Goal: Information Seeking & Learning: Learn about a topic

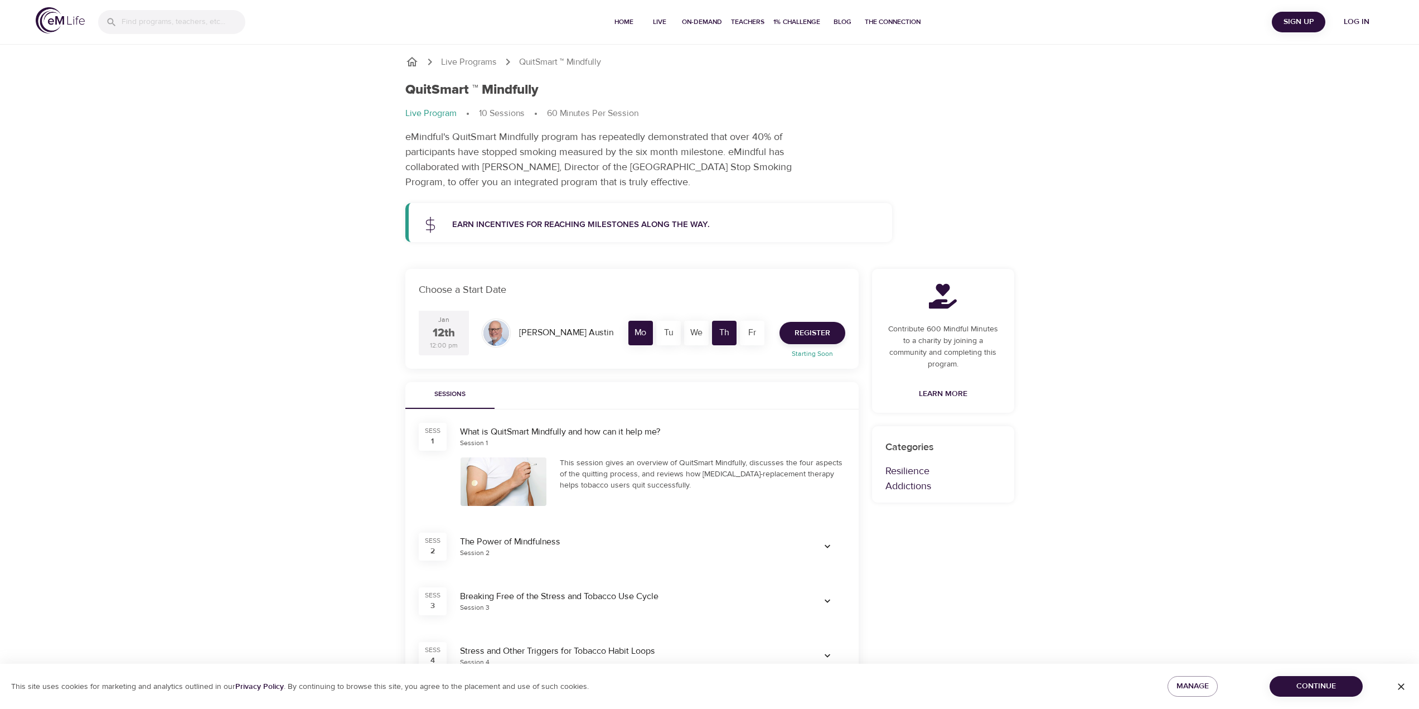
click at [296, 340] on div "Live Programs QuitSmart ™ Mindfully QuitSmart ™ Mindfully Live Program 10 Sessi…" at bounding box center [709, 677] width 1419 height 1355
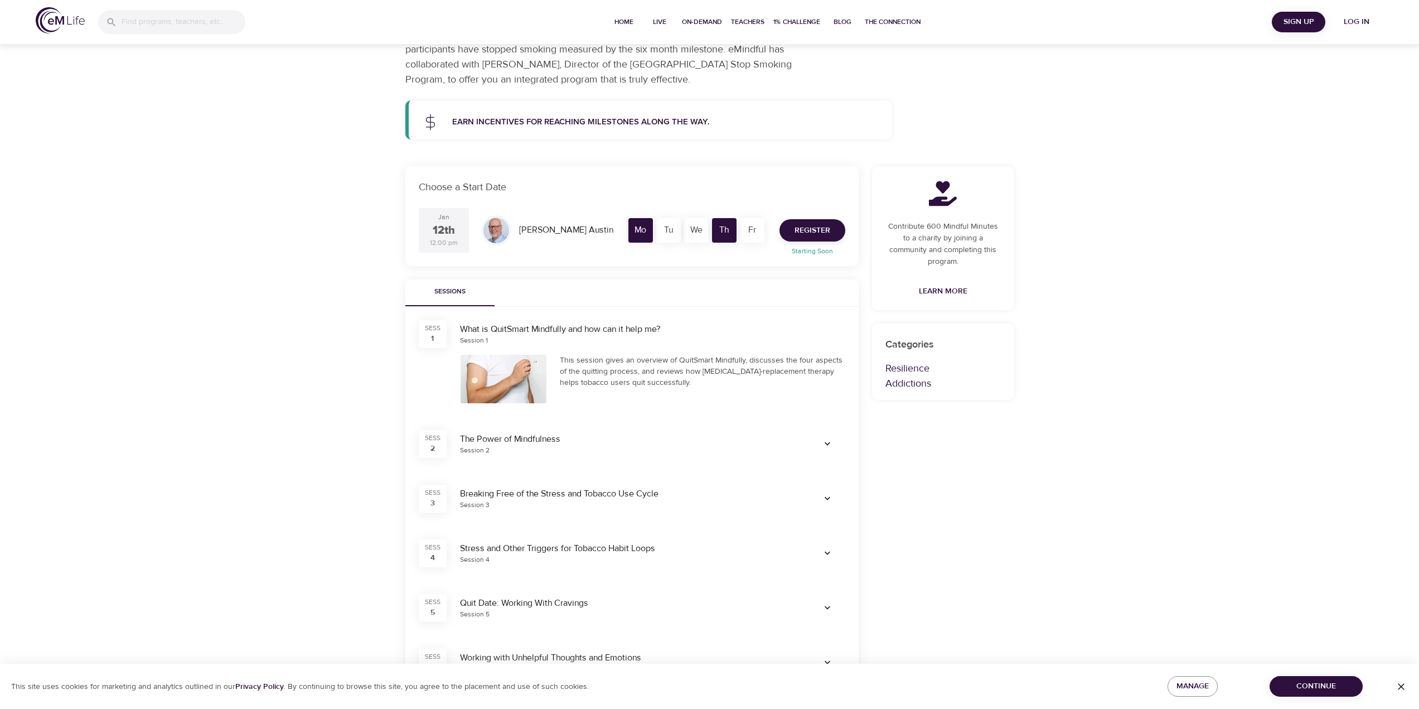
scroll to position [112, 0]
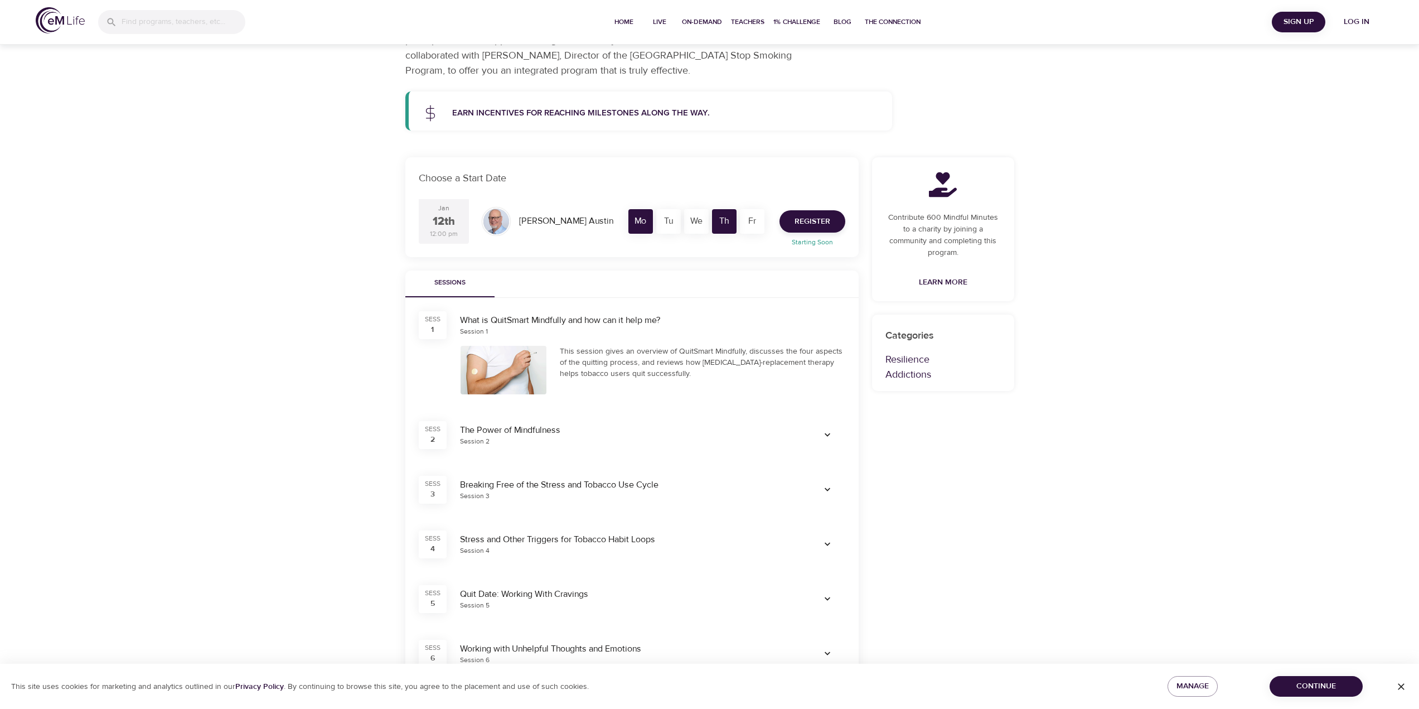
click at [827, 430] on icon "button" at bounding box center [827, 434] width 11 height 11
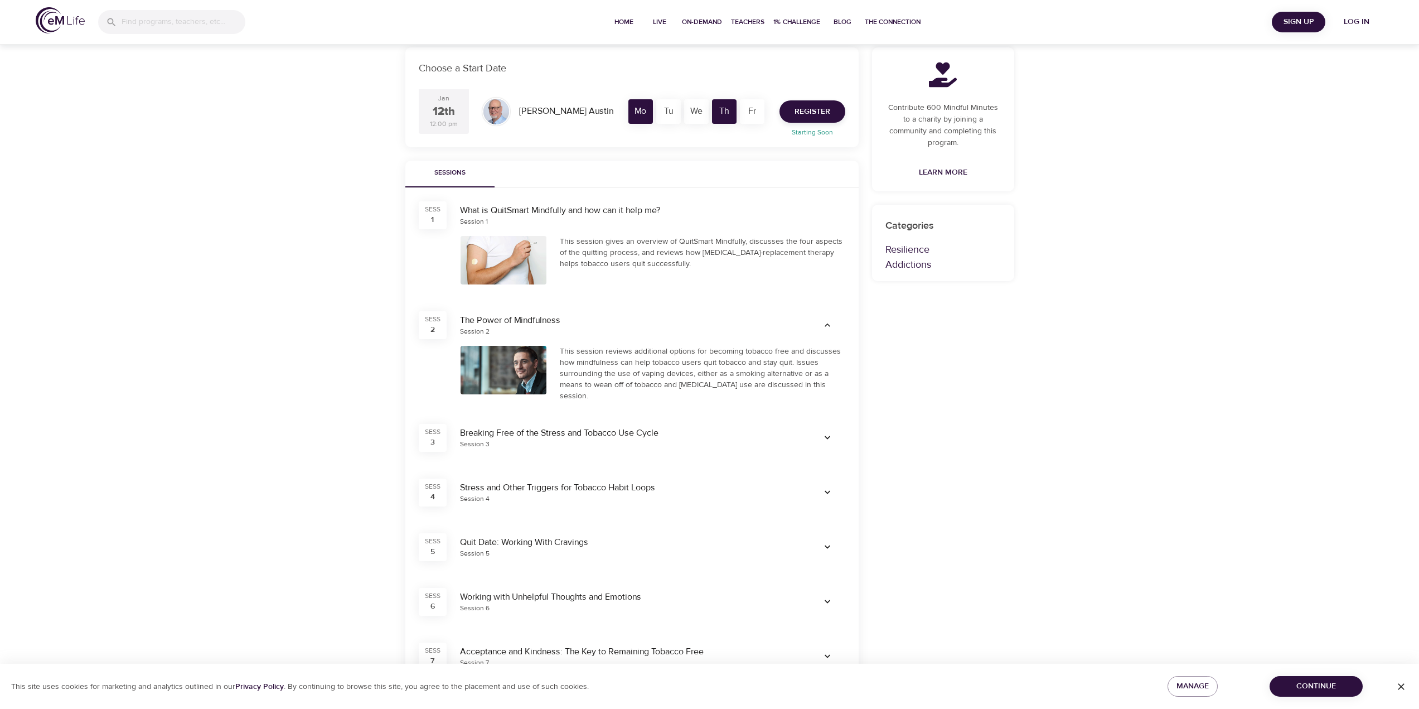
scroll to position [223, 0]
click at [827, 430] on icon "button" at bounding box center [827, 435] width 11 height 11
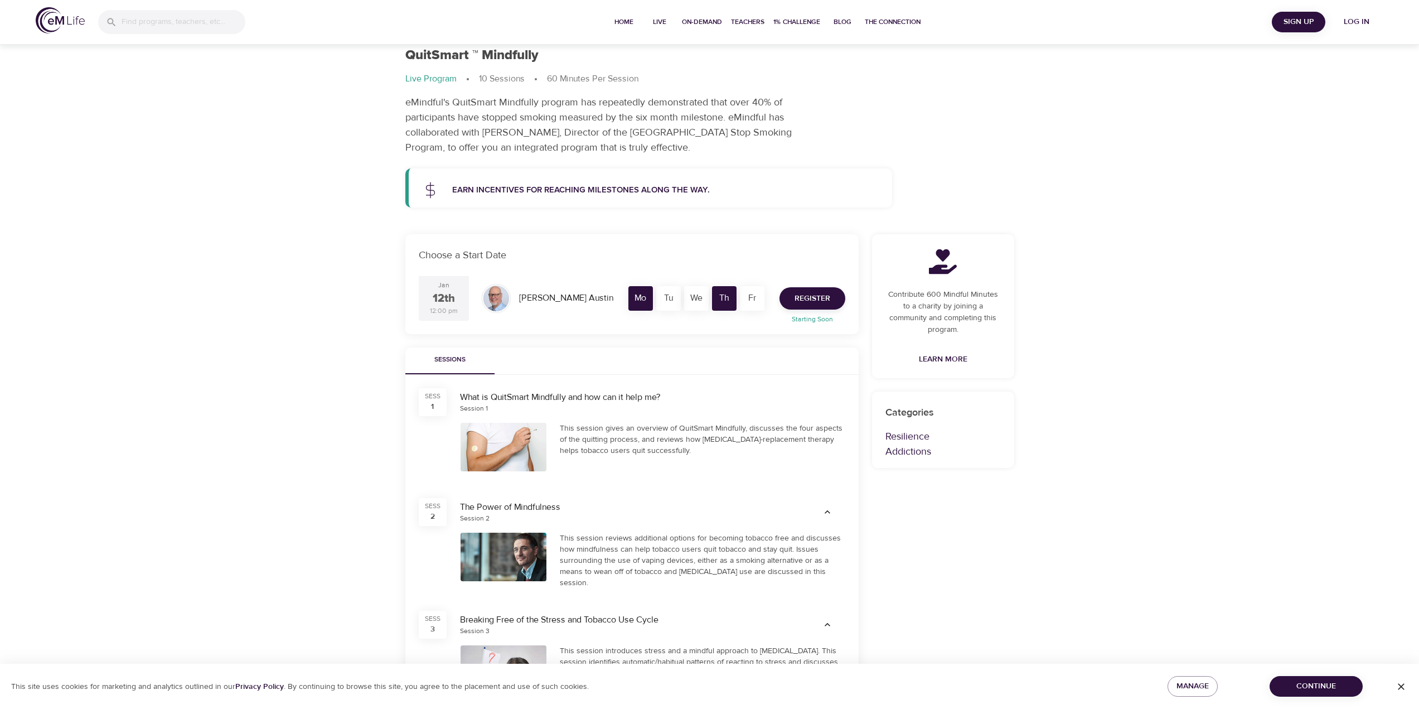
scroll to position [0, 0]
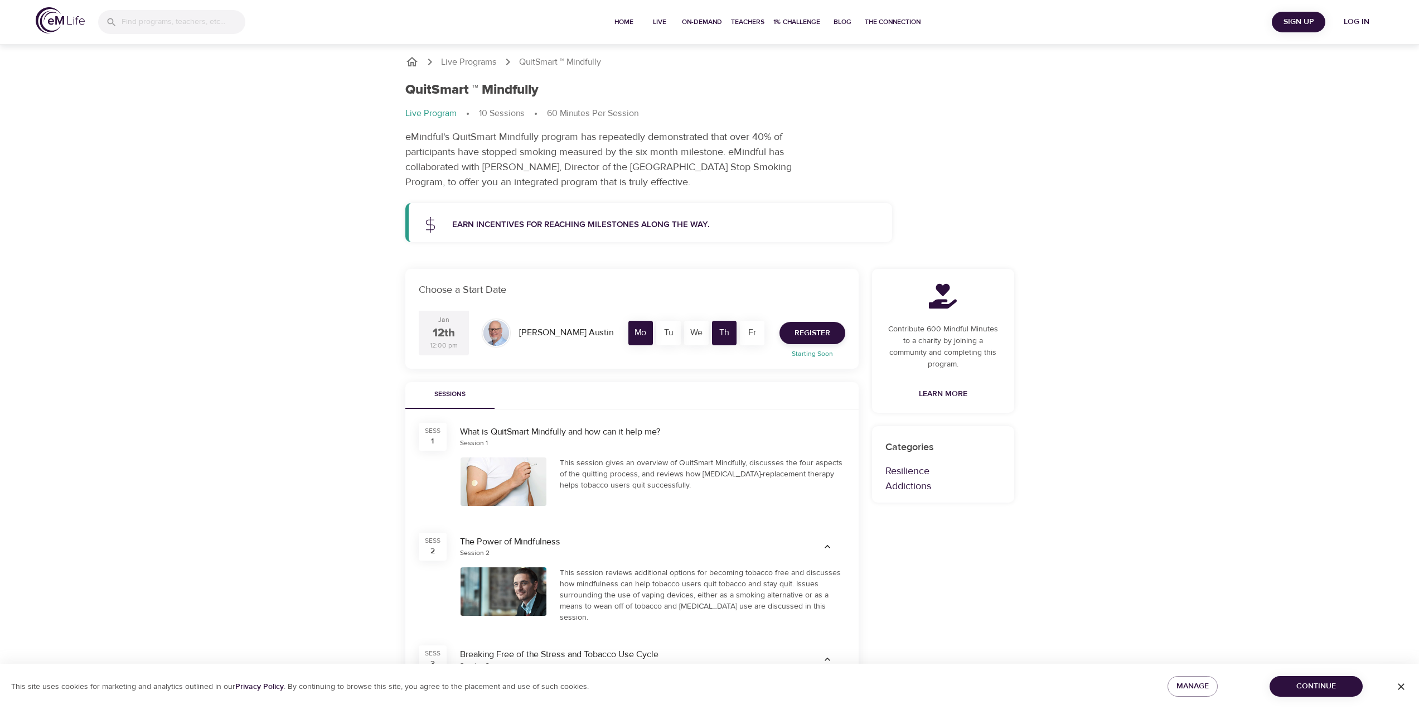
click at [427, 225] on icon at bounding box center [430, 224] width 17 height 17
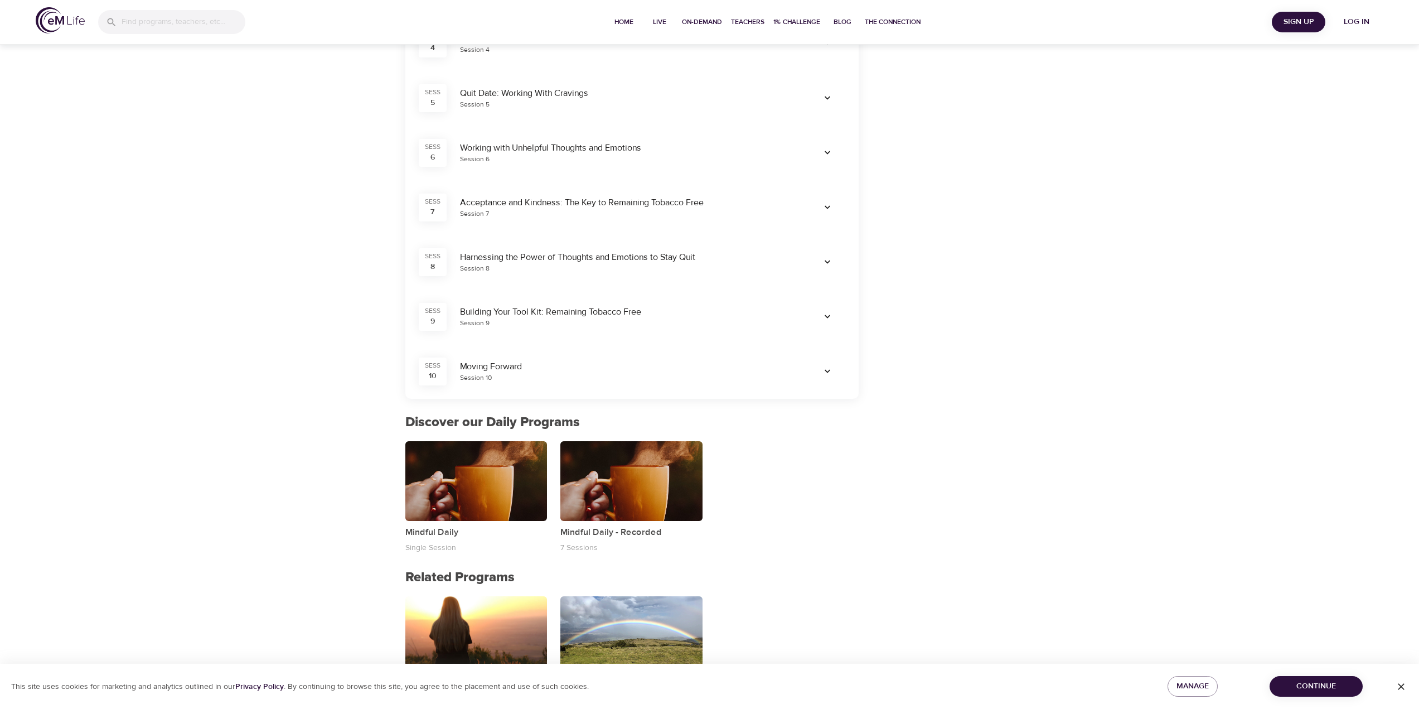
scroll to position [756, 0]
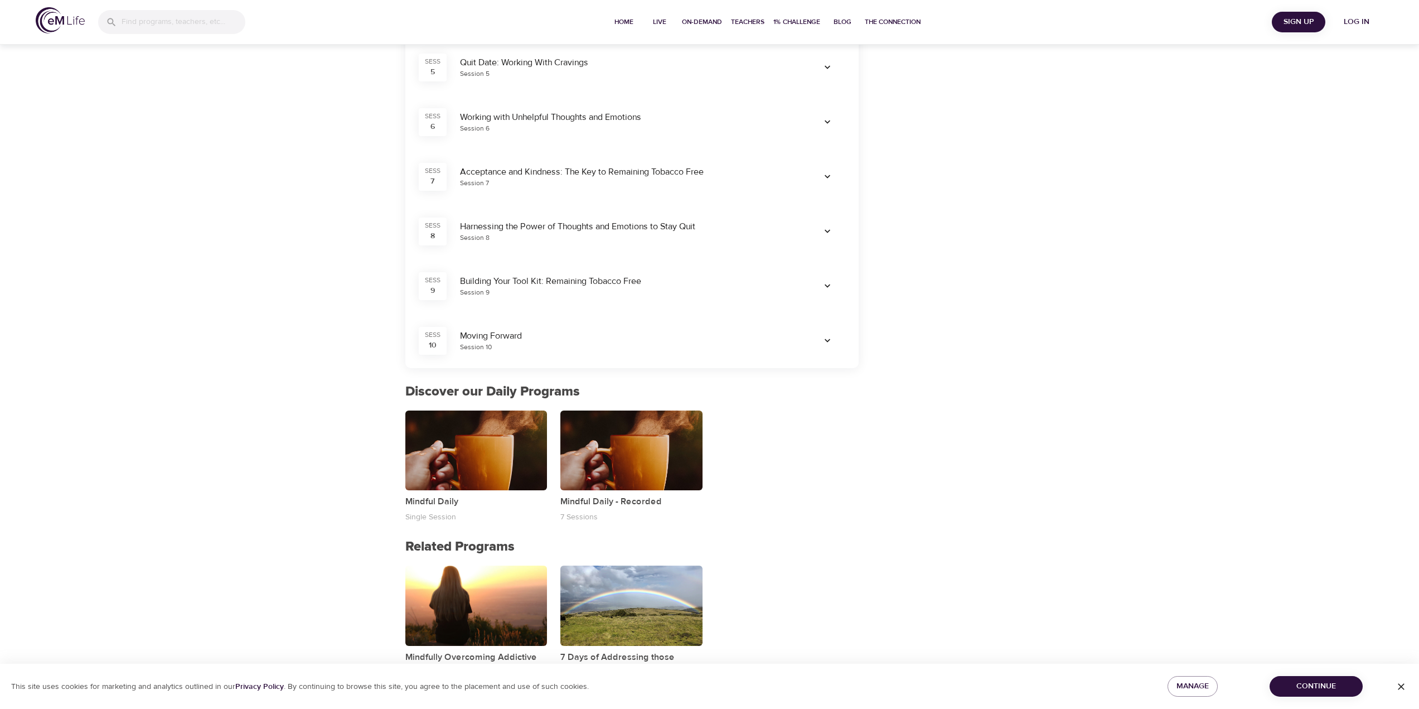
click at [824, 281] on icon "button" at bounding box center [827, 285] width 11 height 11
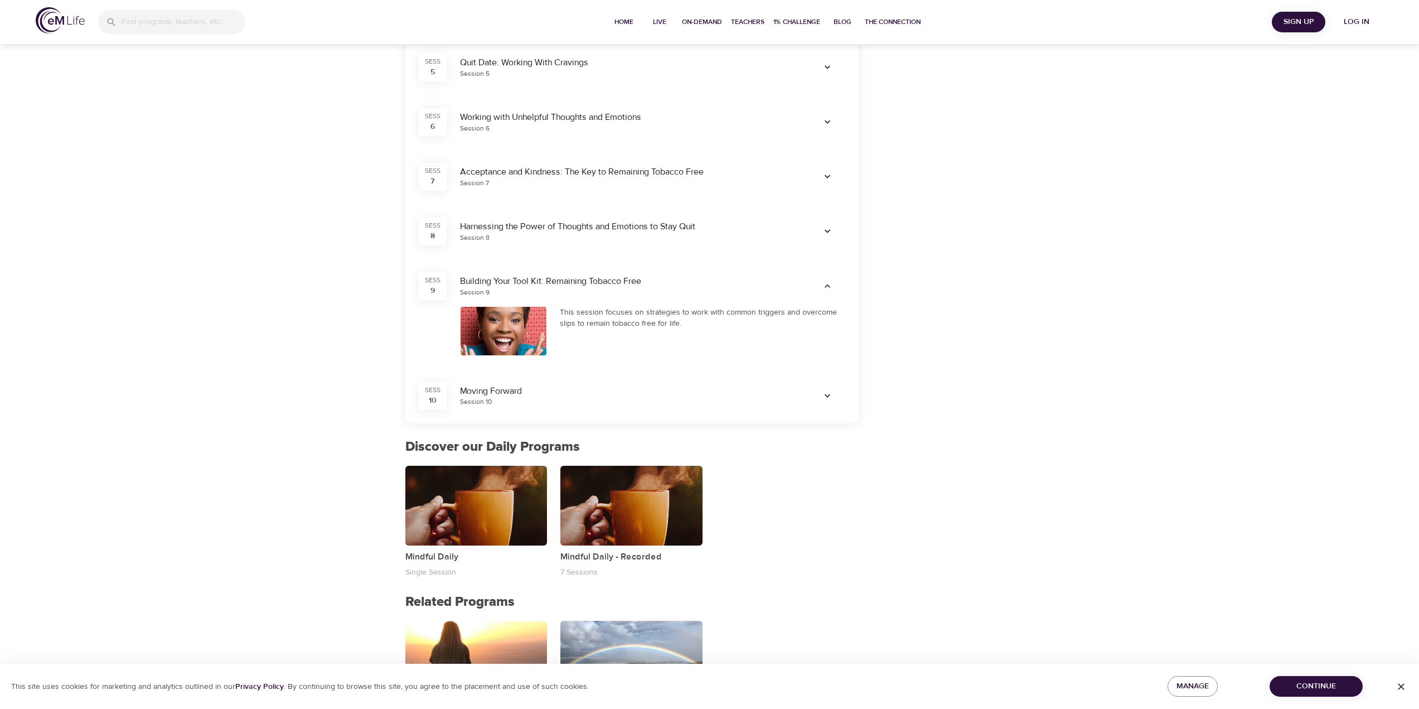
click at [825, 280] on icon "button" at bounding box center [827, 285] width 11 height 11
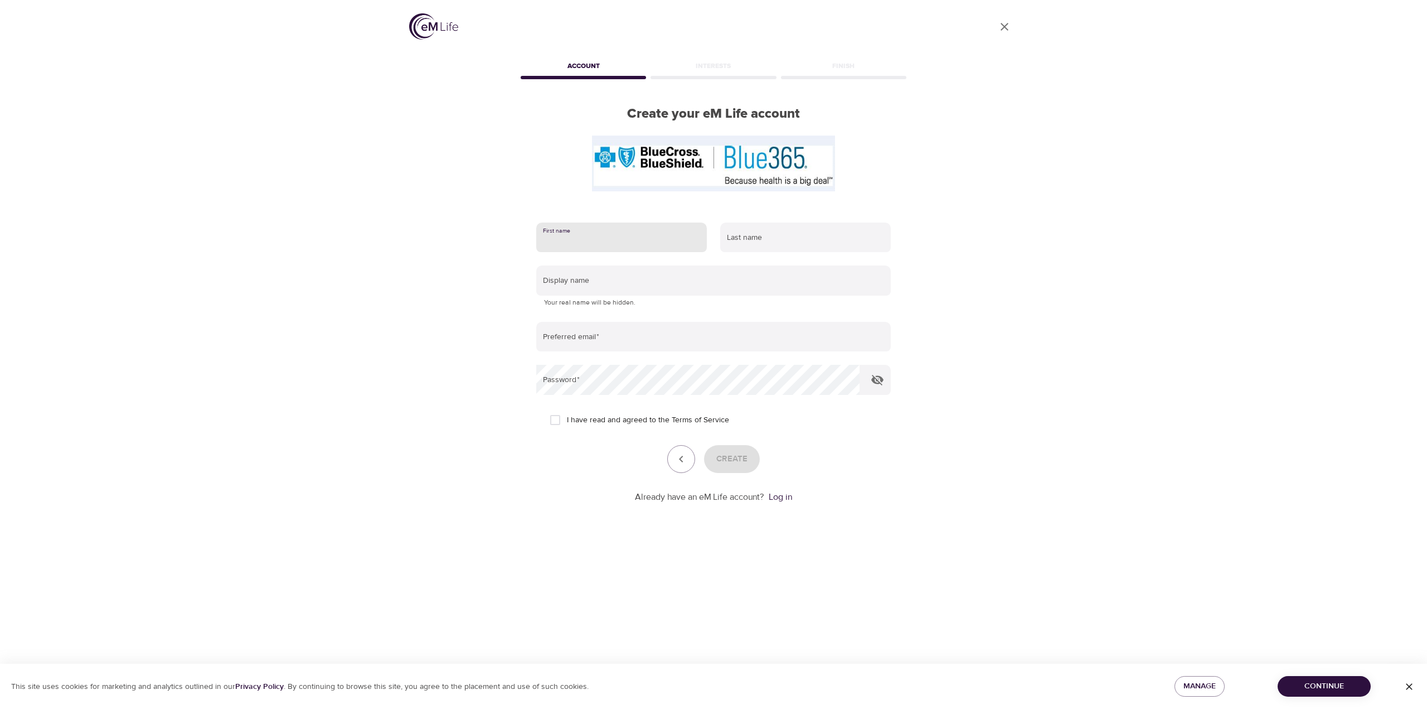
click at [580, 226] on input "text" at bounding box center [621, 237] width 171 height 30
type input "Breanna"
type input "Ruen"
click at [632, 287] on input "text" at bounding box center [713, 280] width 355 height 30
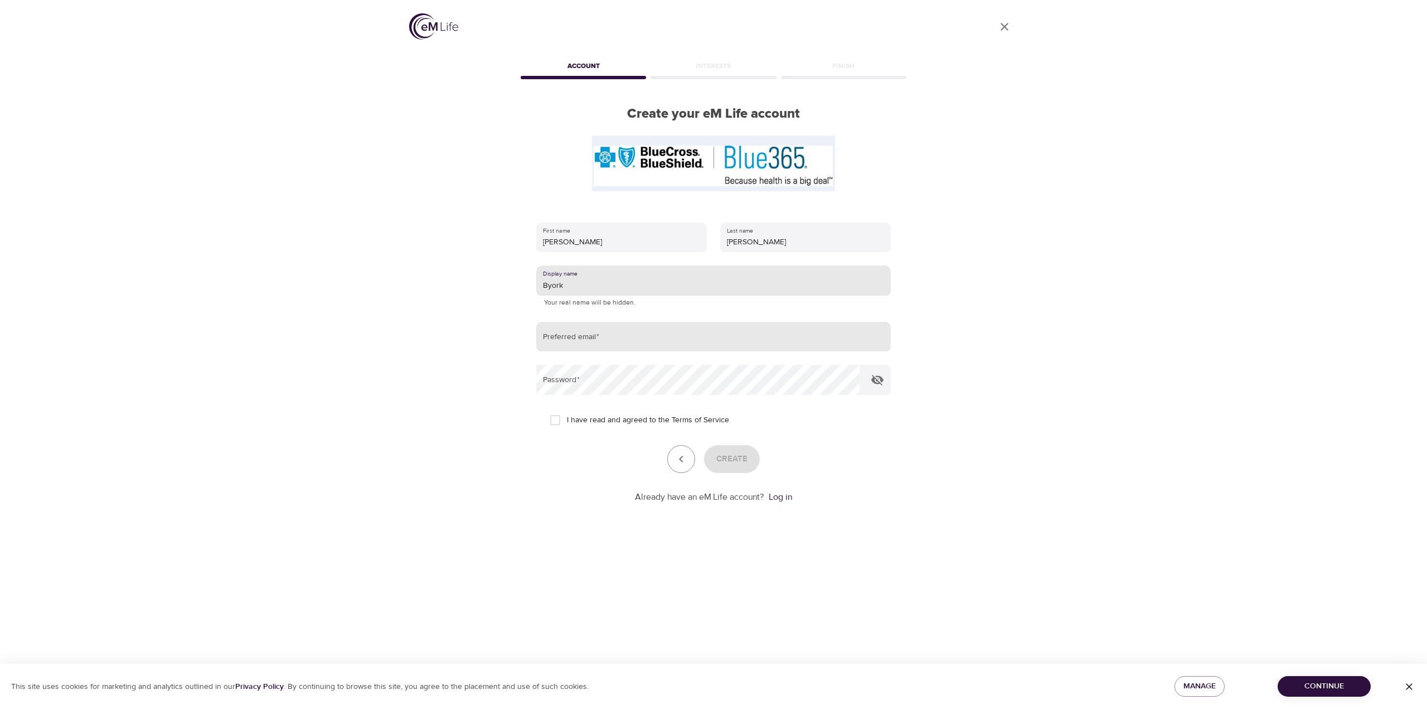
type input "Byork"
click at [587, 343] on input "email" at bounding box center [713, 337] width 355 height 30
type input "breruen@gmail.com"
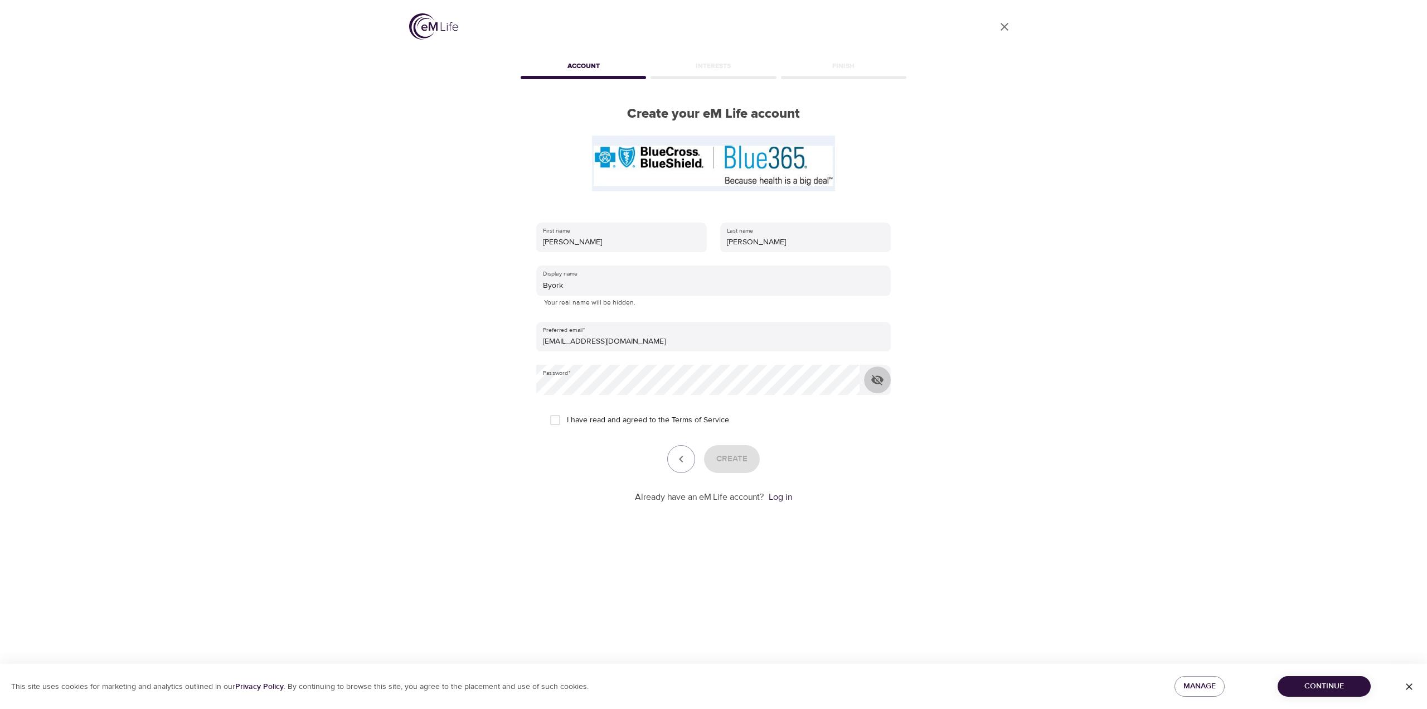
click at [552, 420] on input "I have read and agreed to the Terms of Service" at bounding box center [555, 419] width 23 height 23
checkbox input "true"
click at [731, 467] on button "Create" at bounding box center [732, 459] width 56 height 28
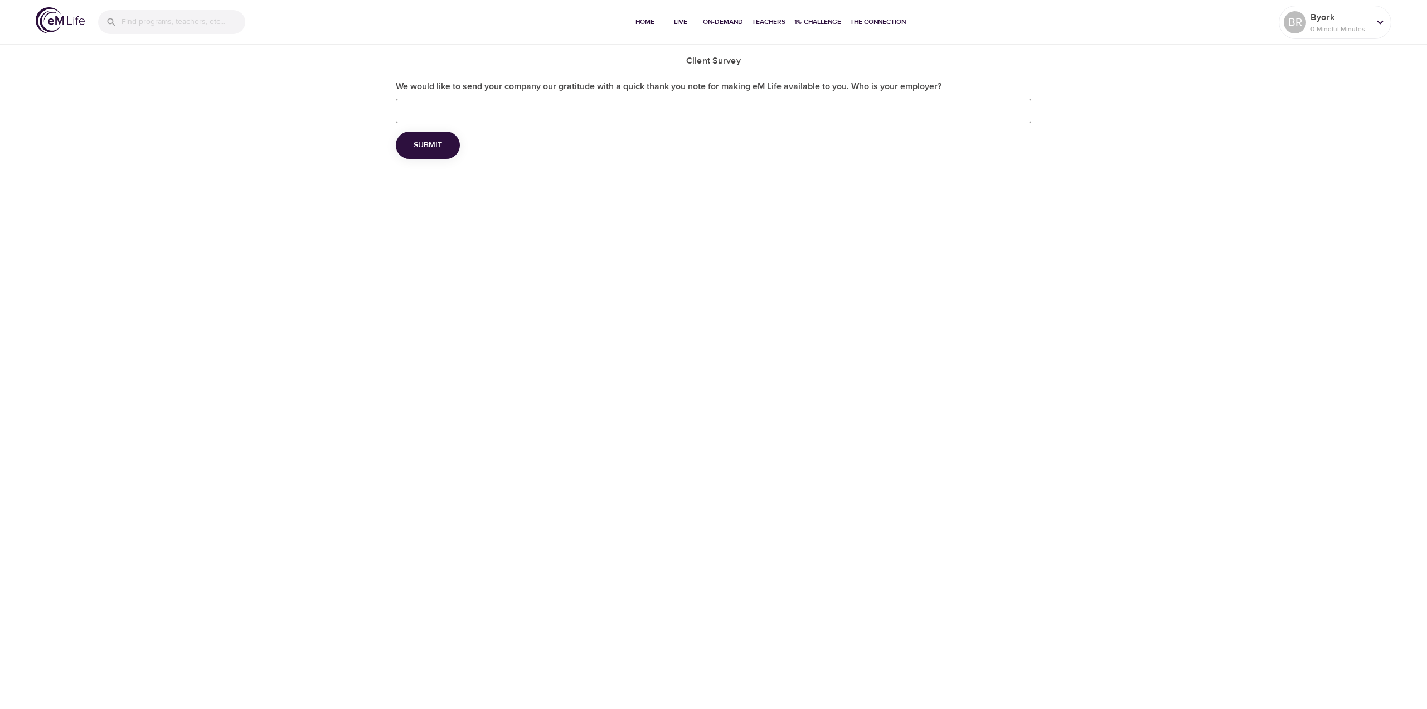
click at [807, 112] on input "We would like to send your company our gratitude with a quick thank you note fo…" at bounding box center [714, 111] width 636 height 25
type input "Starbucks"
click at [421, 142] on span "Submit" at bounding box center [428, 145] width 28 height 14
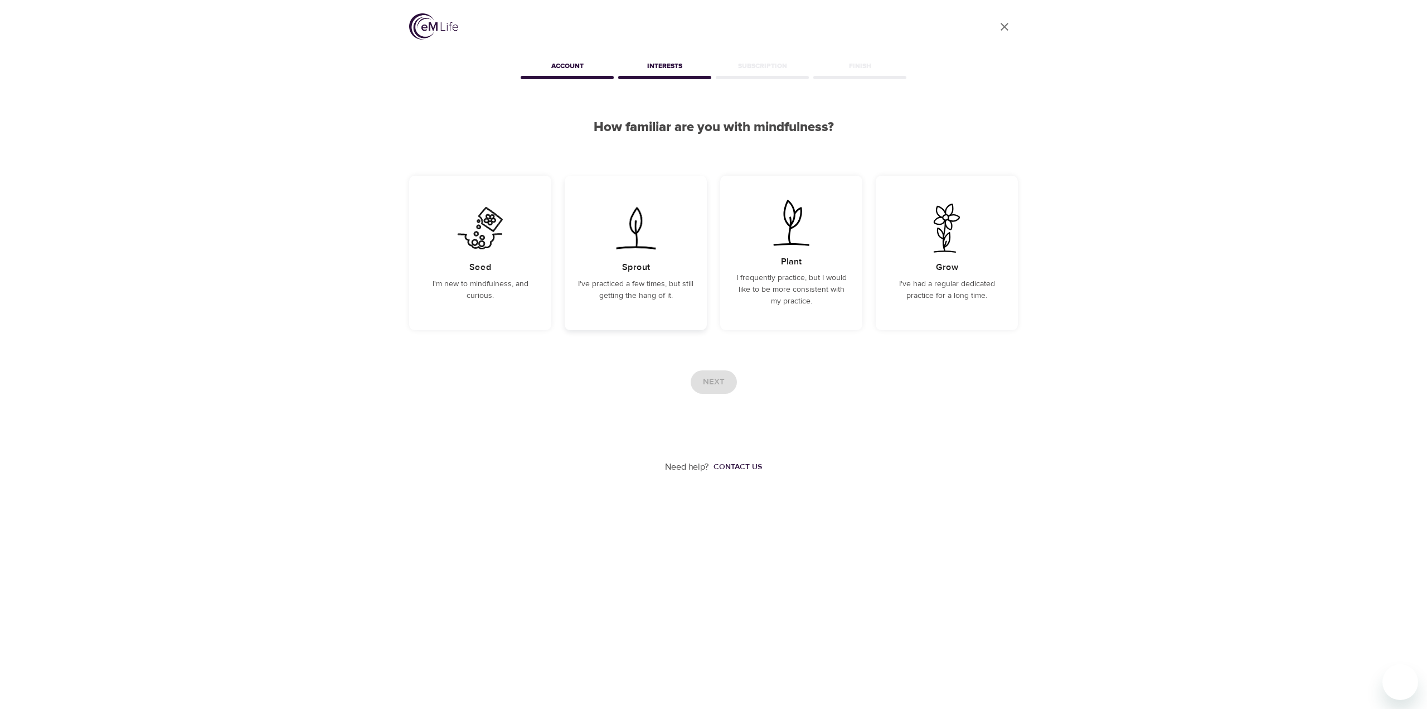
click at [631, 299] on p "I've practiced a few times, but still getting the hang of it." at bounding box center [635, 289] width 115 height 23
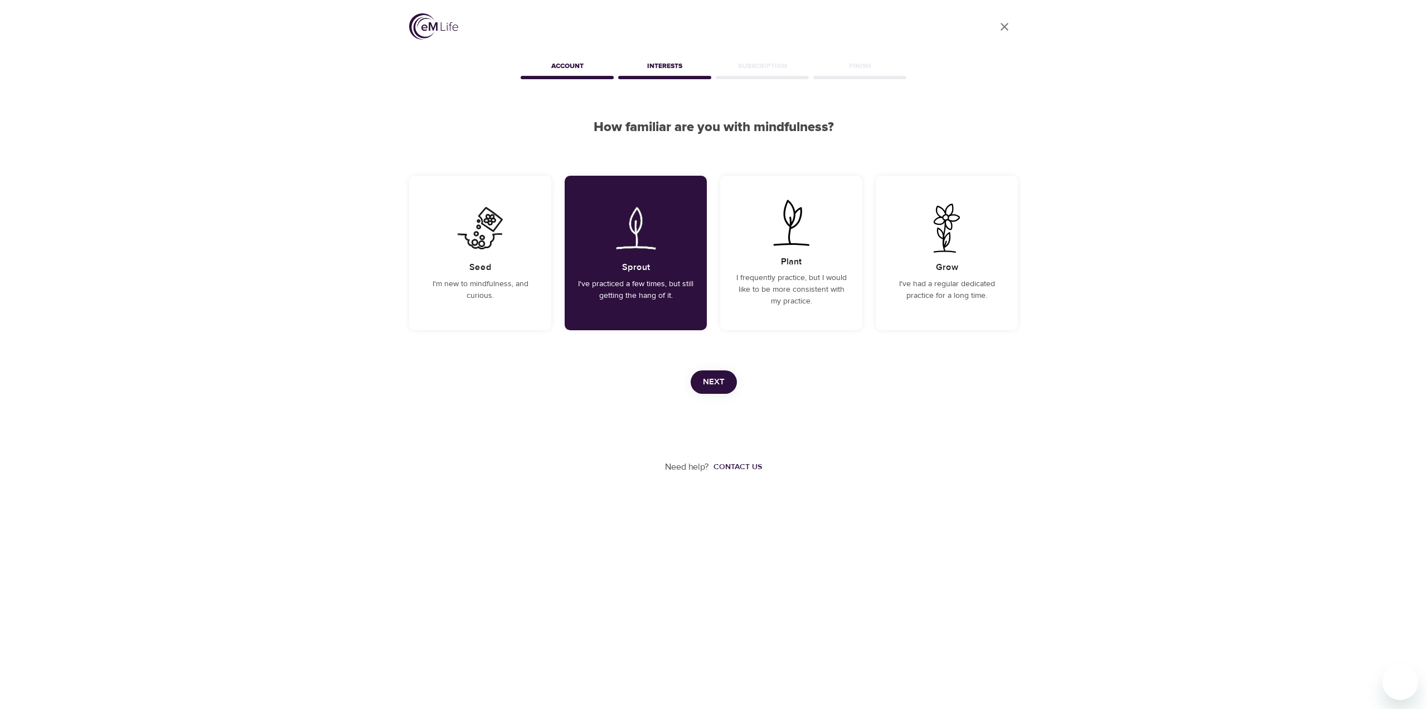
click at [708, 385] on span "Next" at bounding box center [714, 382] width 22 height 14
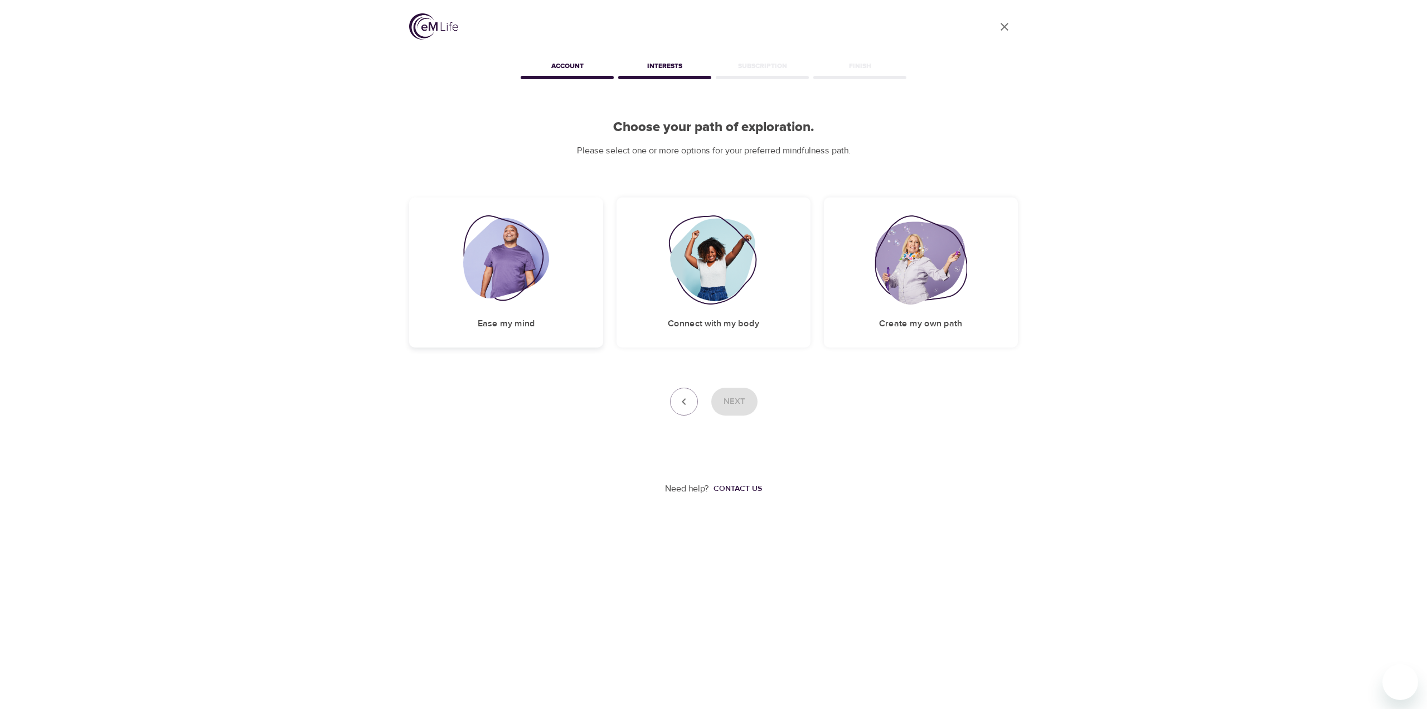
click at [507, 306] on div "Ease my mind" at bounding box center [506, 272] width 194 height 150
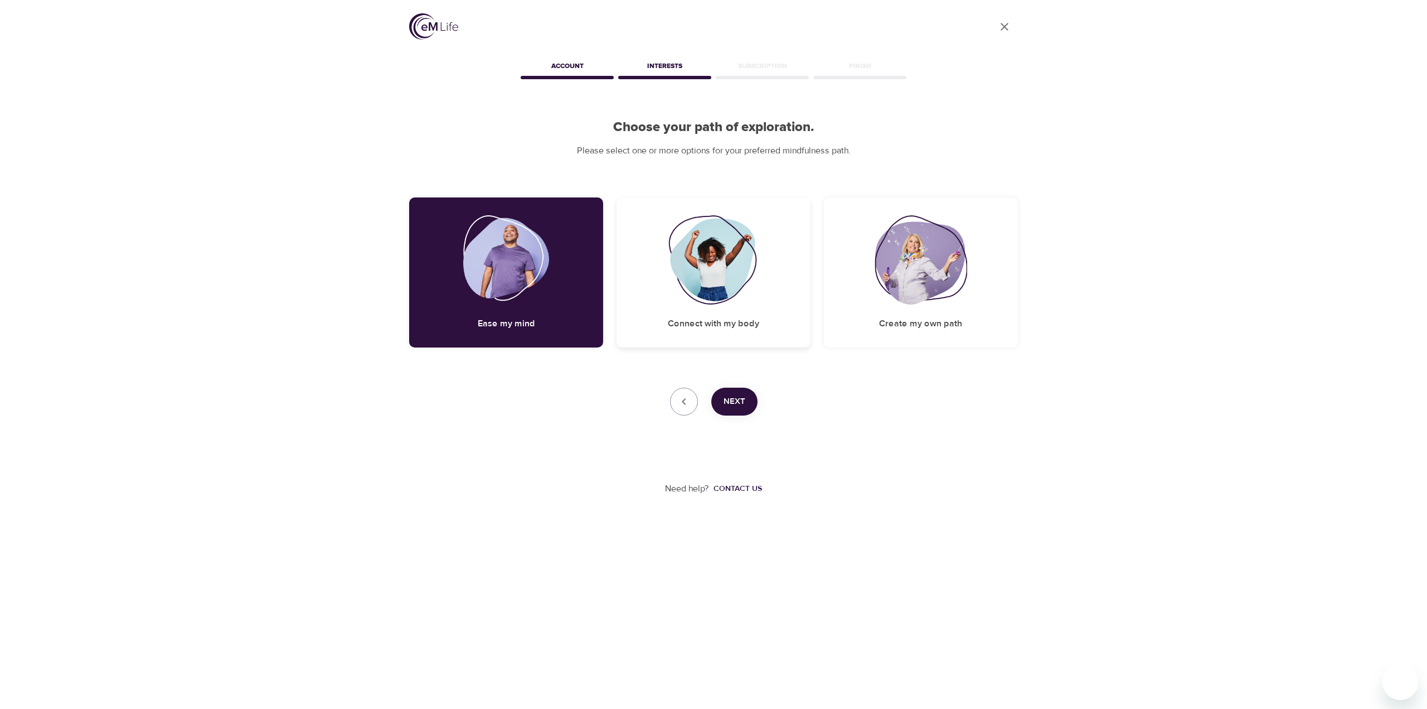
click at [733, 298] on img at bounding box center [713, 259] width 90 height 89
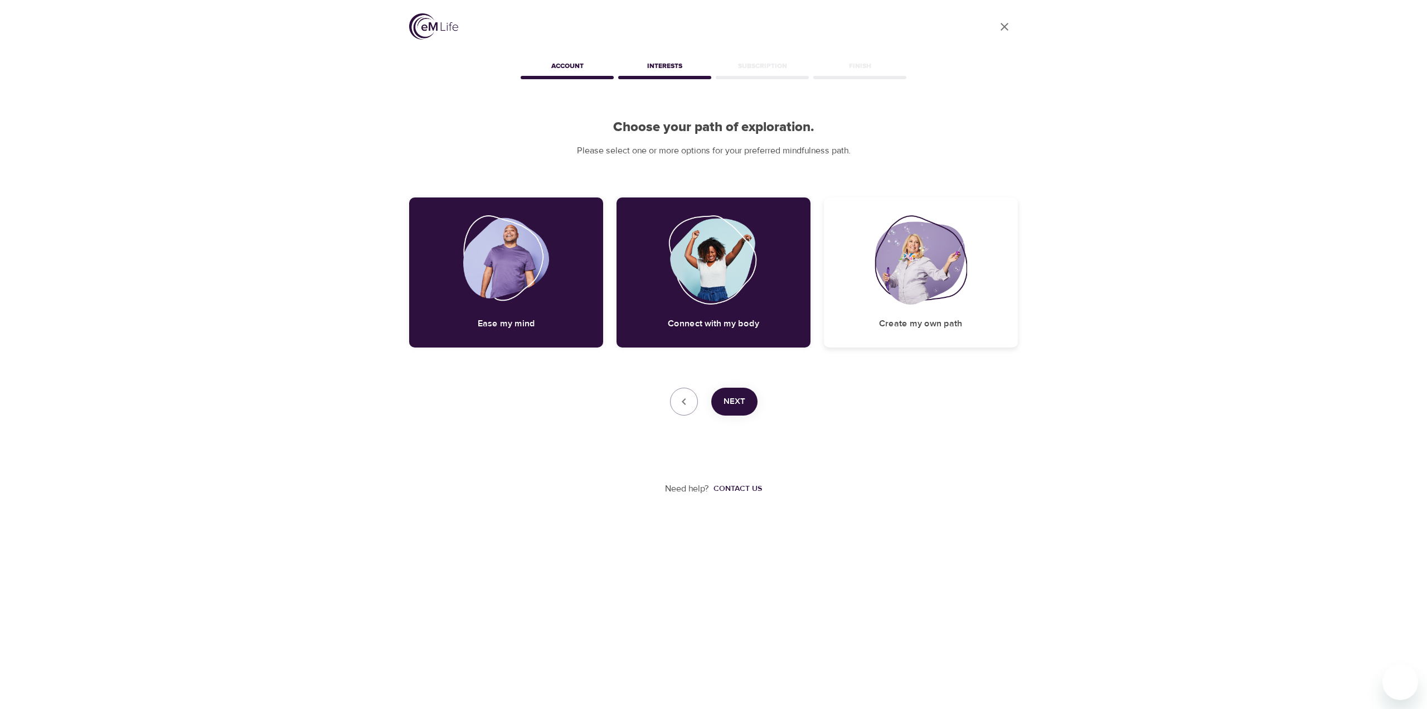
click at [886, 288] on img at bounding box center [921, 259] width 93 height 89
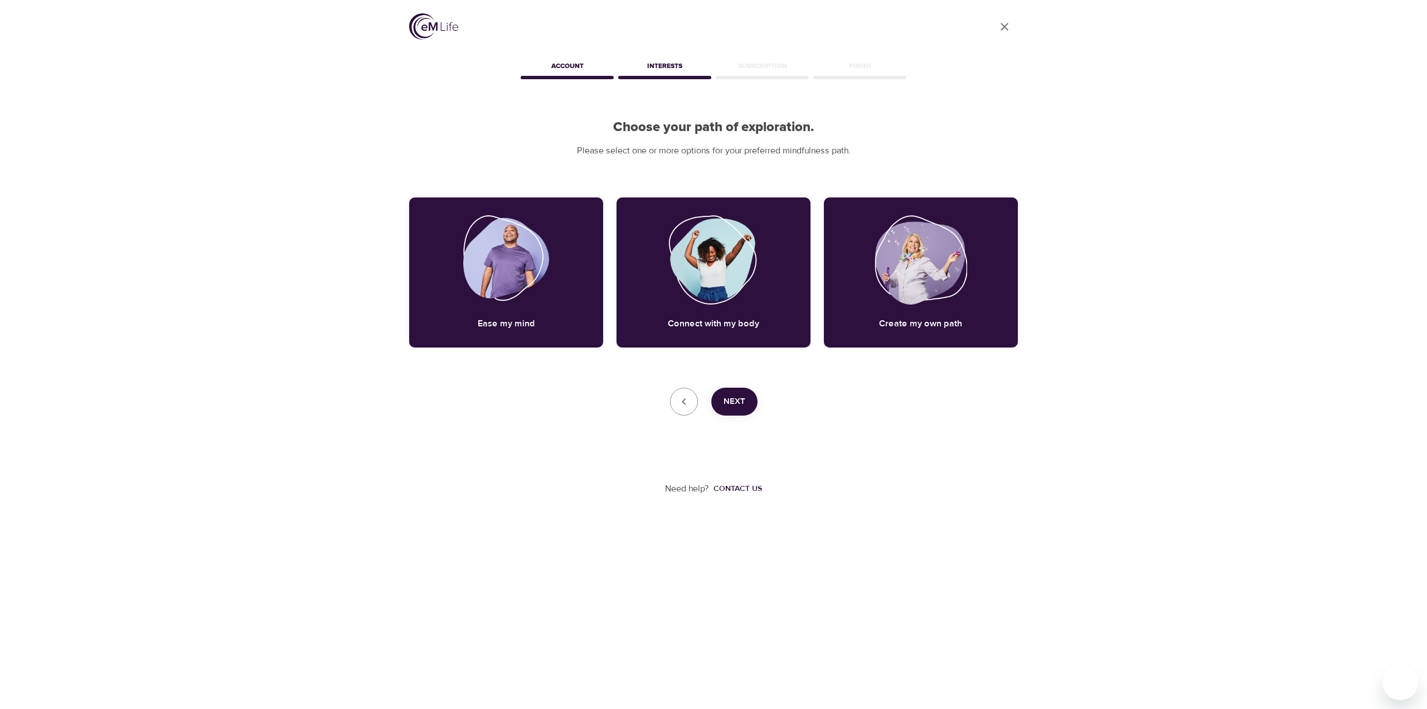
click at [733, 395] on span "Next" at bounding box center [735, 401] width 22 height 14
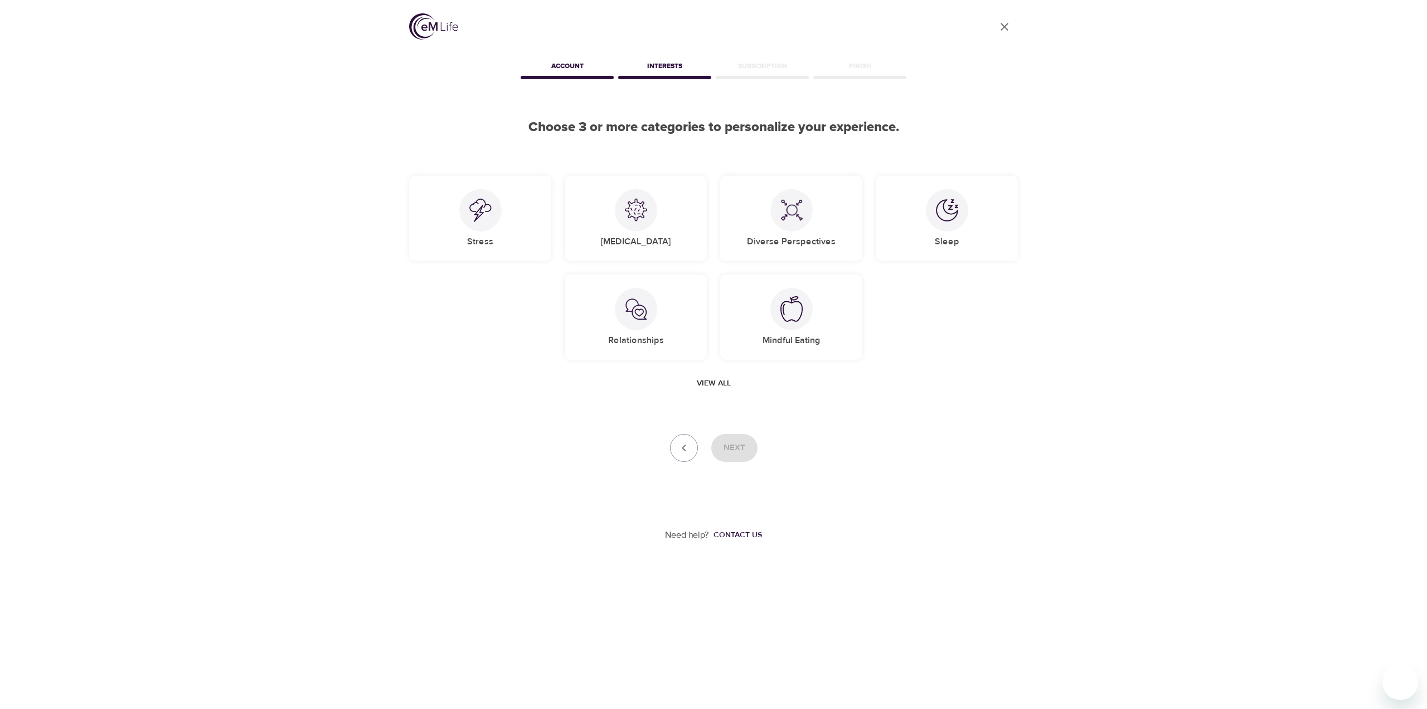
click at [714, 379] on span "View all" at bounding box center [714, 383] width 34 height 14
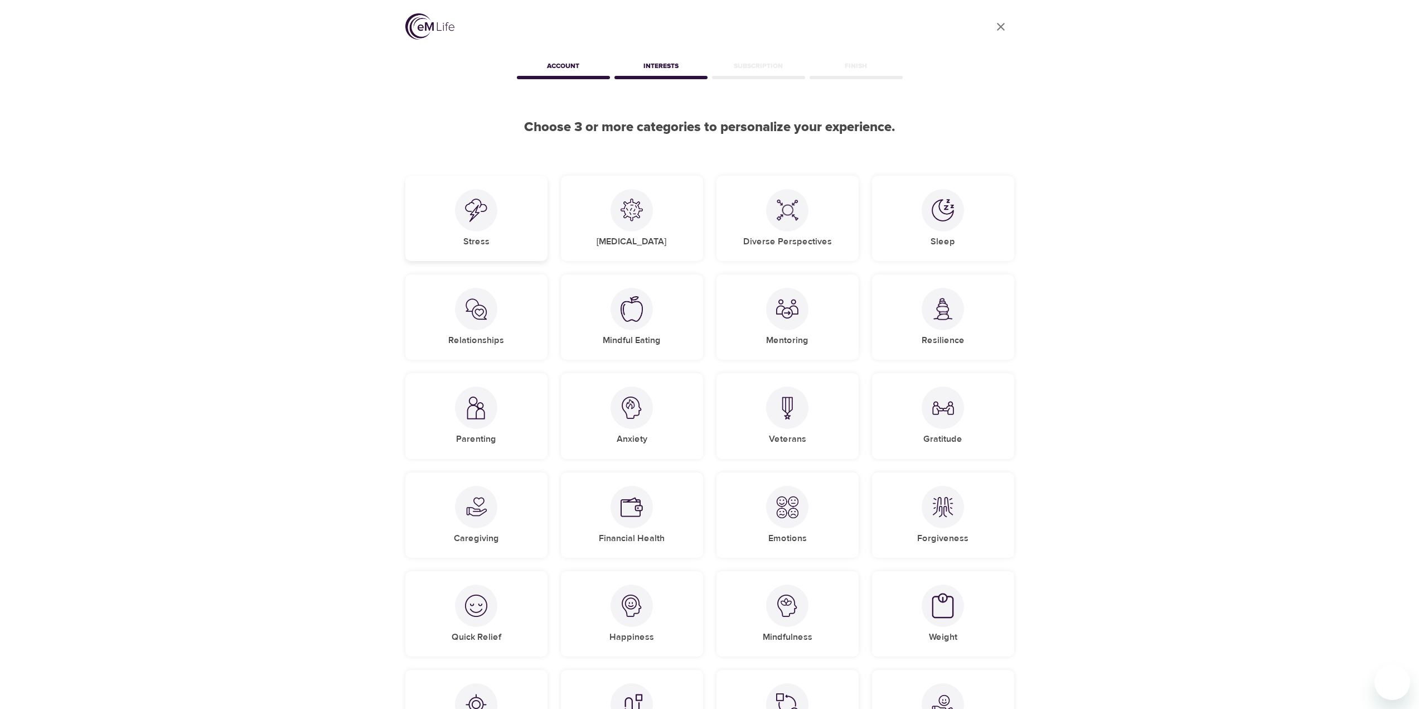
click at [487, 210] on div at bounding box center [476, 210] width 42 height 42
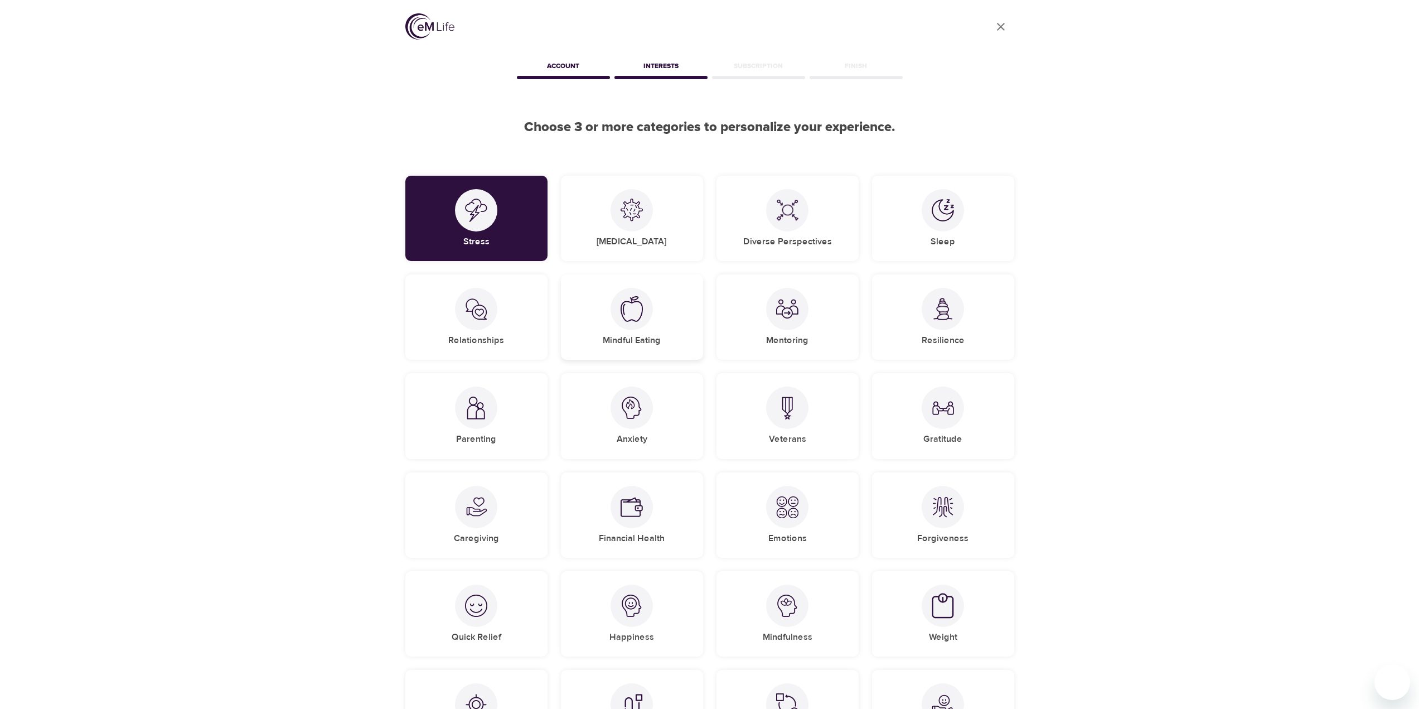
click at [638, 317] on img at bounding box center [632, 309] width 22 height 26
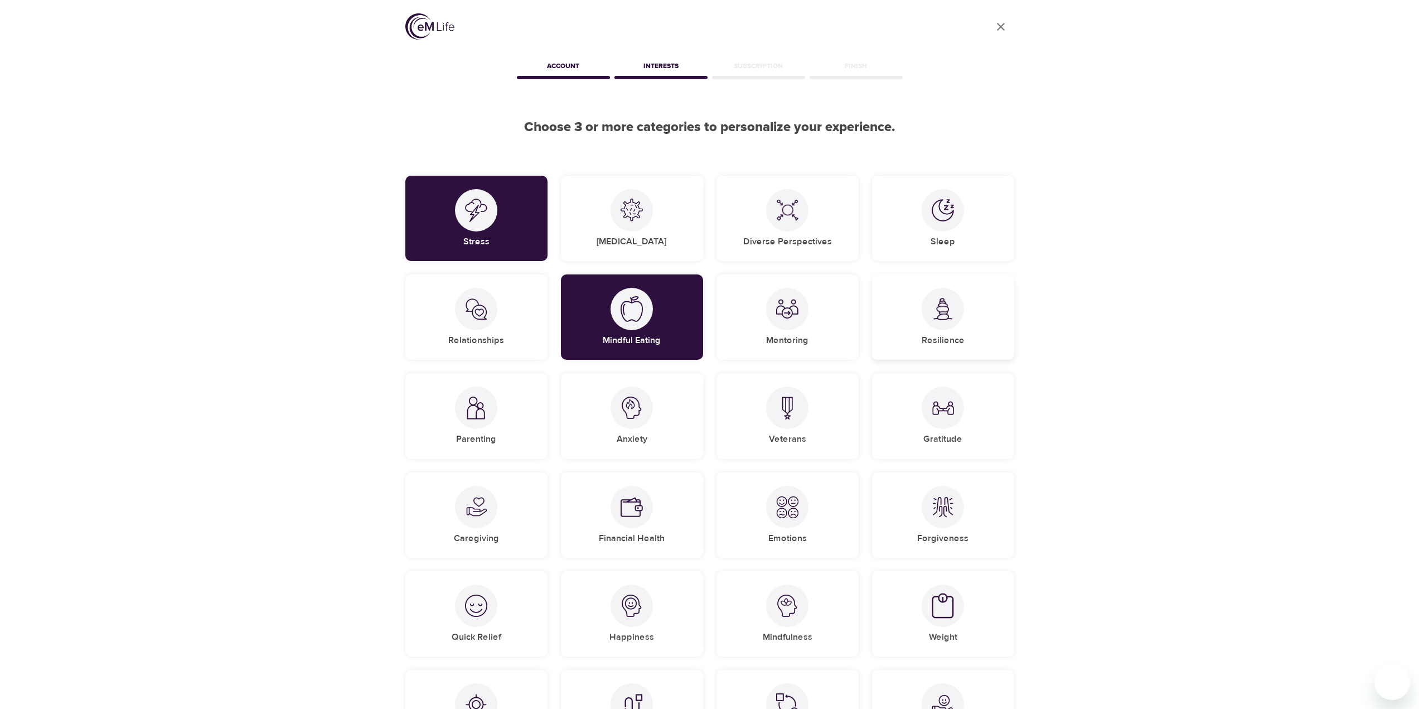
click at [947, 337] on h5 "Resilience" at bounding box center [943, 341] width 43 height 12
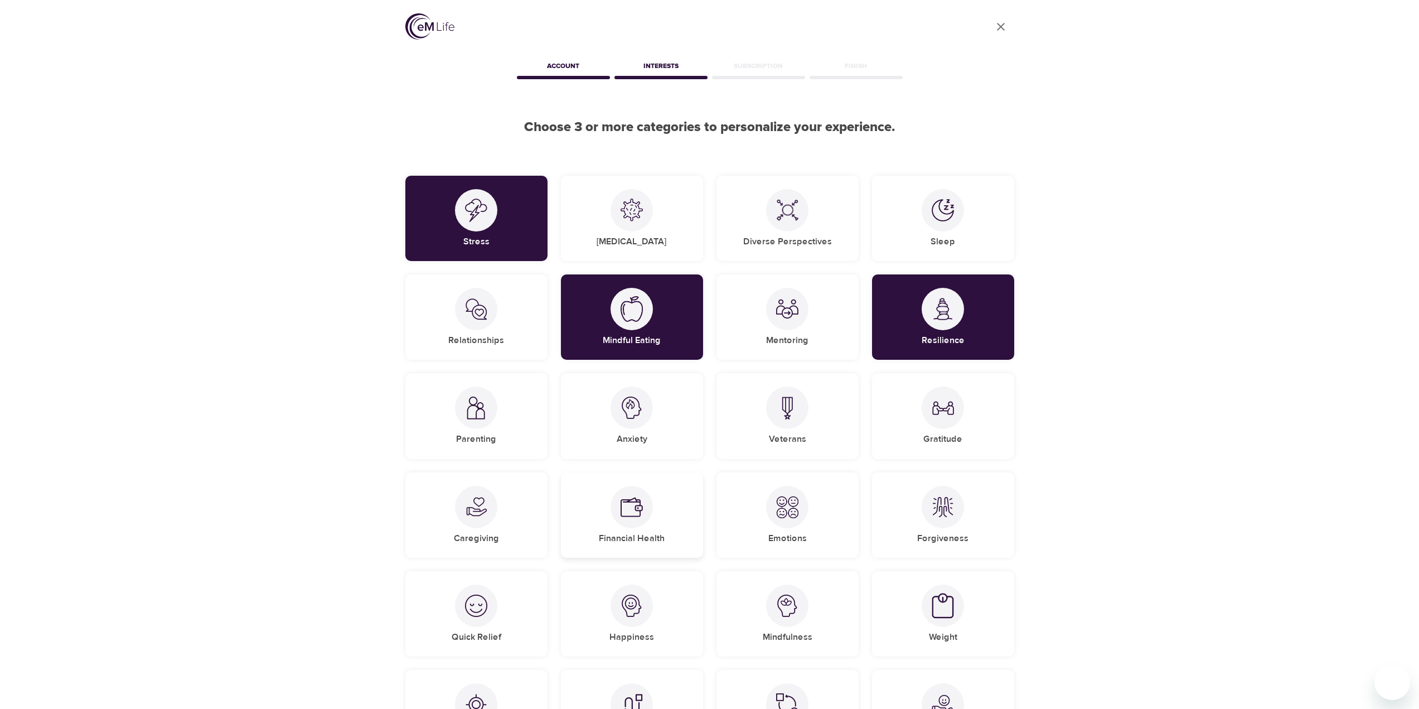
click at [634, 509] on img at bounding box center [632, 507] width 22 height 22
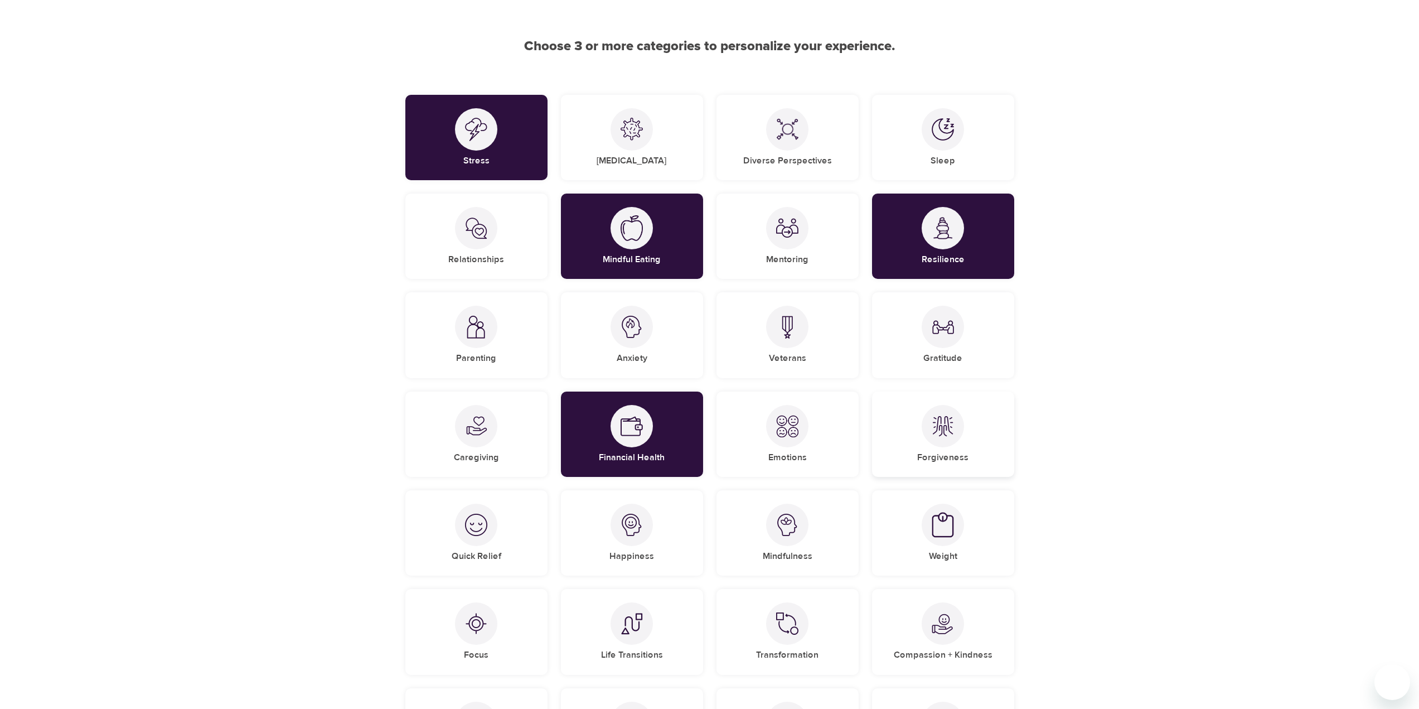
scroll to position [112, 0]
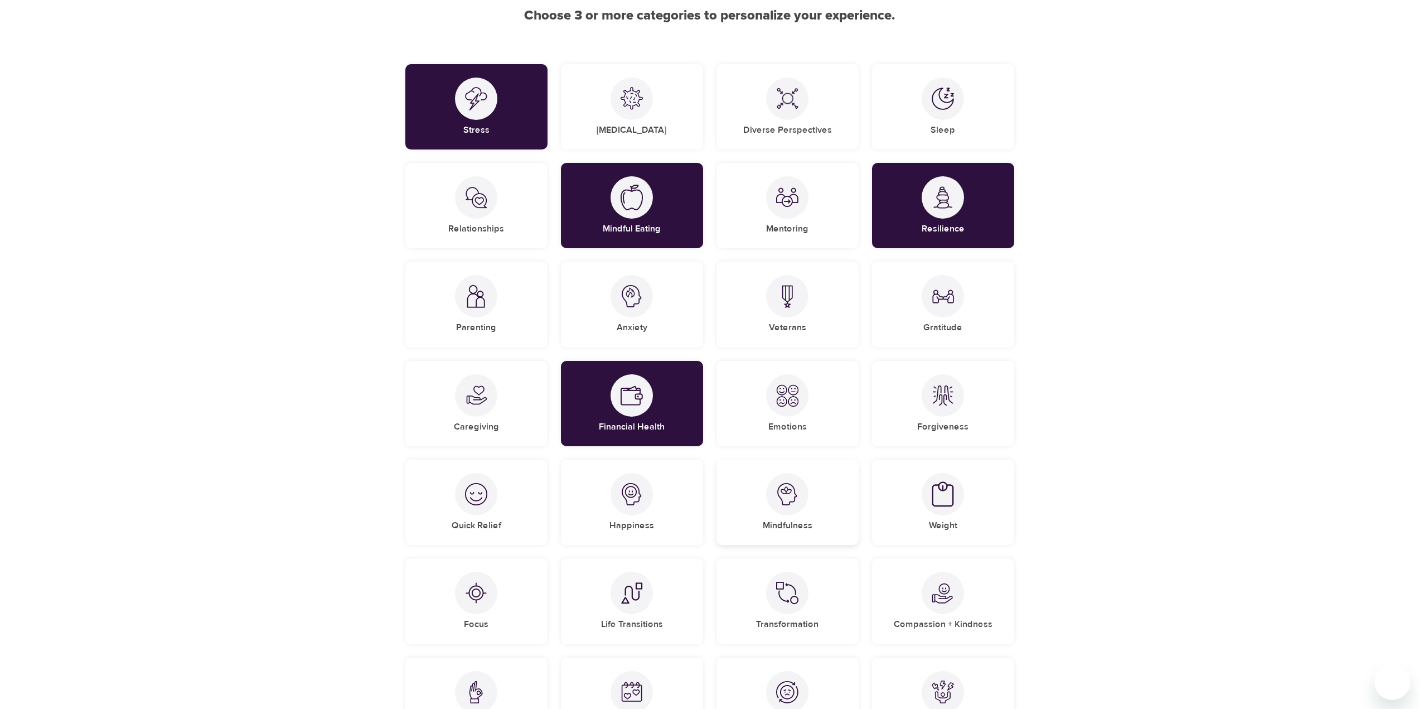
click at [787, 503] on img at bounding box center [787, 494] width 22 height 22
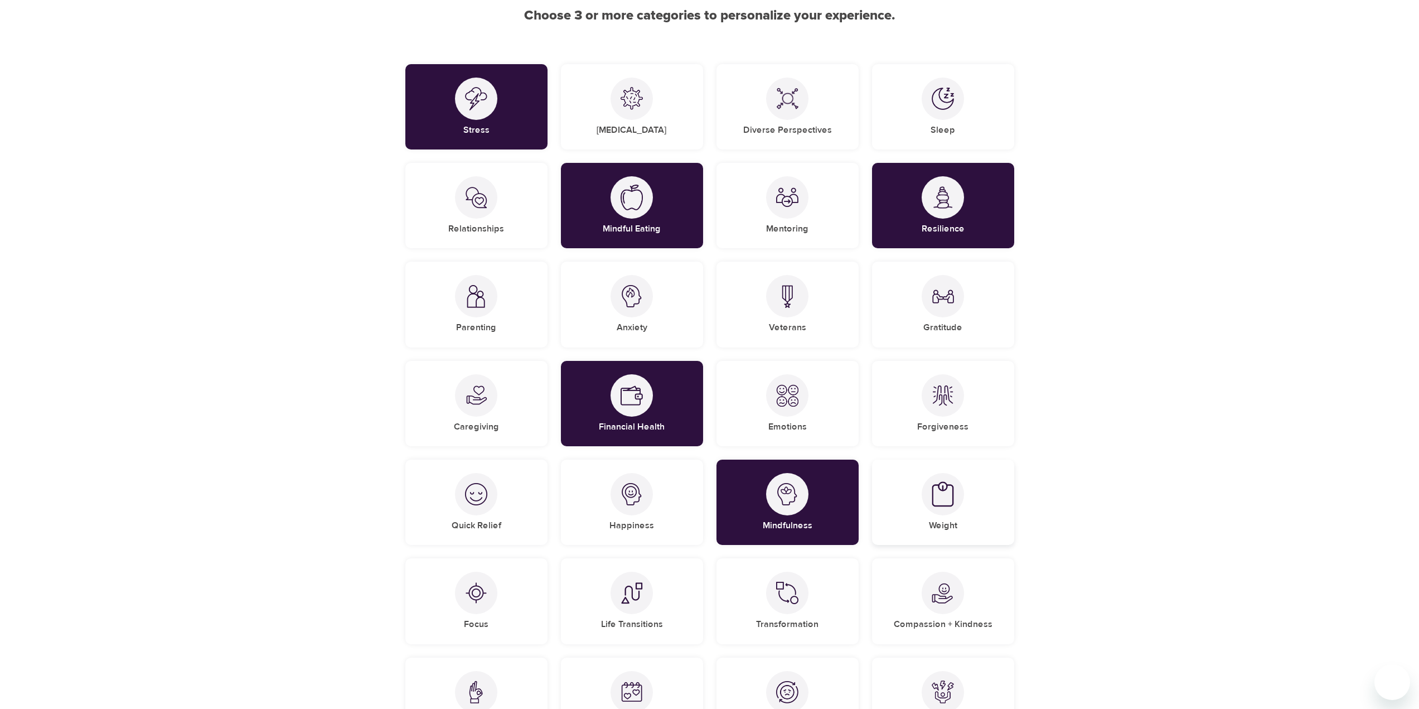
click at [936, 509] on div at bounding box center [943, 494] width 42 height 42
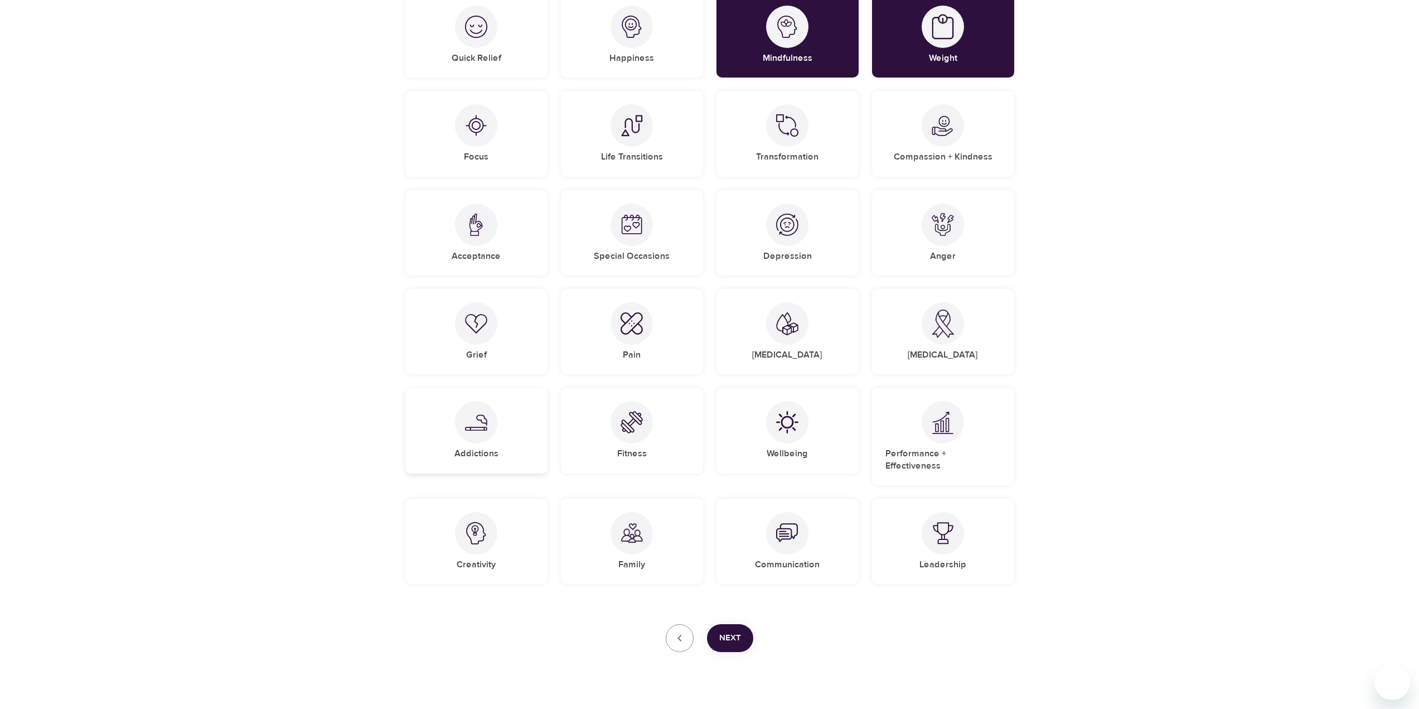
scroll to position [590, 0]
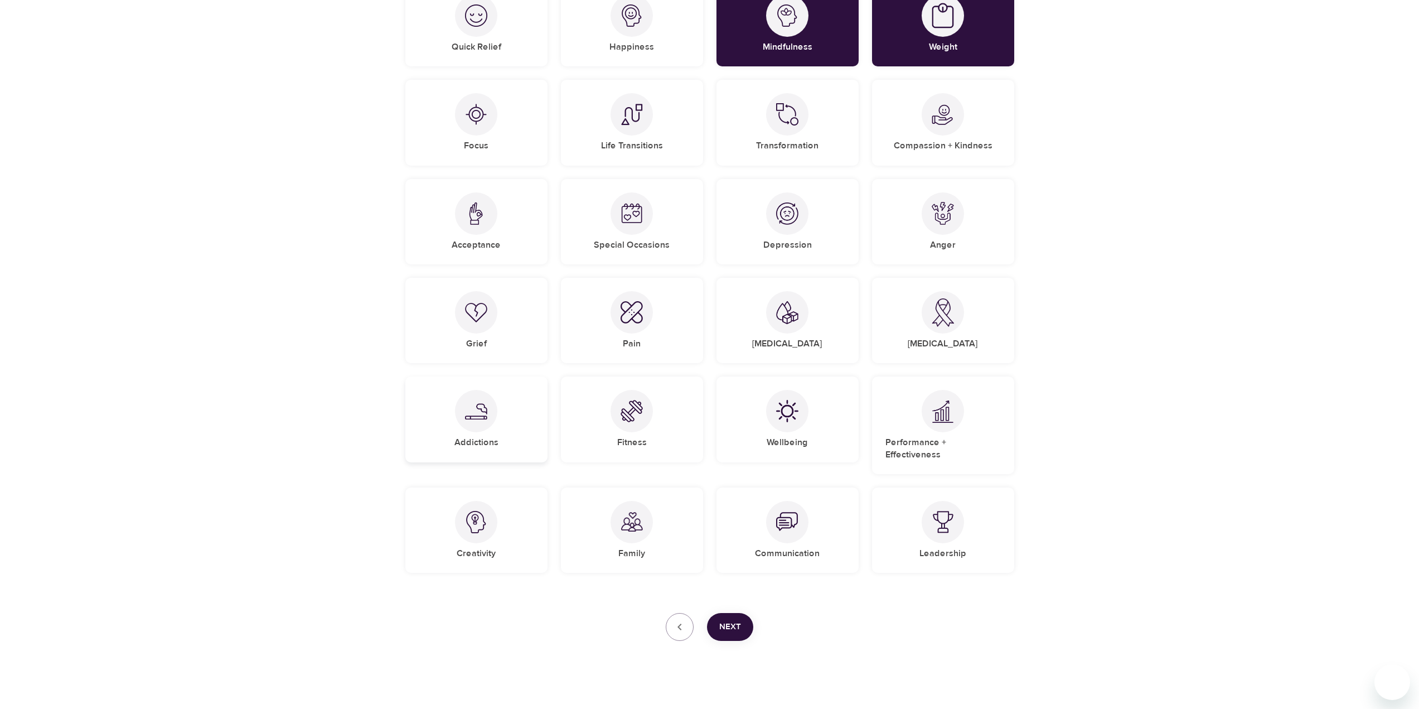
click at [506, 422] on div "Addictions" at bounding box center [476, 418] width 142 height 85
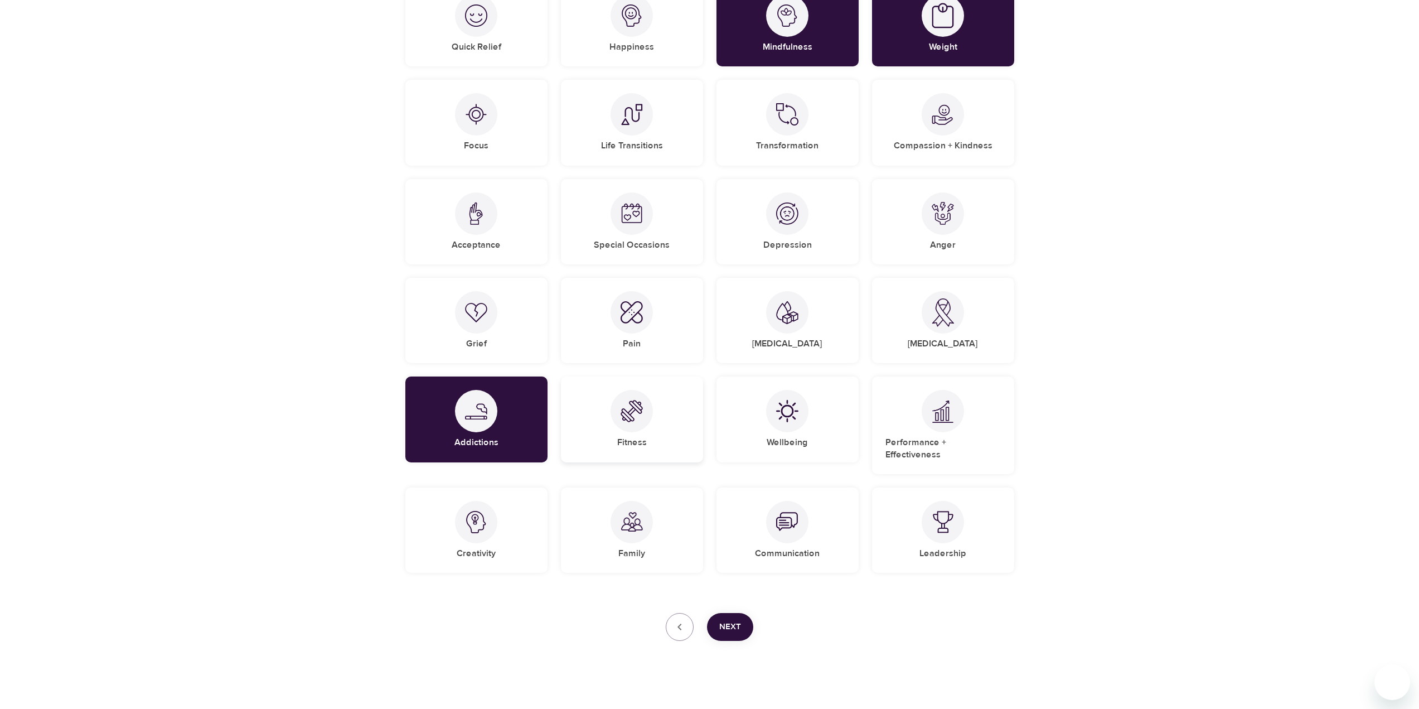
click at [604, 425] on div "Fitness" at bounding box center [632, 418] width 142 height 85
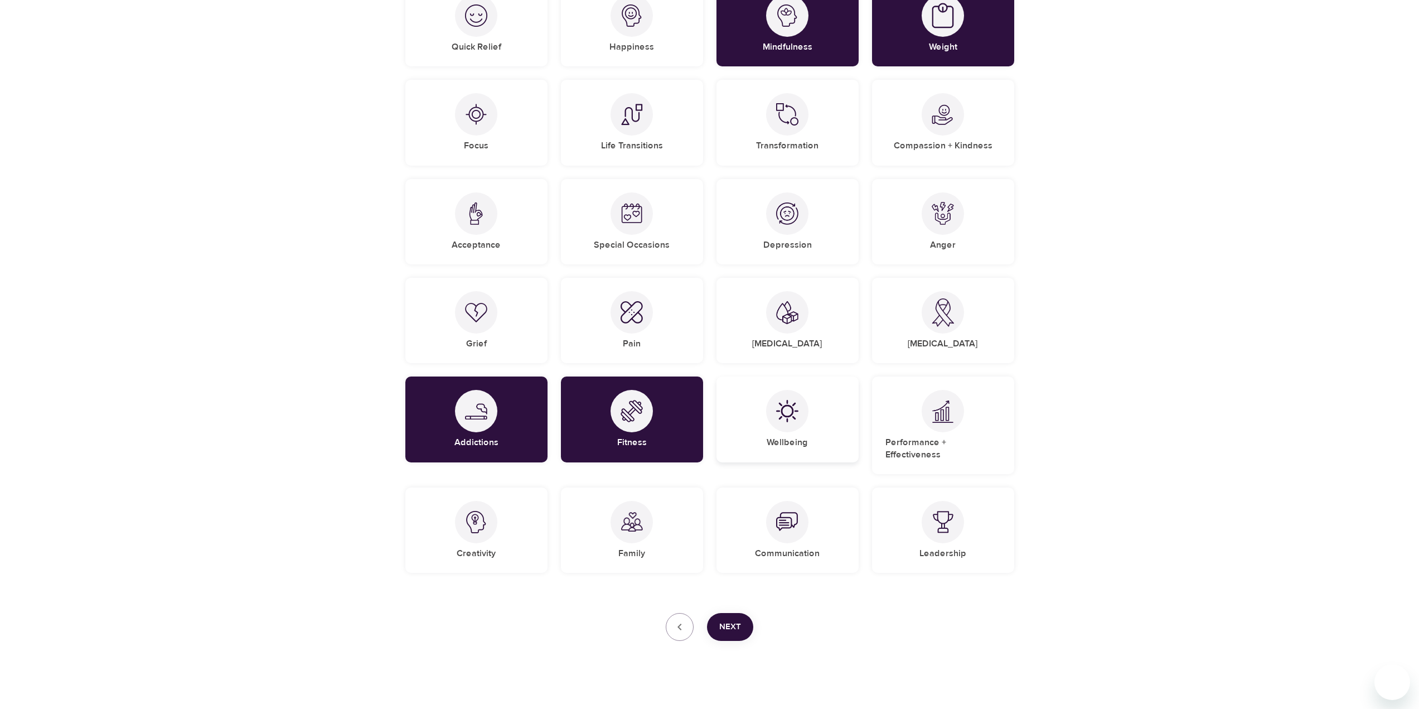
click at [797, 422] on img at bounding box center [787, 411] width 22 height 22
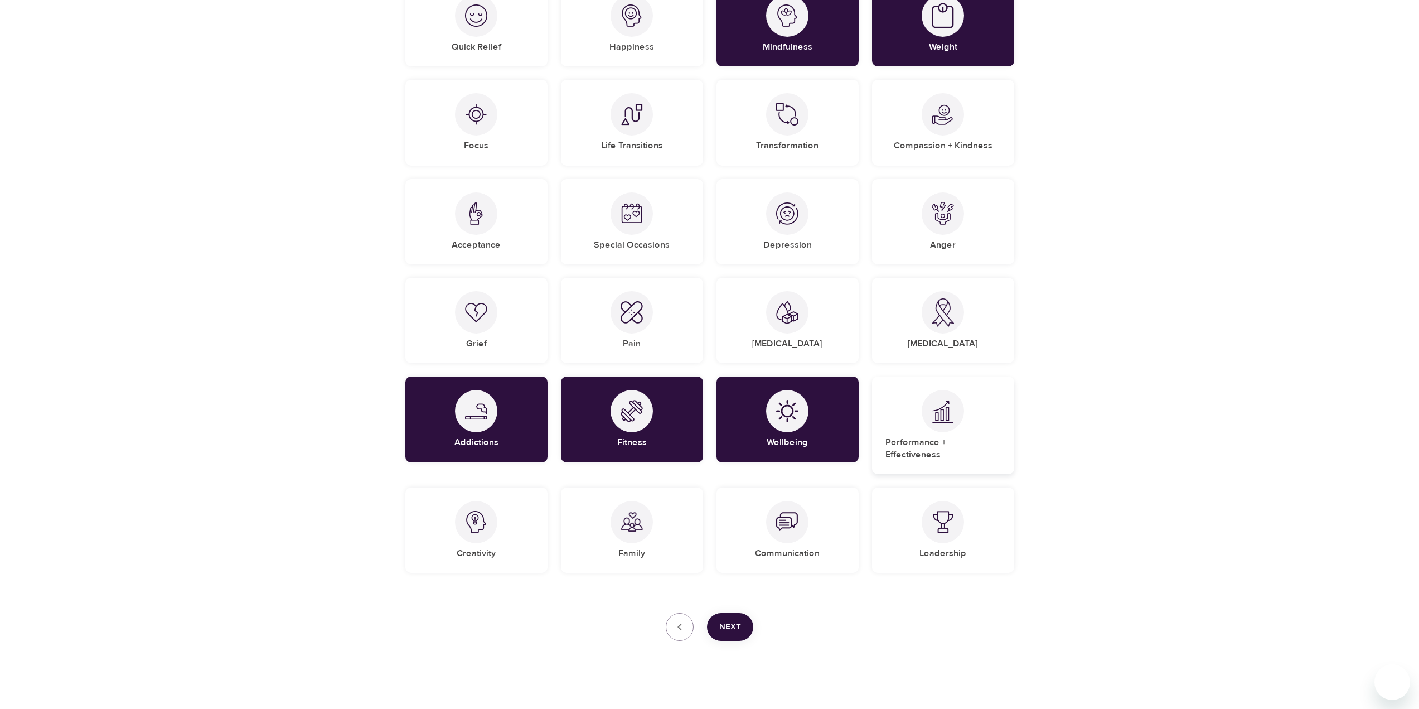
click at [915, 420] on div "Performance + Effectiveness" at bounding box center [943, 425] width 142 height 98
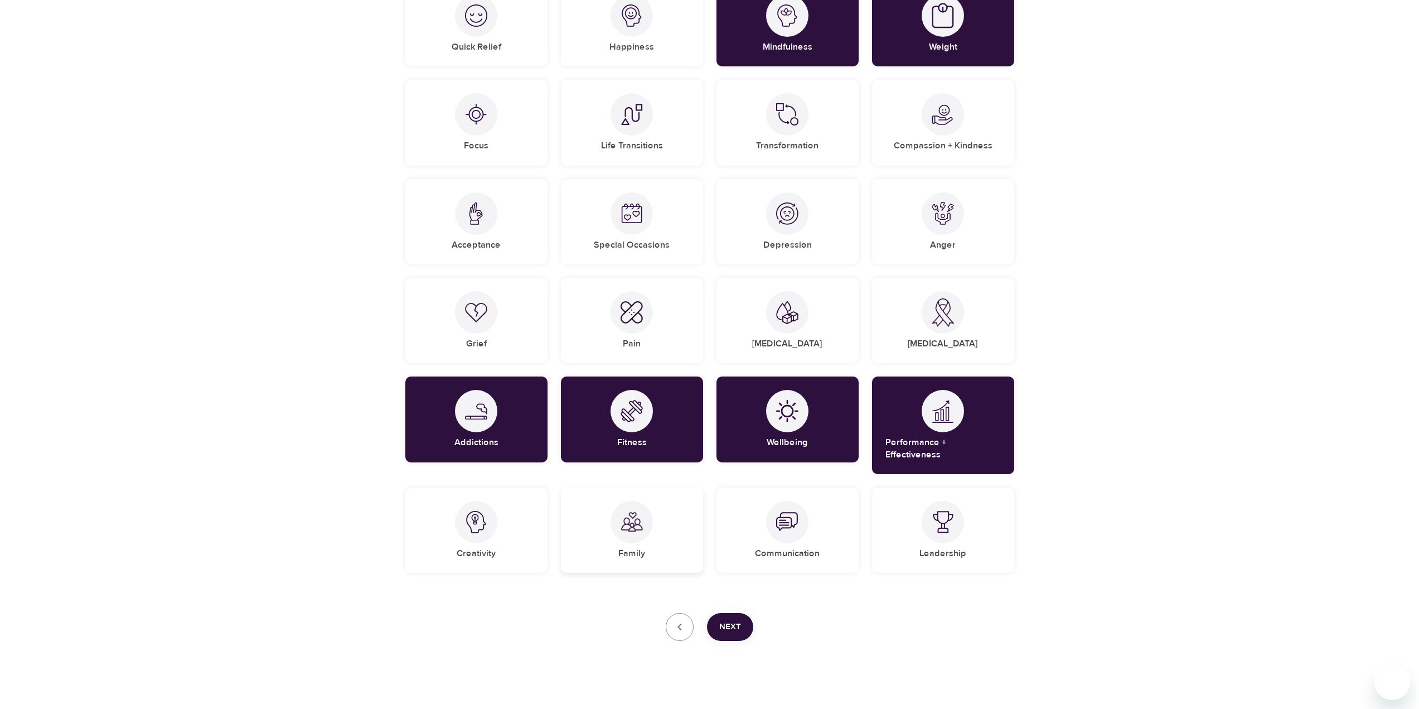
click at [627, 527] on div at bounding box center [631, 522] width 42 height 42
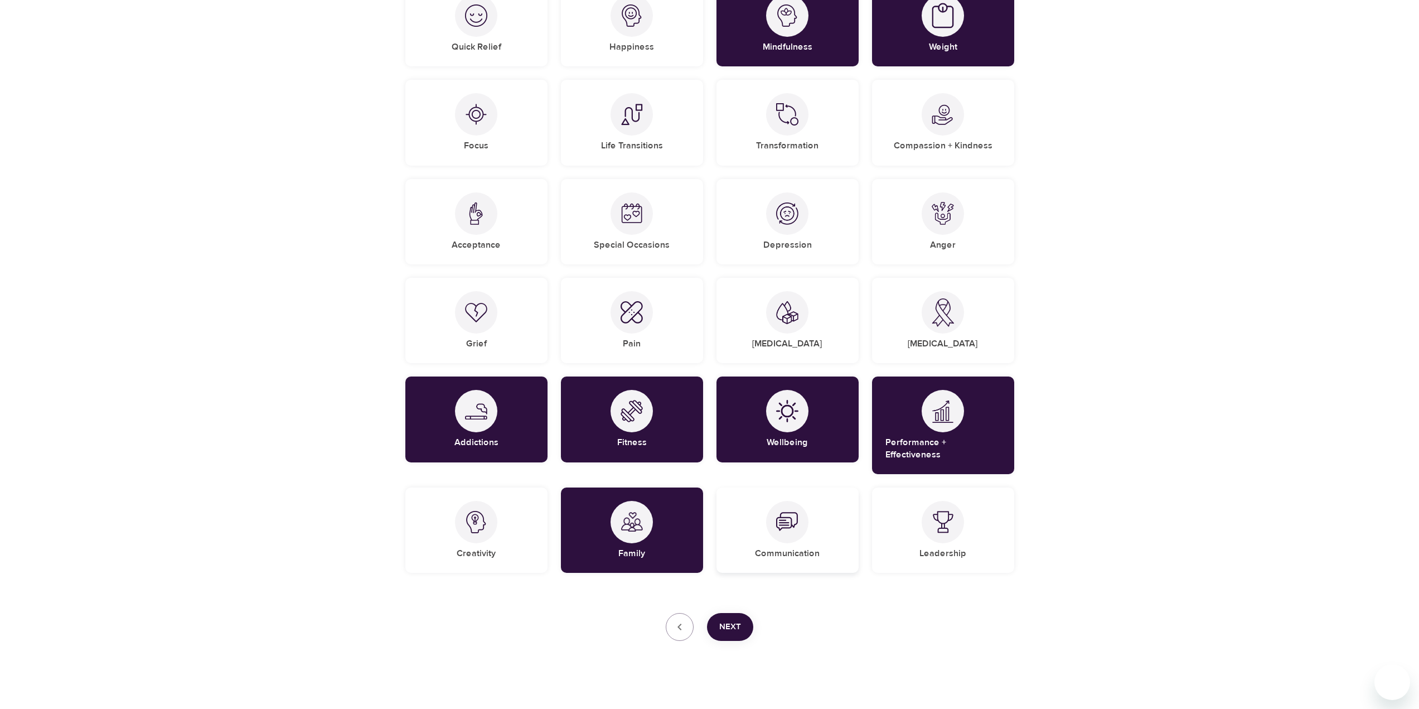
click at [766, 526] on div "Communication" at bounding box center [787, 529] width 142 height 85
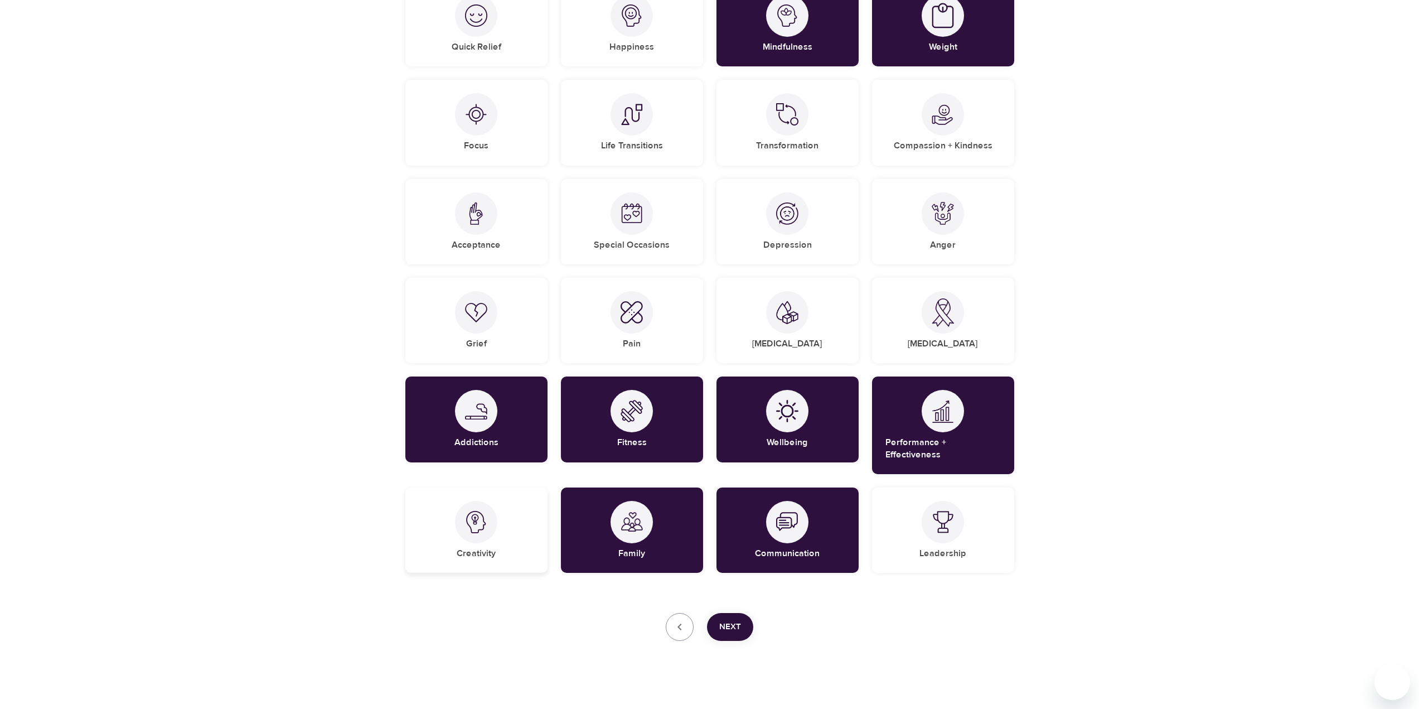
click at [493, 524] on div "Creativity" at bounding box center [476, 529] width 142 height 85
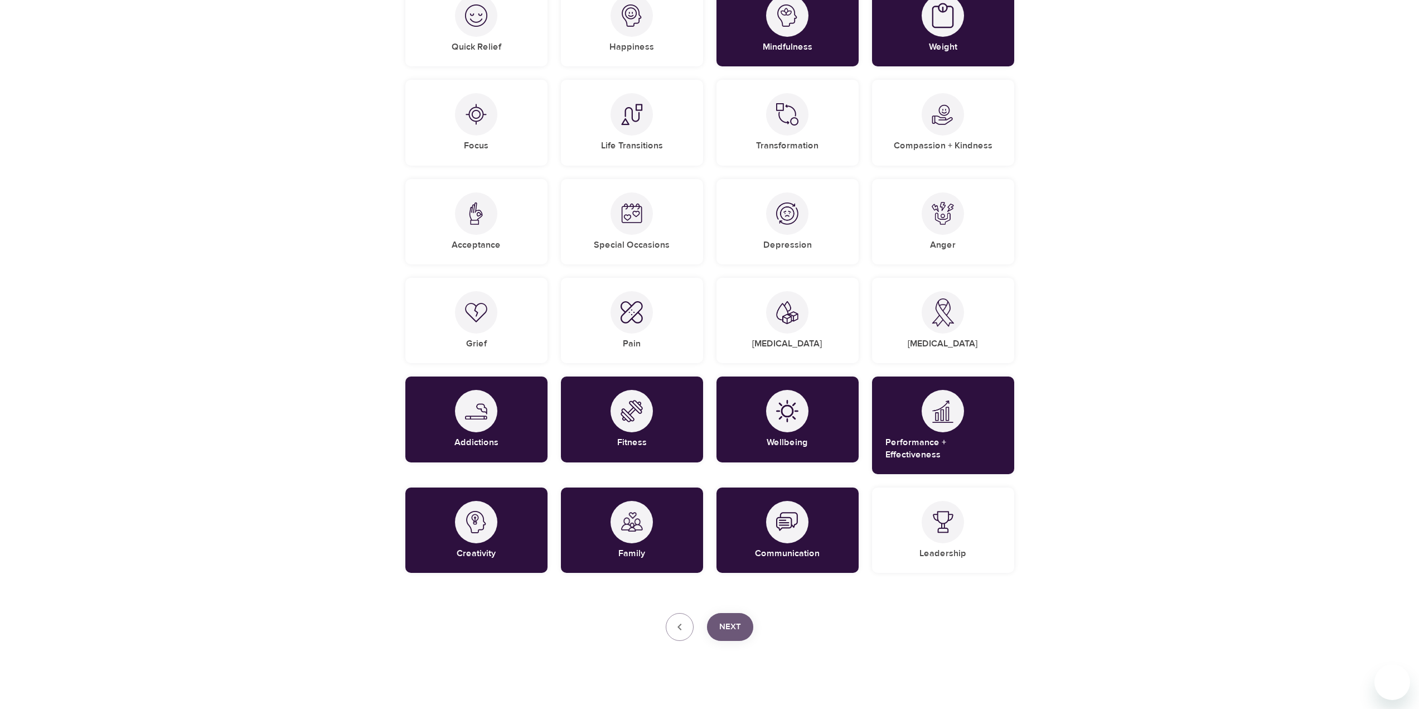
click at [727, 619] on span "Next" at bounding box center [730, 626] width 22 height 14
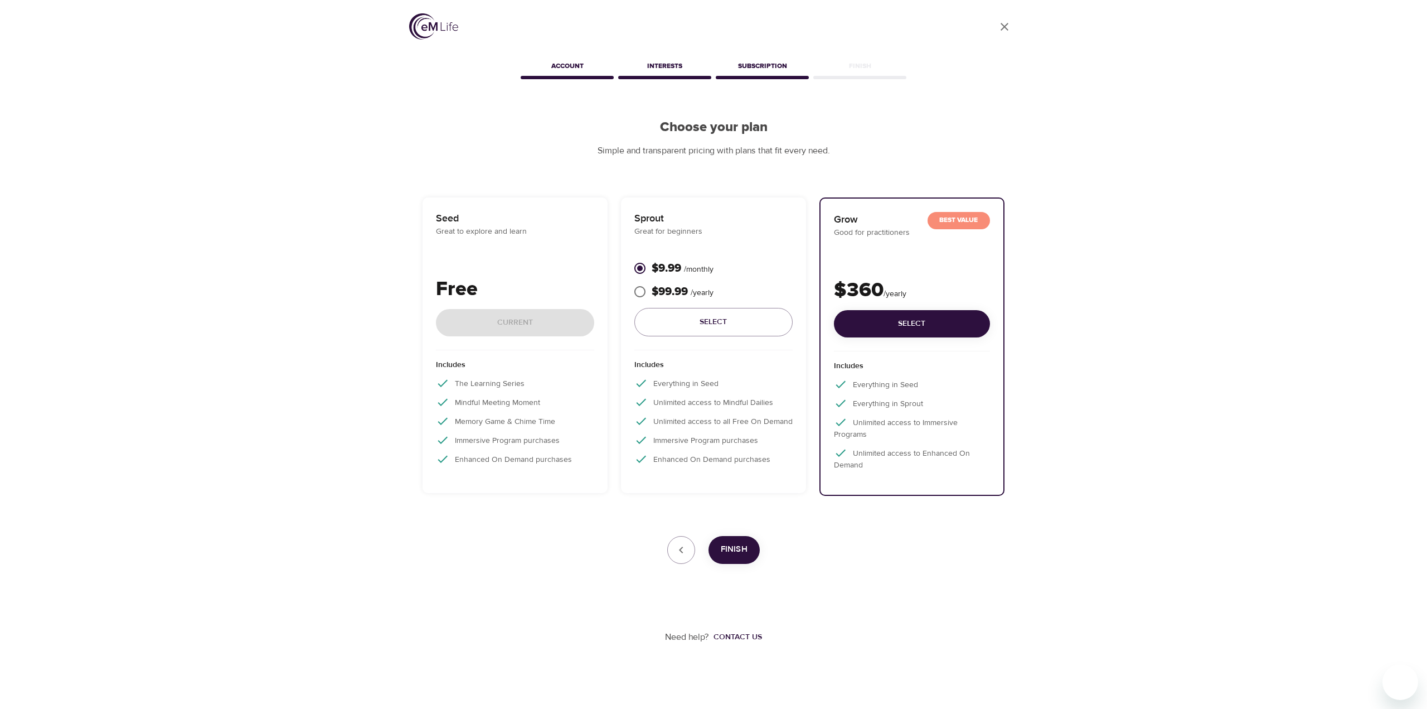
click at [555, 321] on div "Free Current" at bounding box center [515, 312] width 158 height 76
click at [687, 315] on span "Select" at bounding box center [713, 322] width 140 height 14
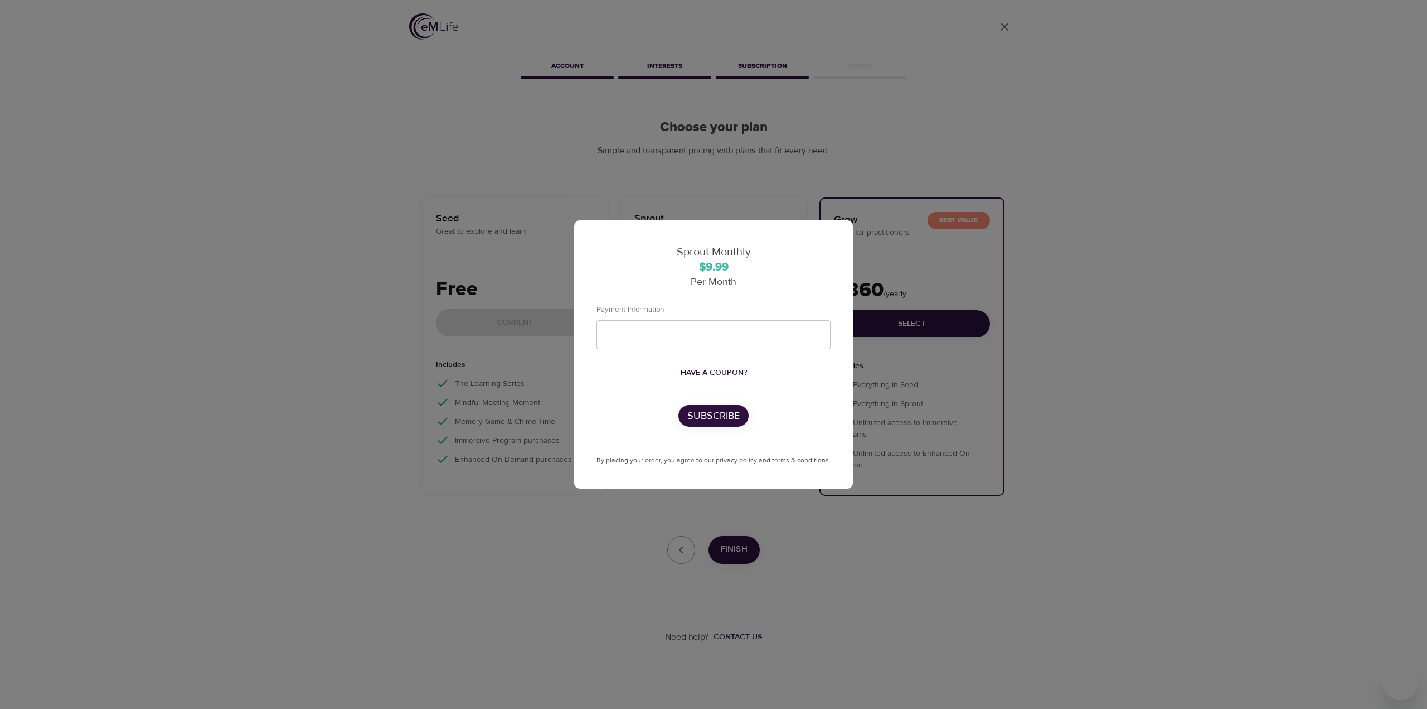
click at [953, 306] on div "Sprout Monthly $9.99 Per Month Payment Information Have a coupon? Subscribe By …" at bounding box center [713, 354] width 1427 height 709
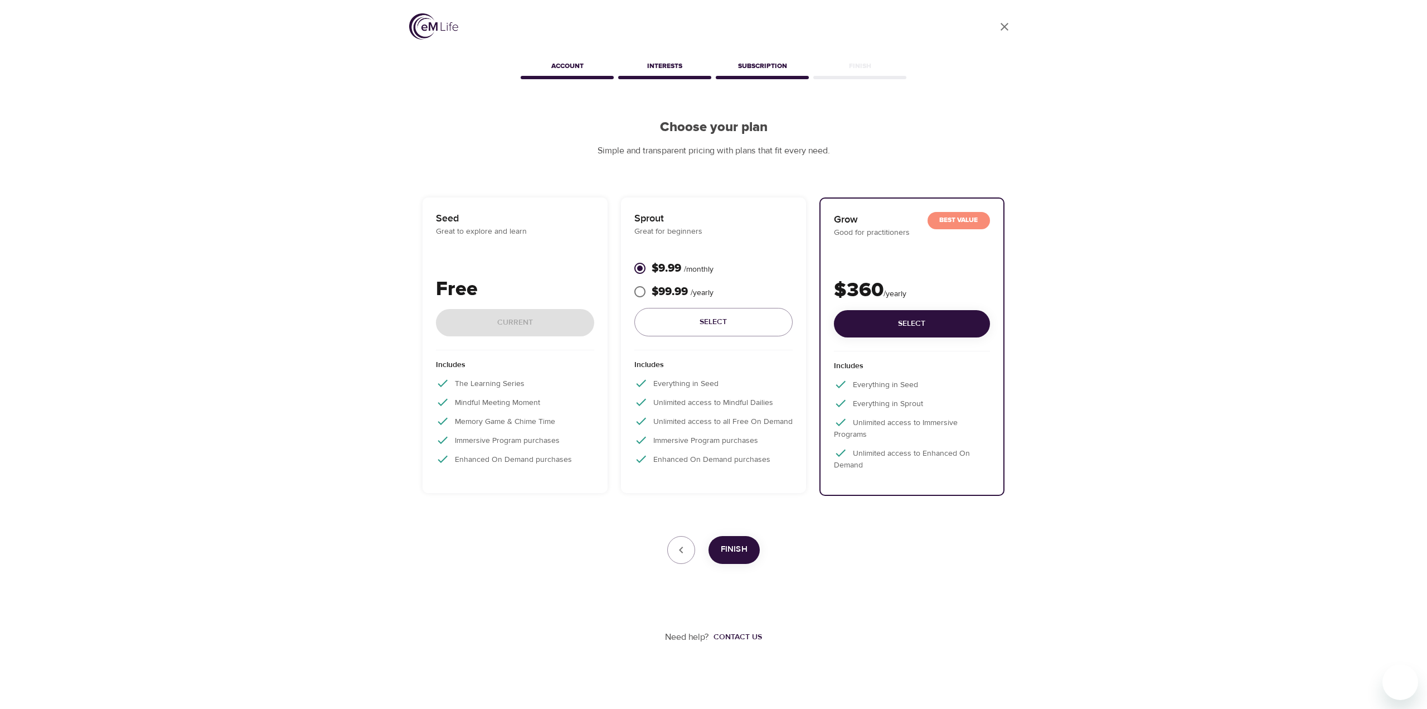
click at [544, 329] on div "Free Current" at bounding box center [515, 312] width 158 height 76
click at [578, 459] on p "Enhanced On Demand purchases" at bounding box center [515, 458] width 158 height 13
click at [741, 547] on span "Finish" at bounding box center [734, 549] width 27 height 14
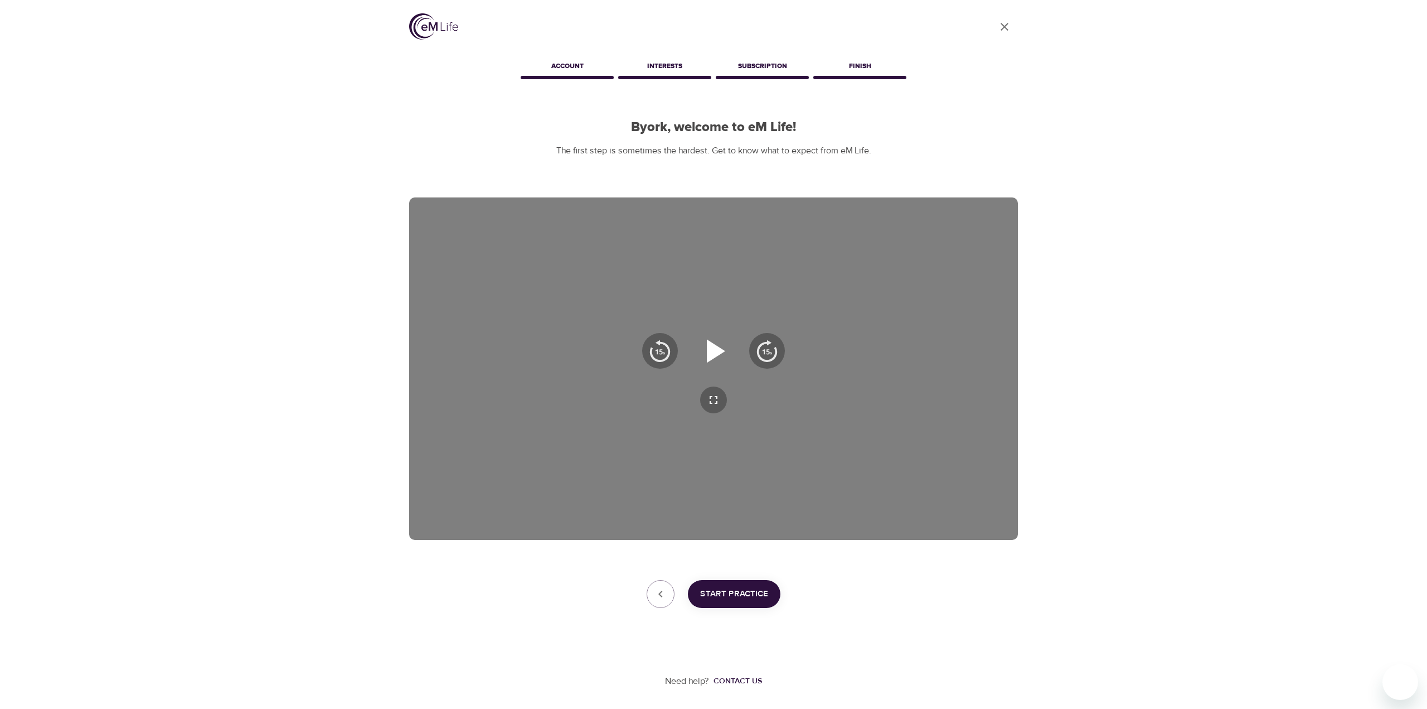
click at [709, 358] on icon "button" at bounding box center [716, 350] width 18 height 23
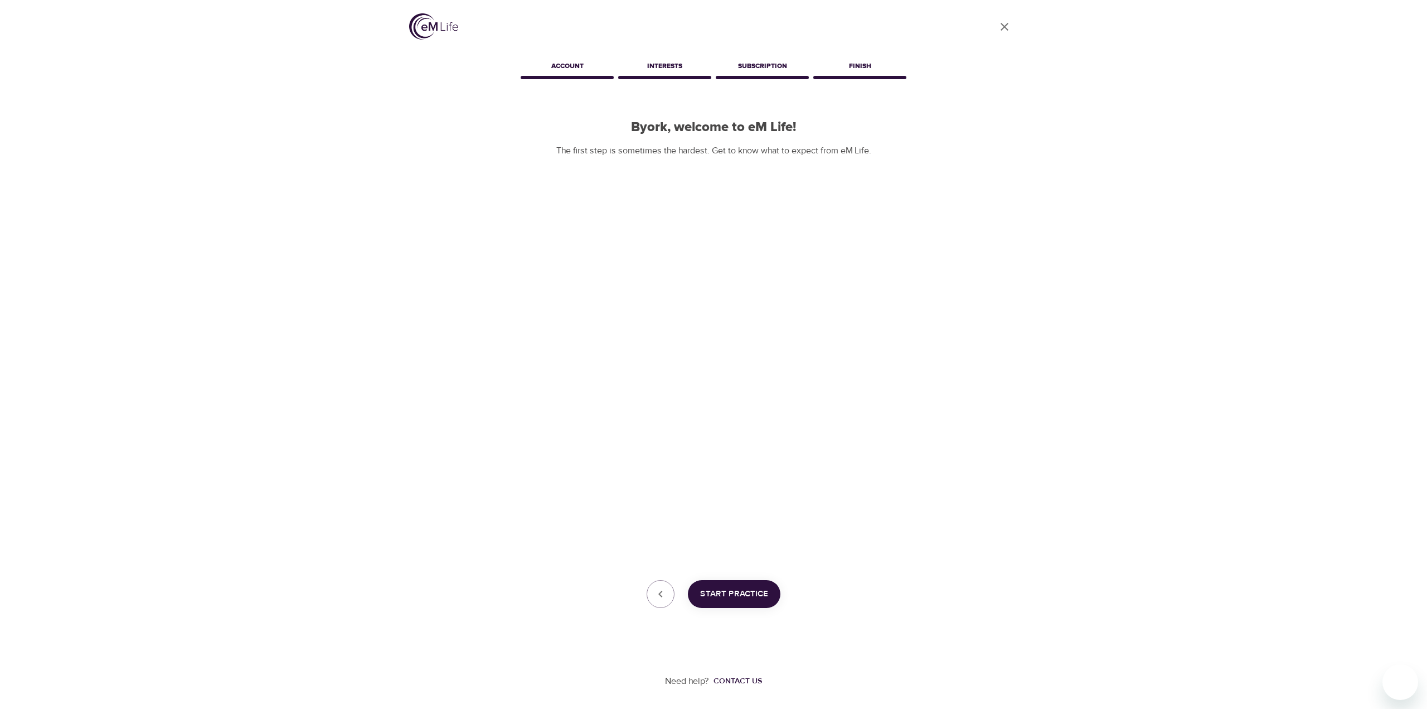
click at [760, 595] on span "Start Practice" at bounding box center [734, 593] width 68 height 14
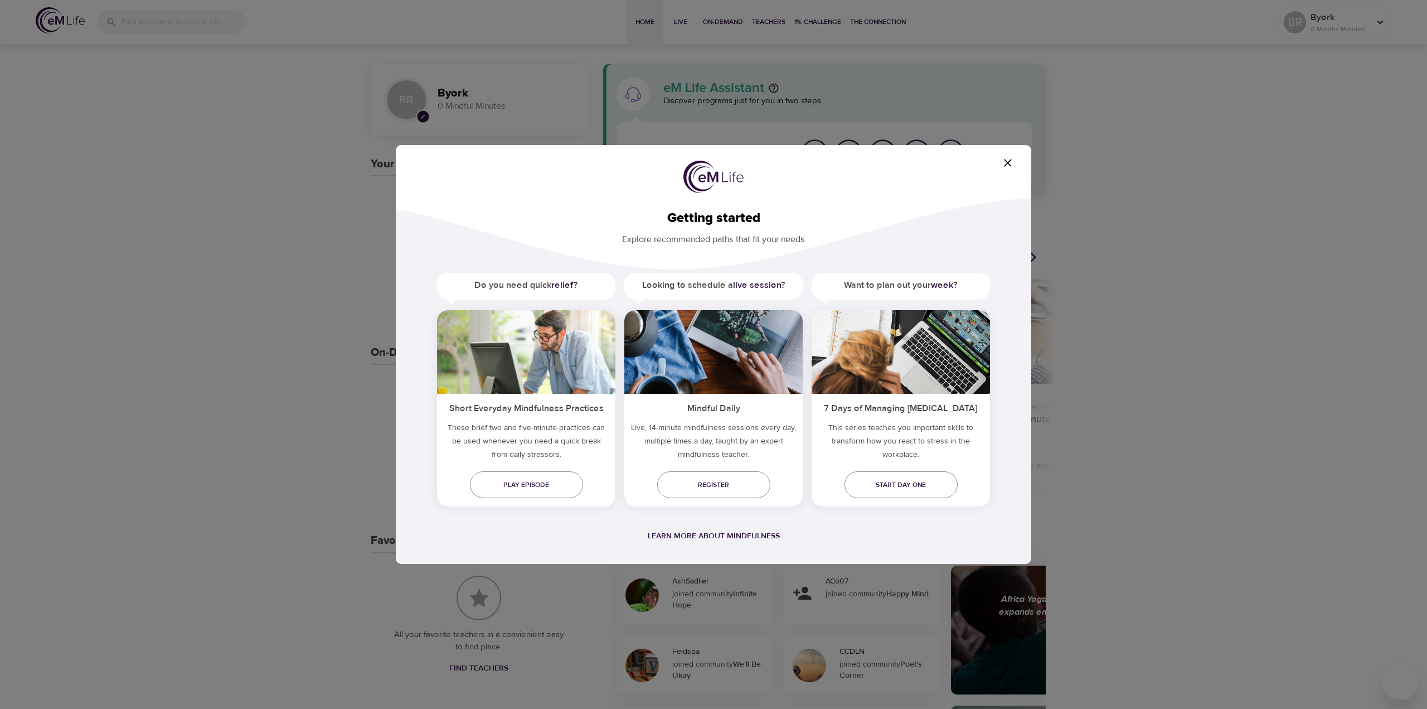
click at [1006, 162] on icon "button" at bounding box center [1007, 162] width 13 height 13
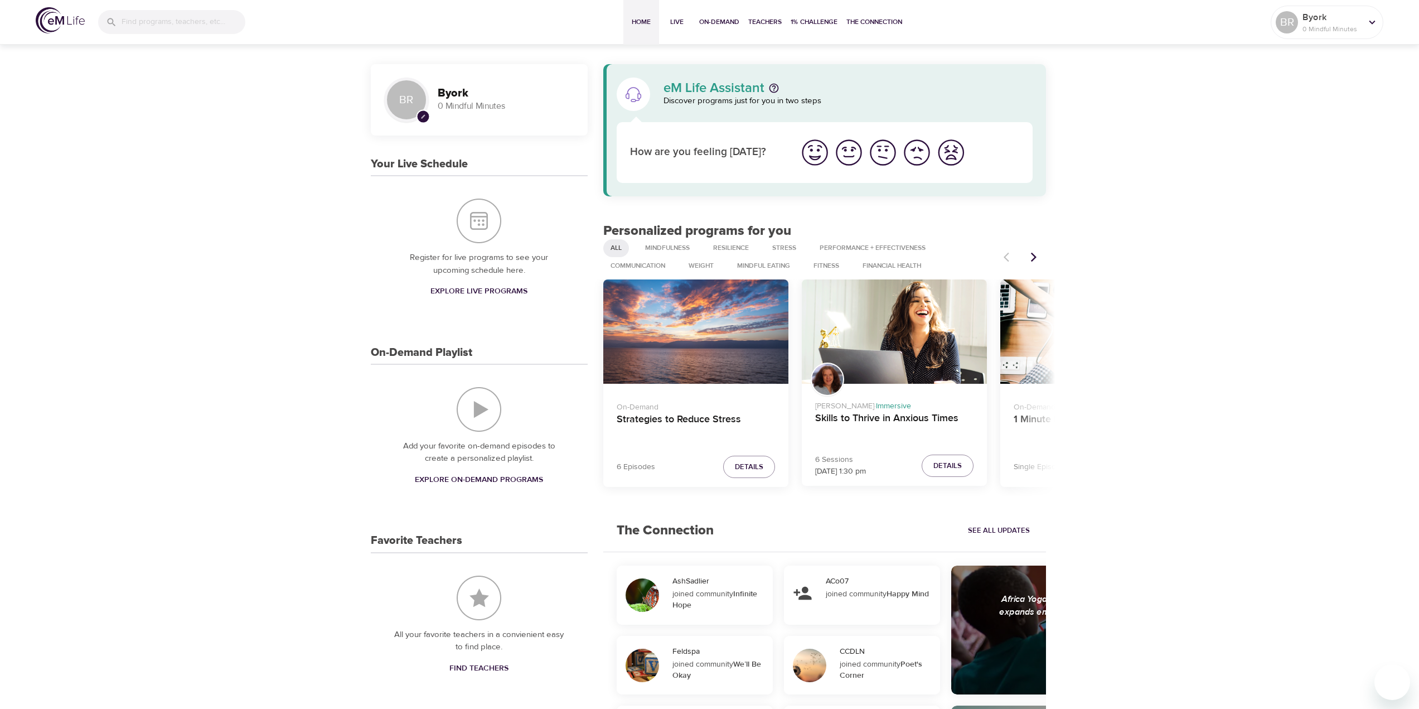
click at [845, 158] on img "I'm feeling good" at bounding box center [848, 152] width 31 height 31
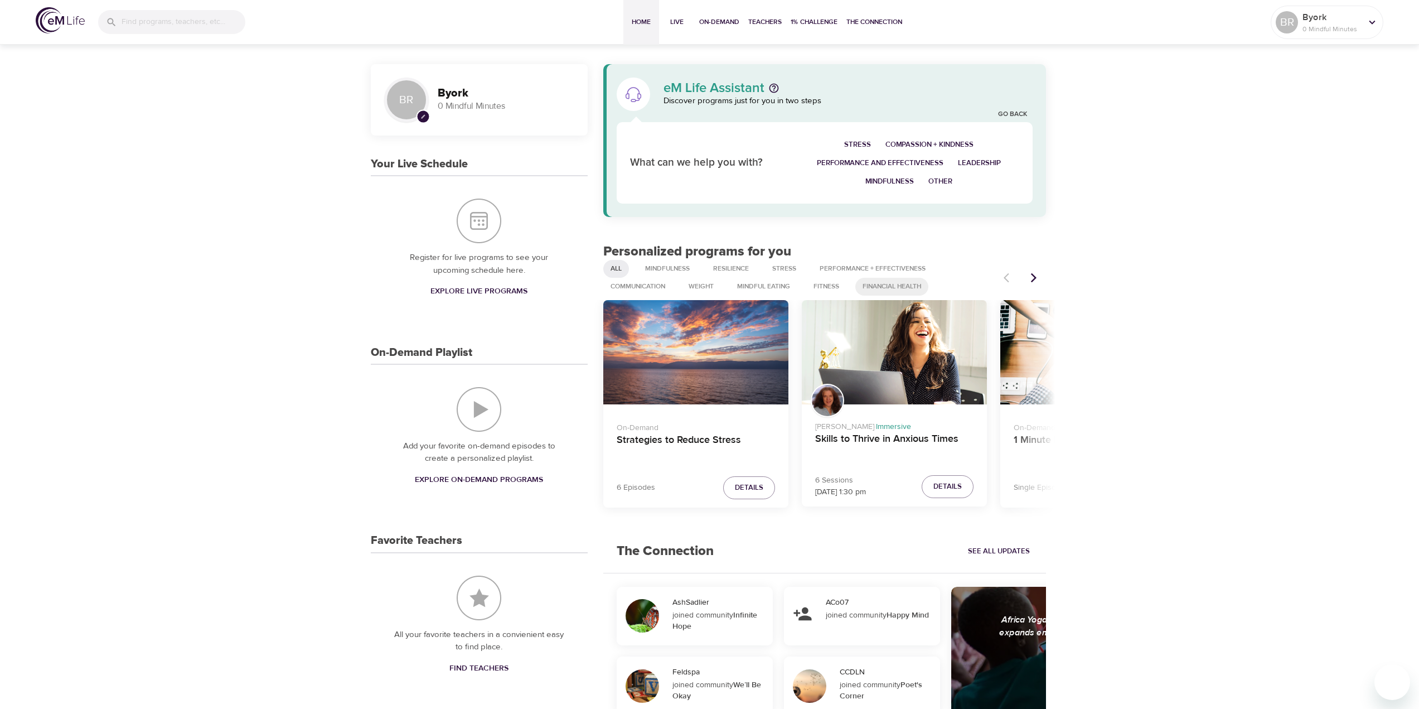
click at [877, 287] on span "Financial Health" at bounding box center [892, 286] width 72 height 9
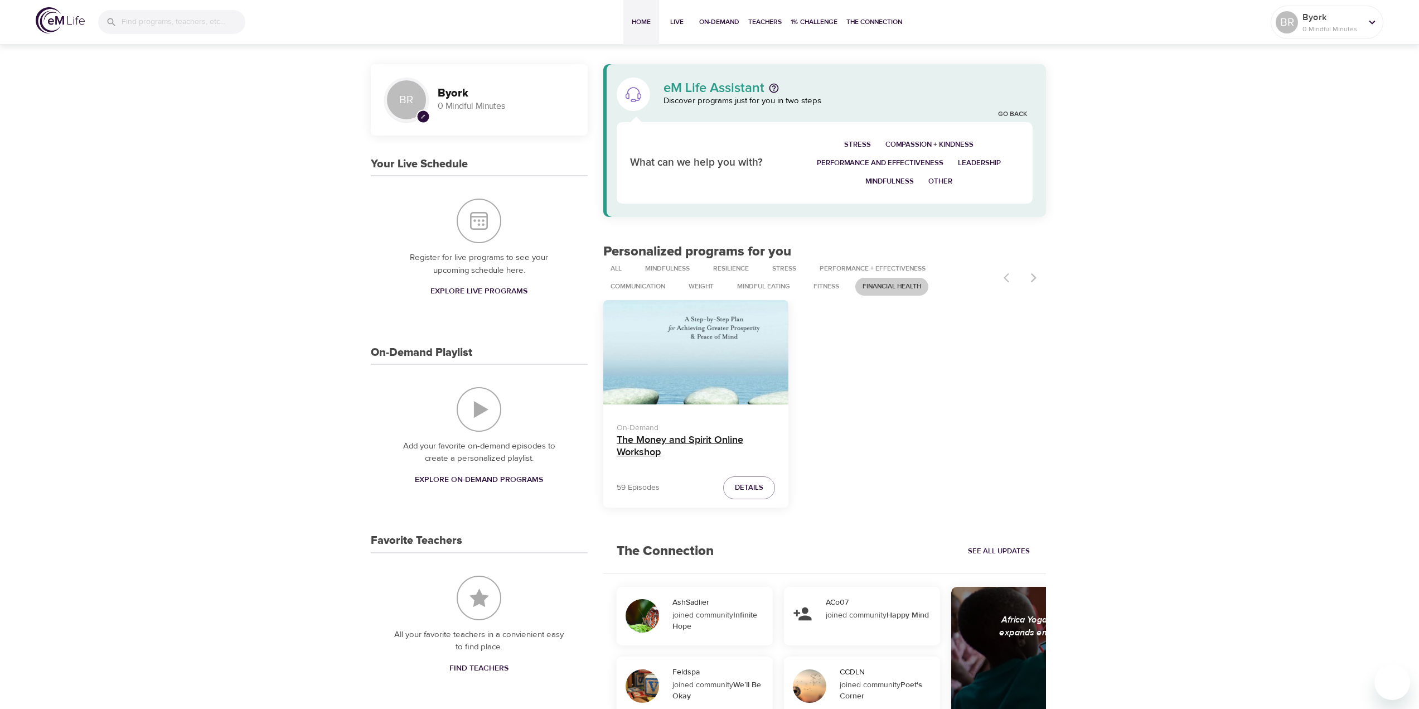
click at [676, 444] on h4 "The Money and Spirit Online Workshop" at bounding box center [696, 447] width 158 height 27
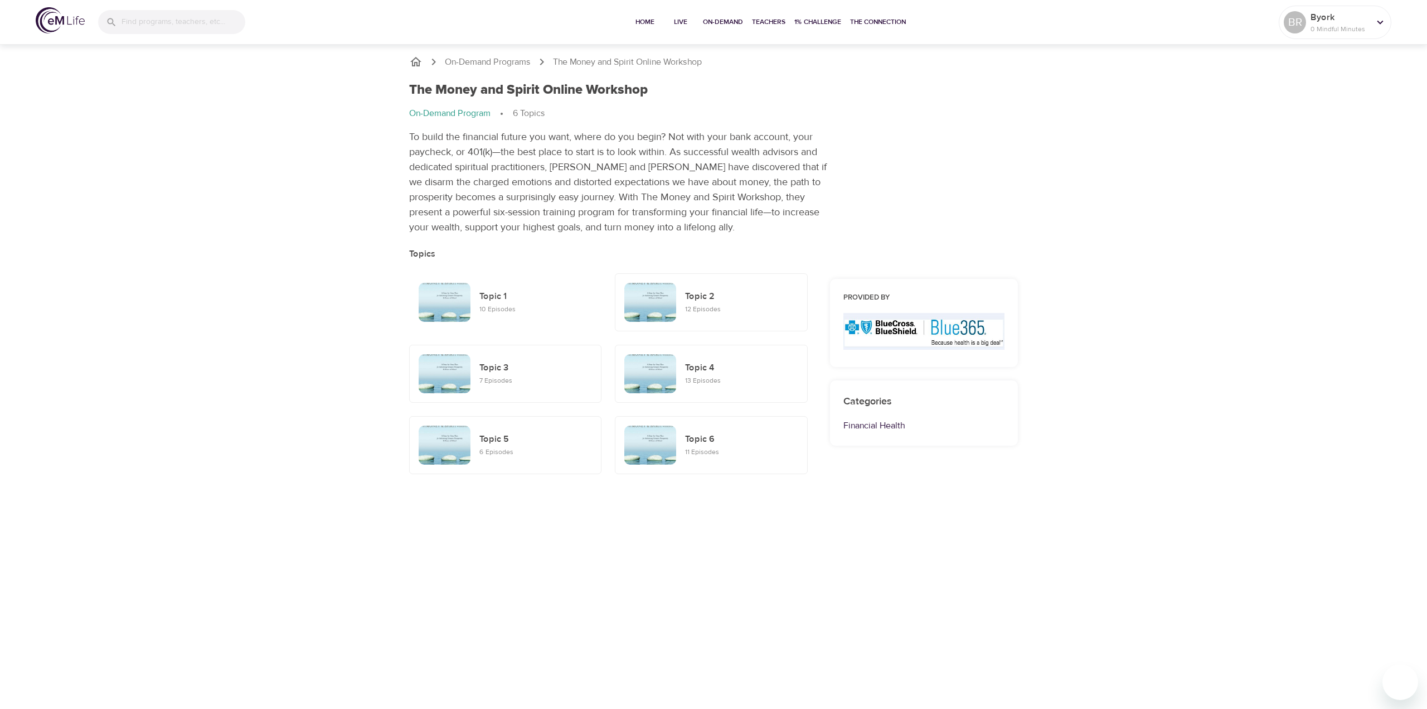
click at [503, 283] on div "Topic 1 10 Episodes" at bounding box center [505, 302] width 182 height 48
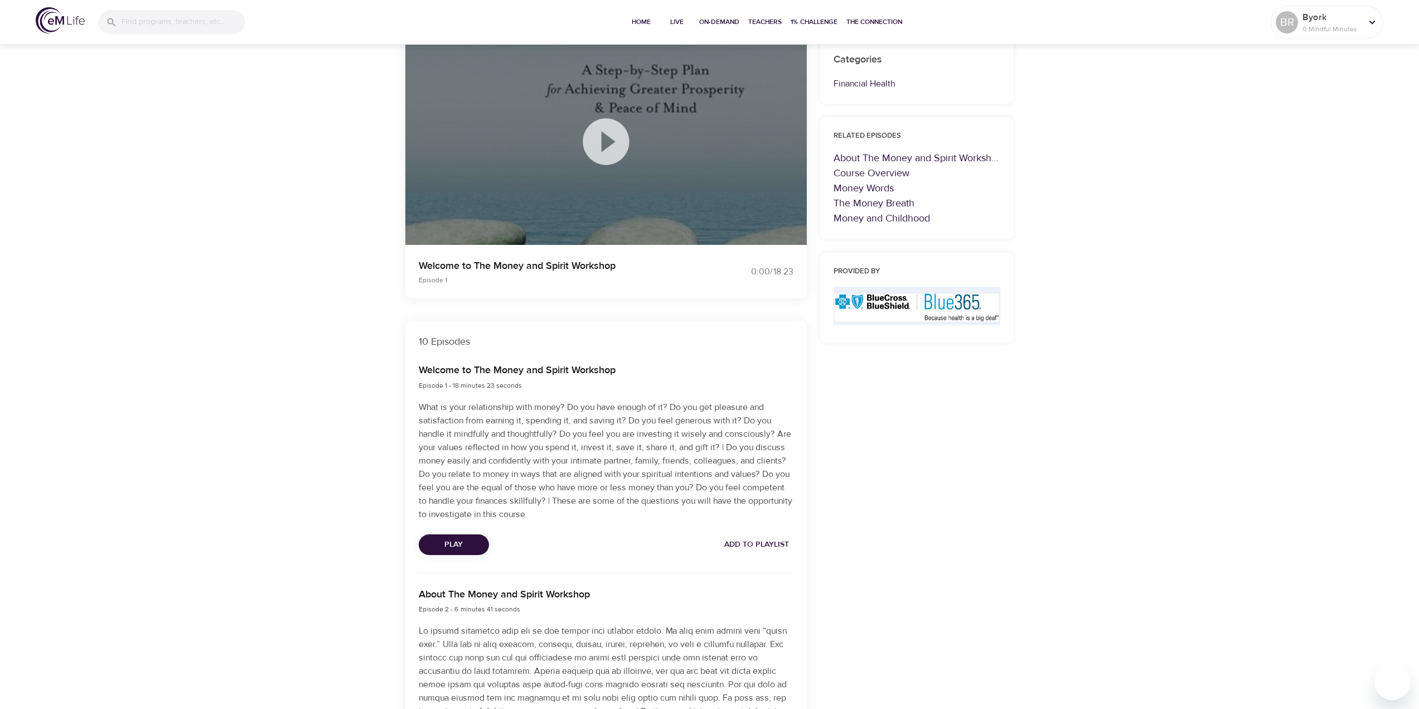
scroll to position [112, 0]
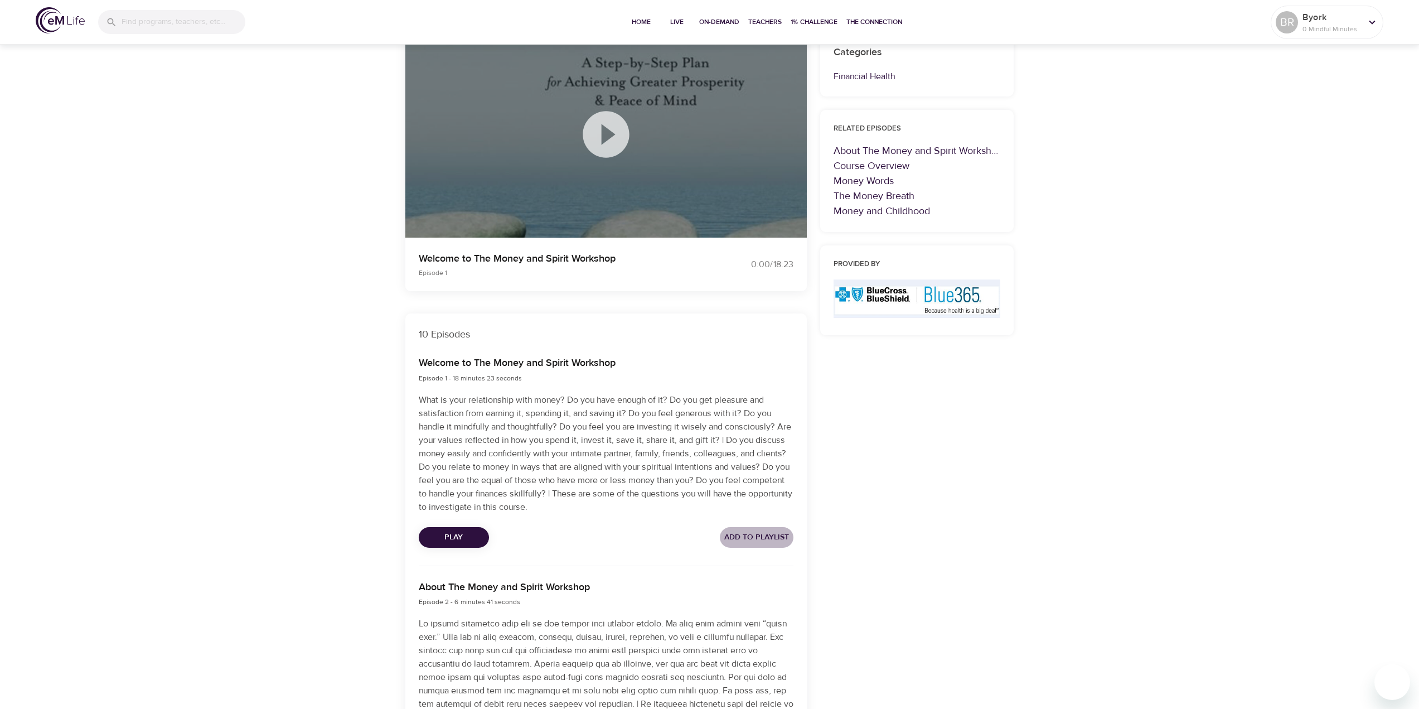
click at [745, 533] on span "Add to Playlist" at bounding box center [756, 537] width 65 height 14
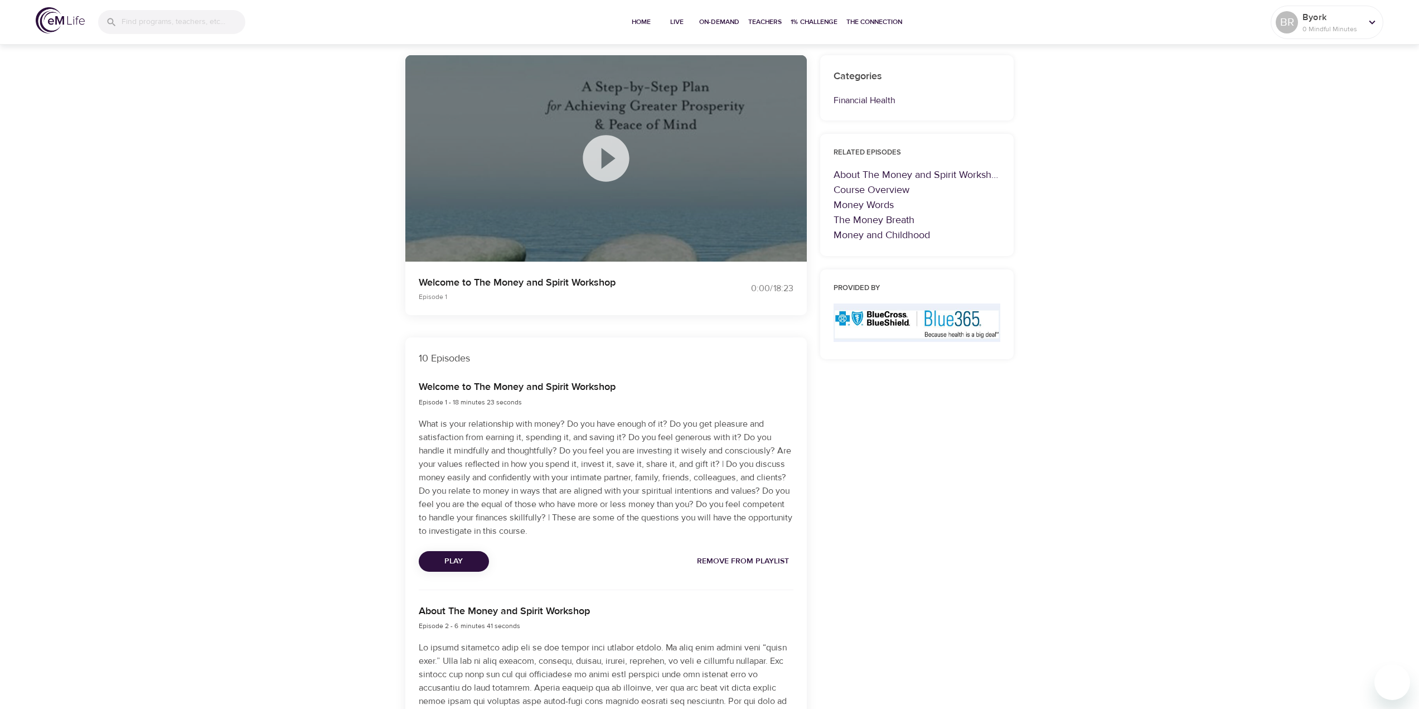
scroll to position [0, 0]
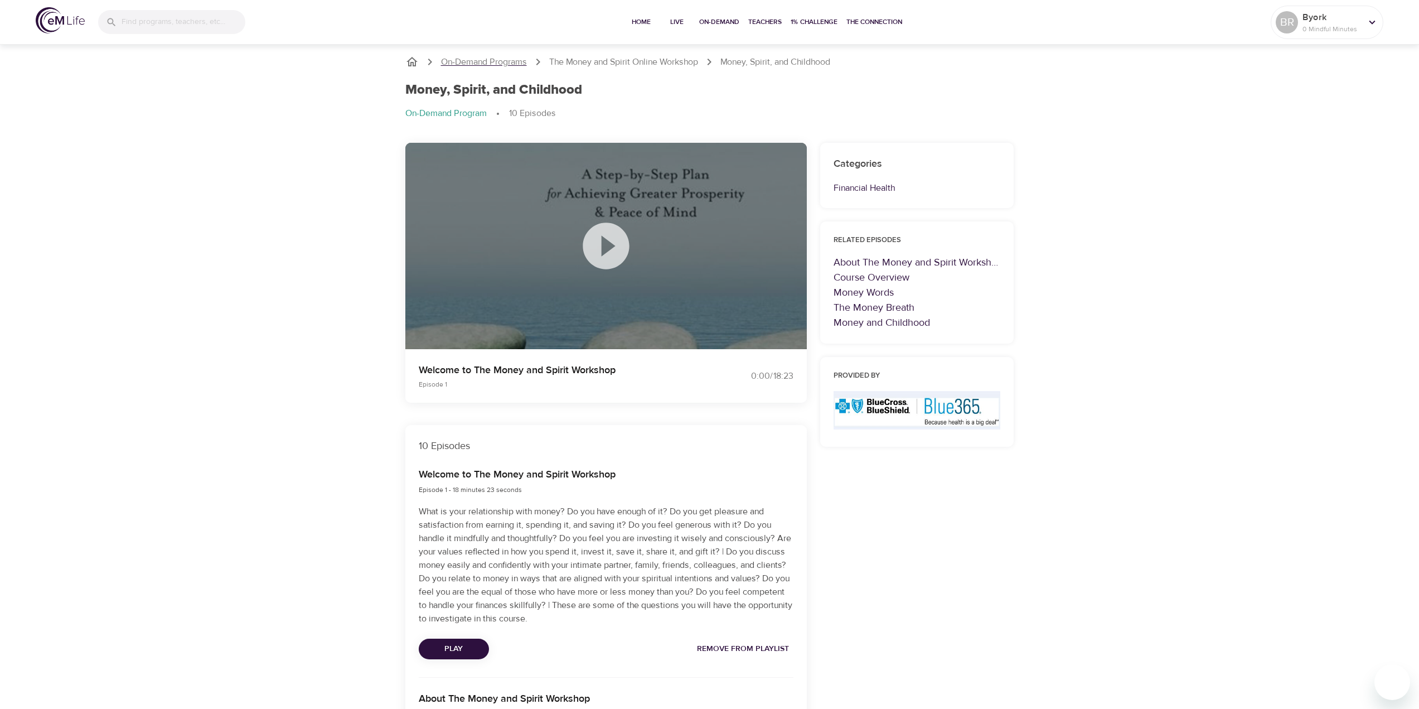
click at [513, 64] on p "On-Demand Programs" at bounding box center [484, 62] width 86 height 13
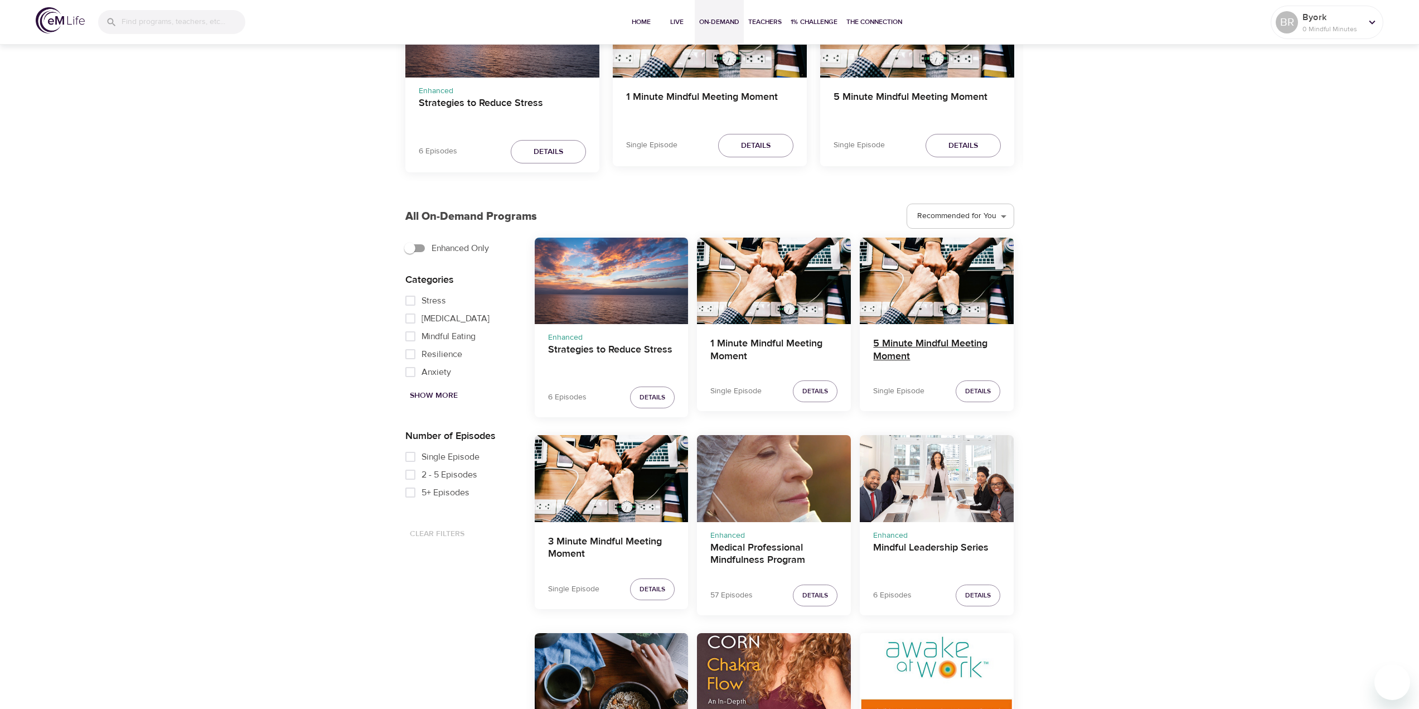
scroll to position [167, 0]
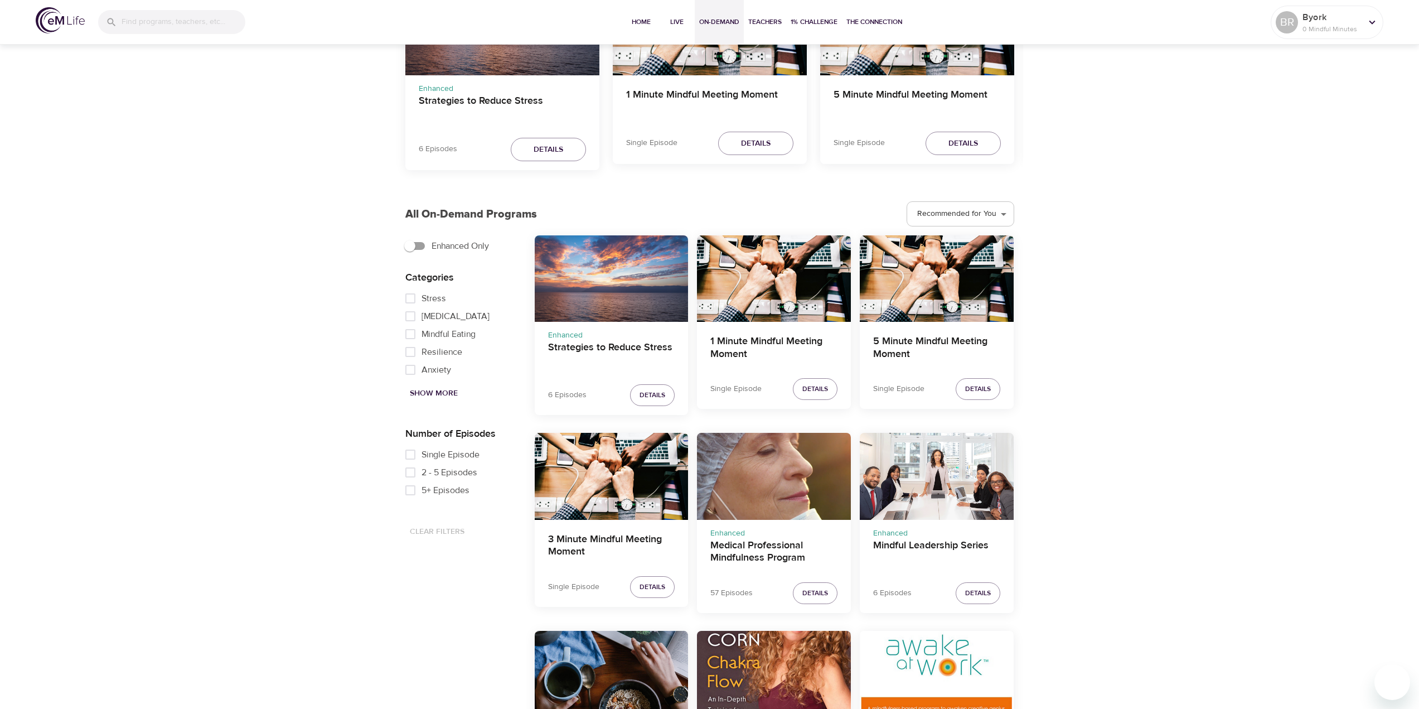
click at [445, 388] on span "Show More" at bounding box center [434, 393] width 48 height 14
click at [445, 388] on span "Show Less" at bounding box center [431, 393] width 43 height 14
click at [446, 393] on span "Show More" at bounding box center [434, 393] width 48 height 14
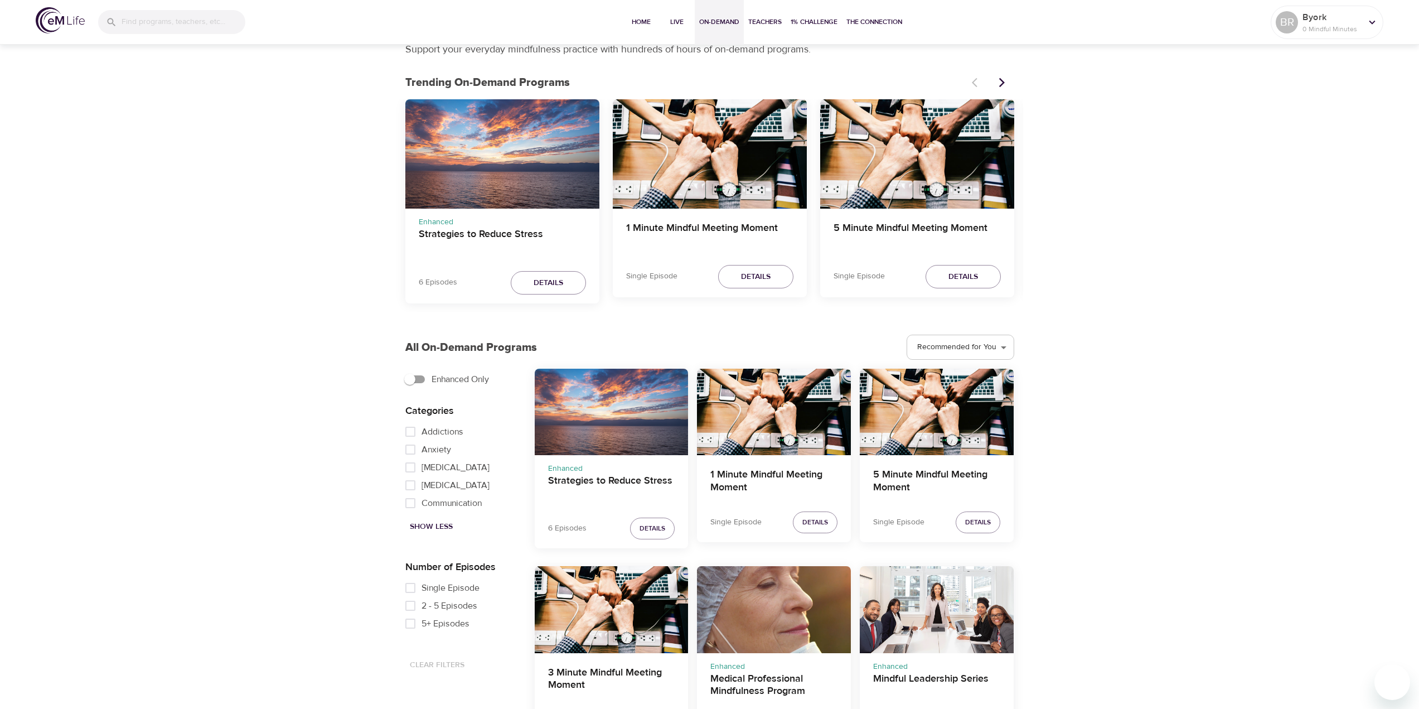
scroll to position [0, 0]
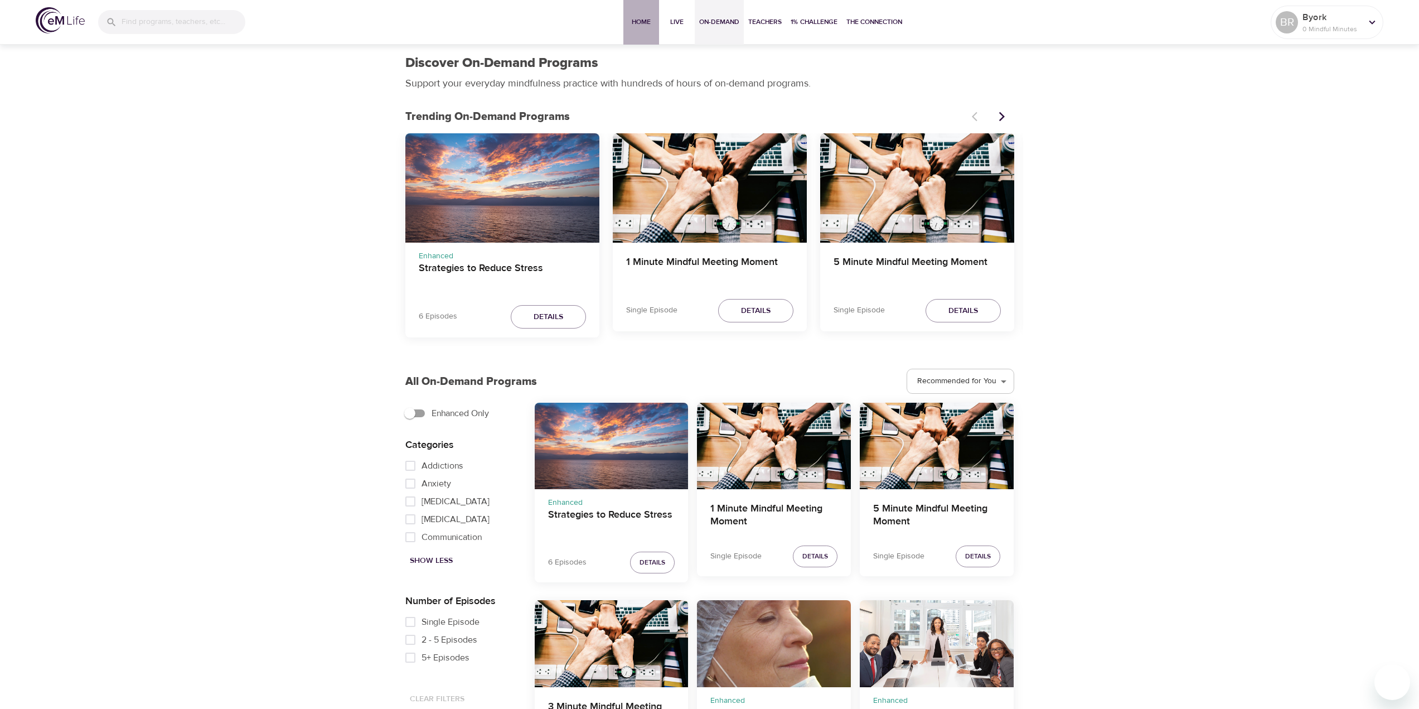
click at [632, 26] on span "Home" at bounding box center [641, 22] width 27 height 12
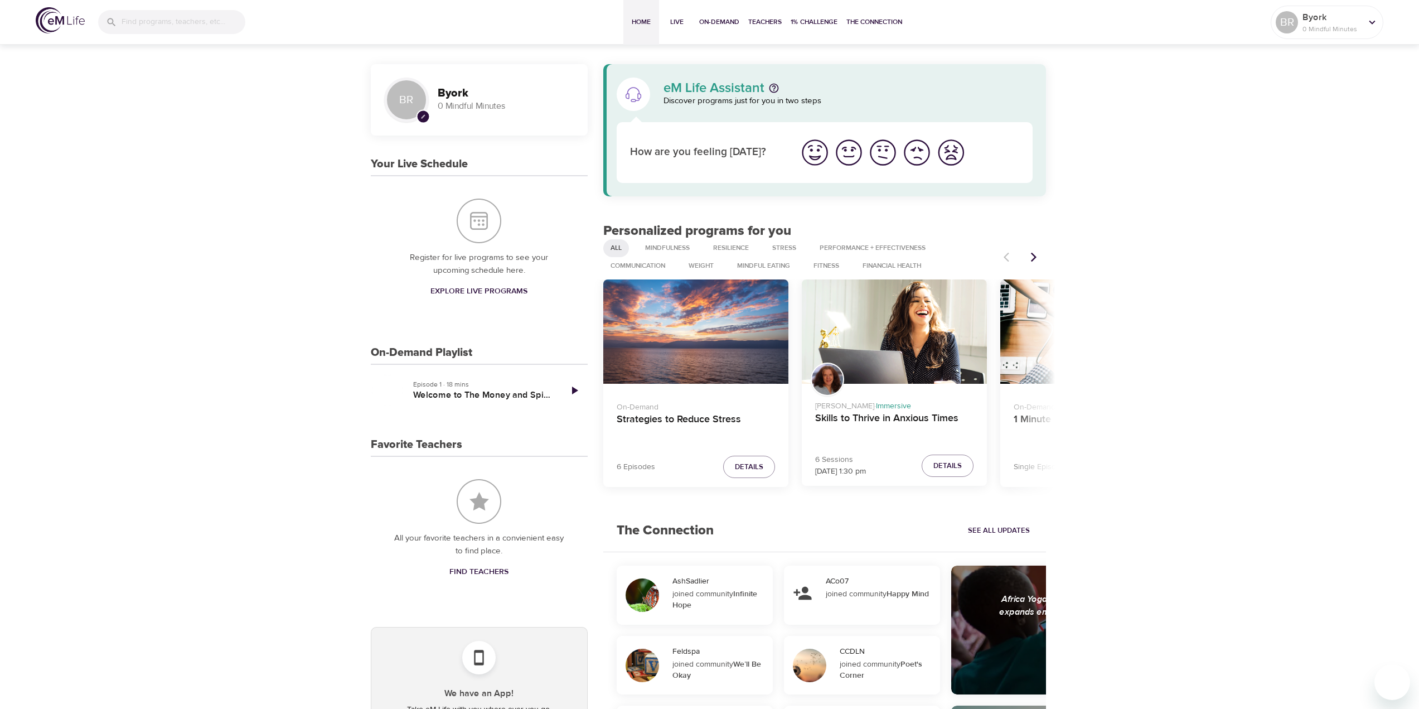
click at [1037, 256] on icon "Next items" at bounding box center [1033, 256] width 11 height 11
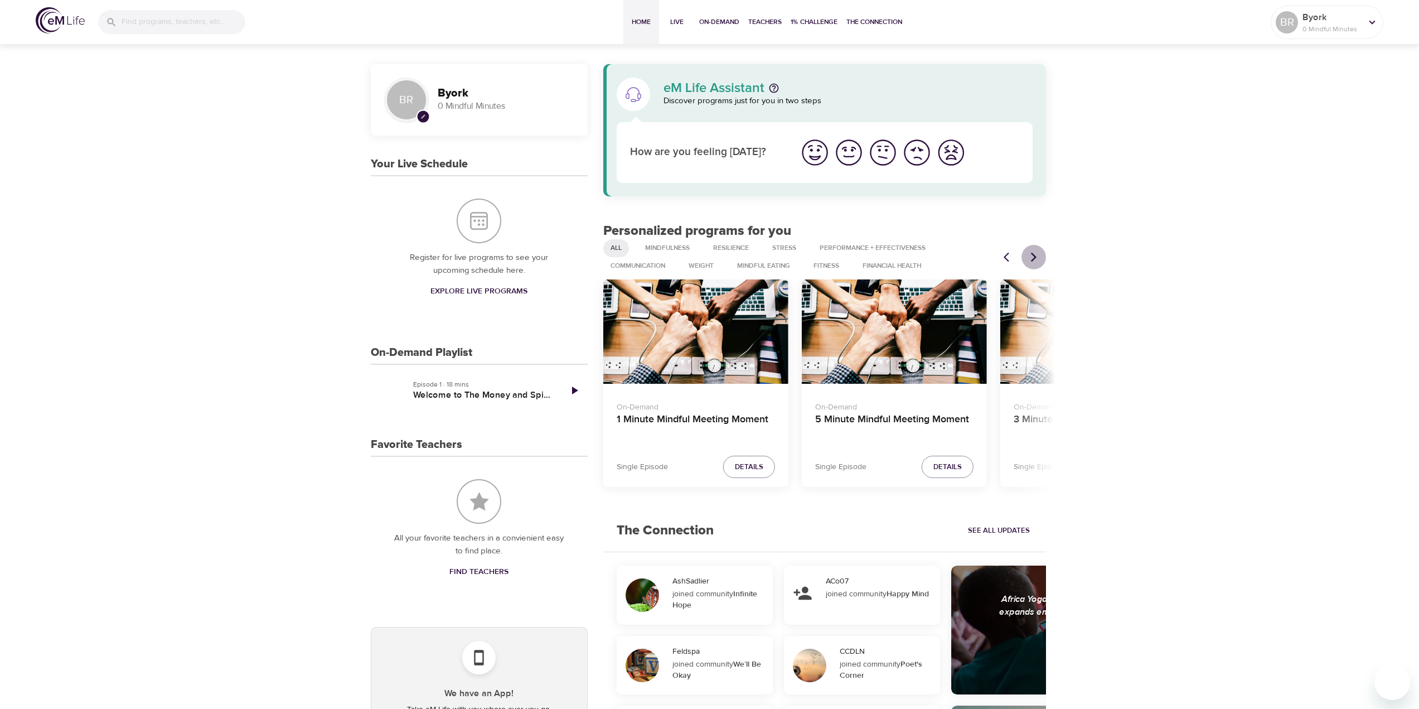
click at [1037, 256] on icon "Next items" at bounding box center [1033, 256] width 11 height 11
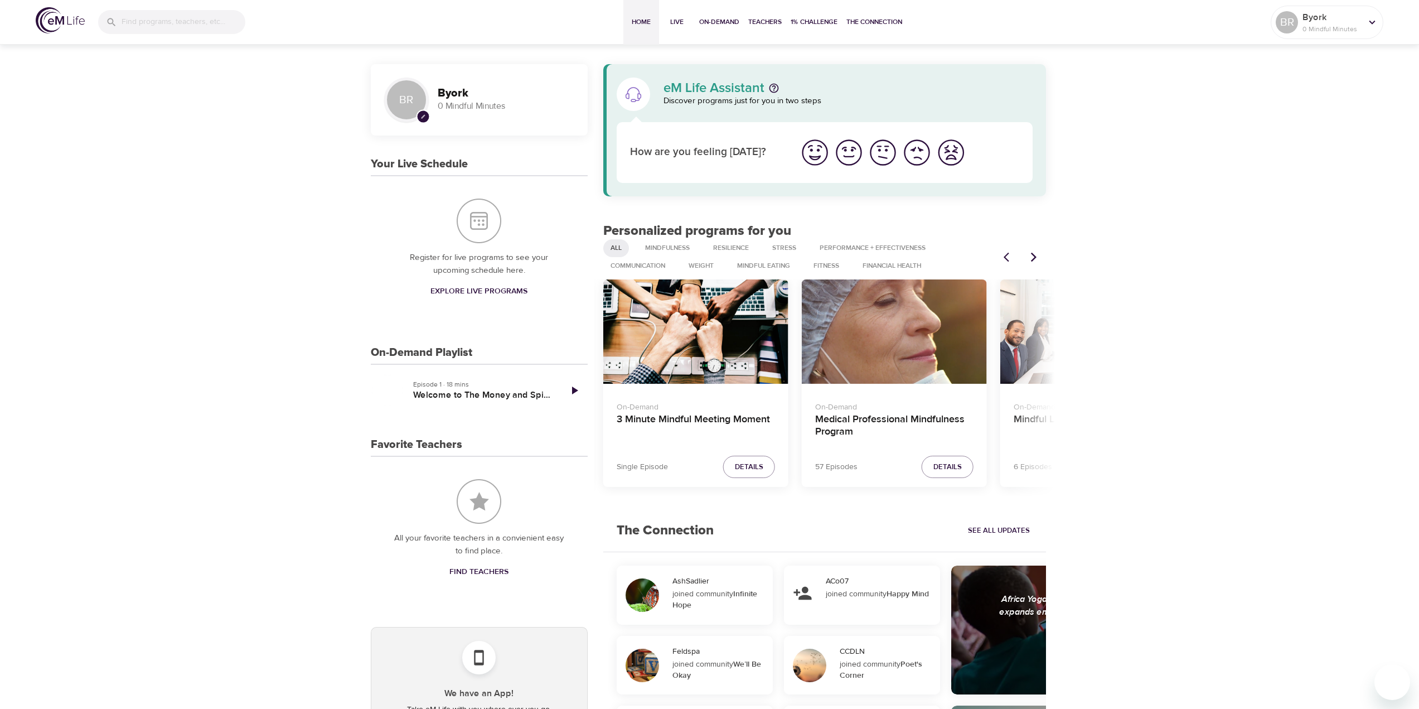
click at [49, 15] on img at bounding box center [60, 20] width 49 height 26
click at [193, 13] on input "search" at bounding box center [183, 23] width 123 height 24
click at [190, 27] on input "ADHD" at bounding box center [169, 23] width 94 height 24
type input "A"
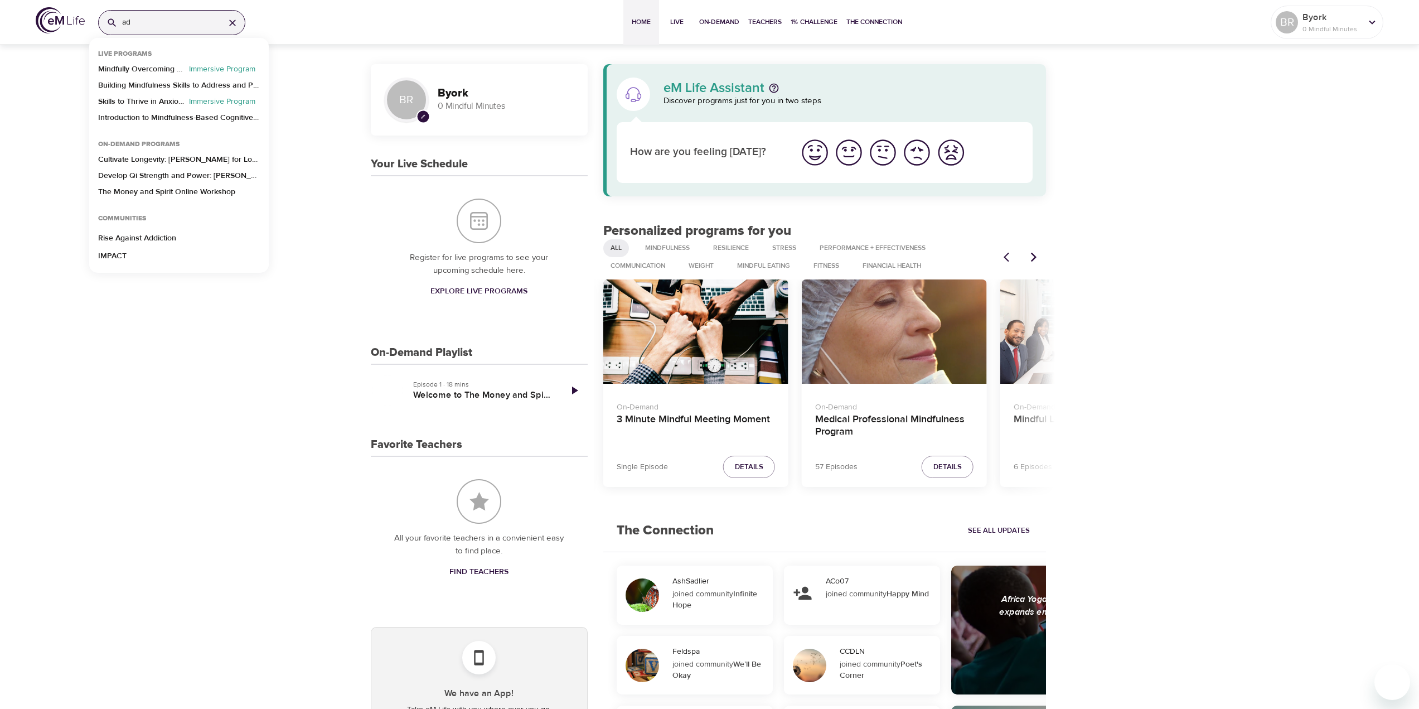
type input "a"
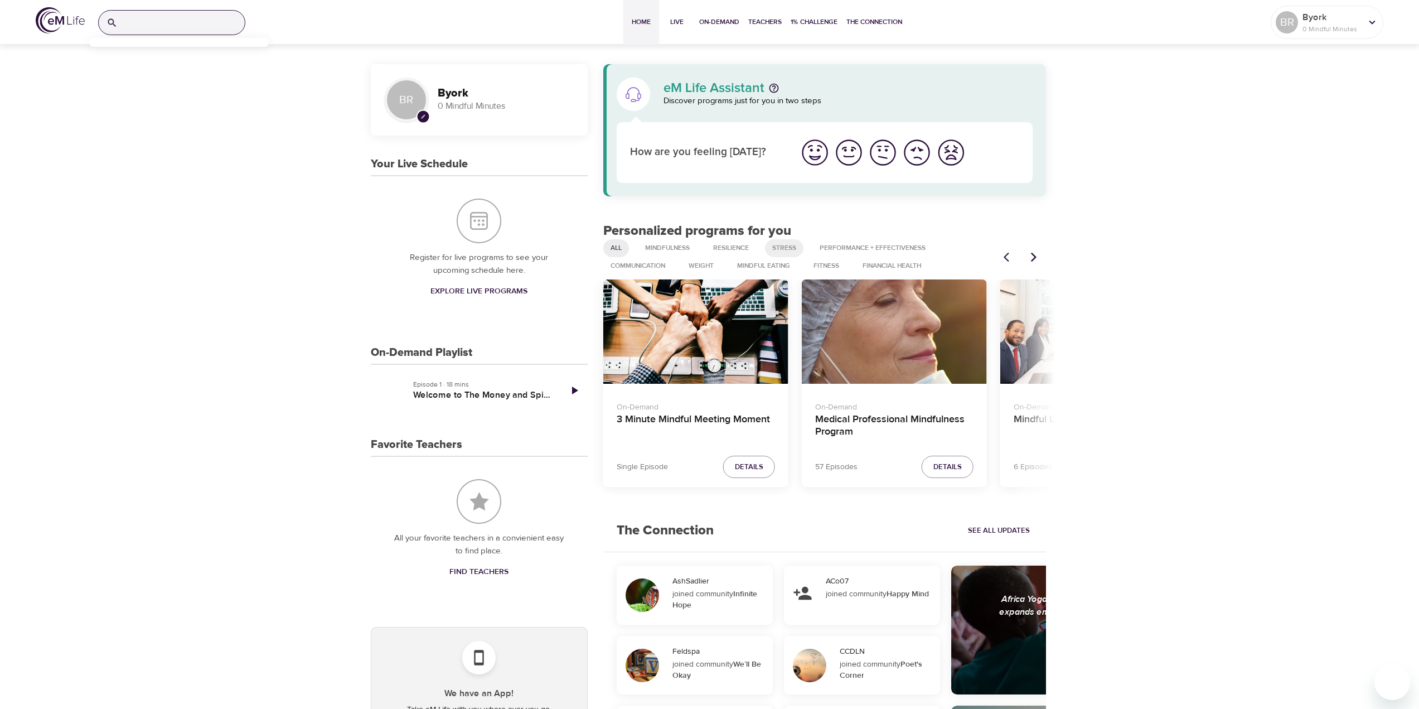
click at [778, 244] on span "Stress" at bounding box center [783, 247] width 37 height 9
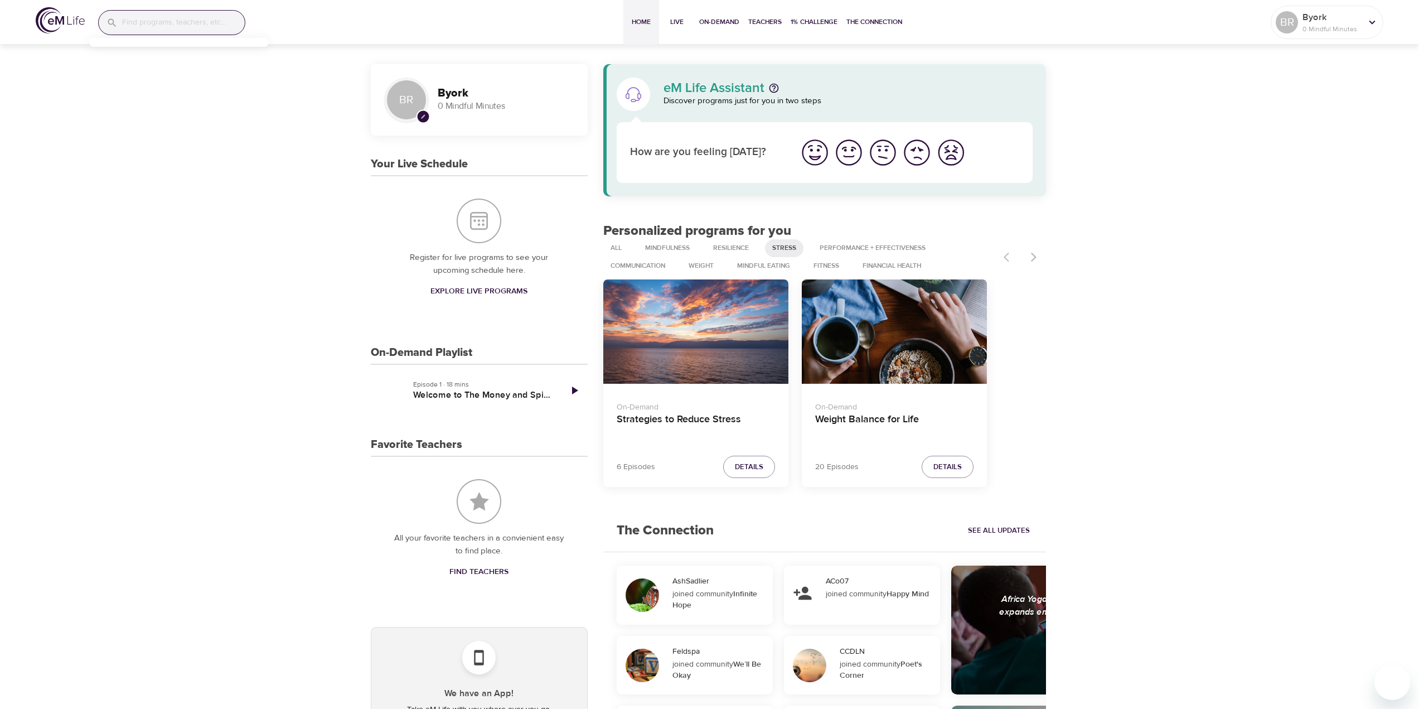
click at [1030, 260] on div at bounding box center [1021, 257] width 49 height 25
click at [1034, 255] on div at bounding box center [1021, 257] width 49 height 25
click at [697, 429] on h4 "Strategies to Reduce Stress" at bounding box center [696, 426] width 158 height 27
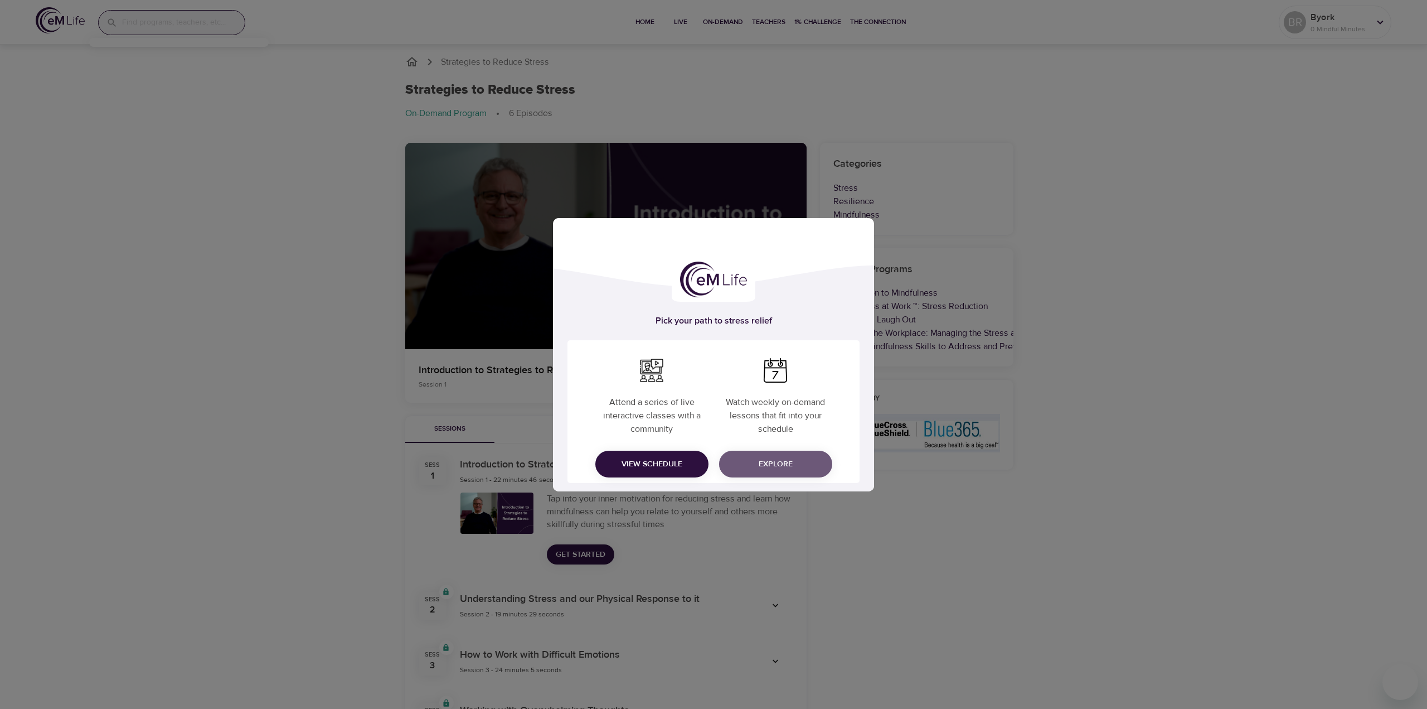
click at [771, 465] on span "Explore" at bounding box center [775, 464] width 95 height 14
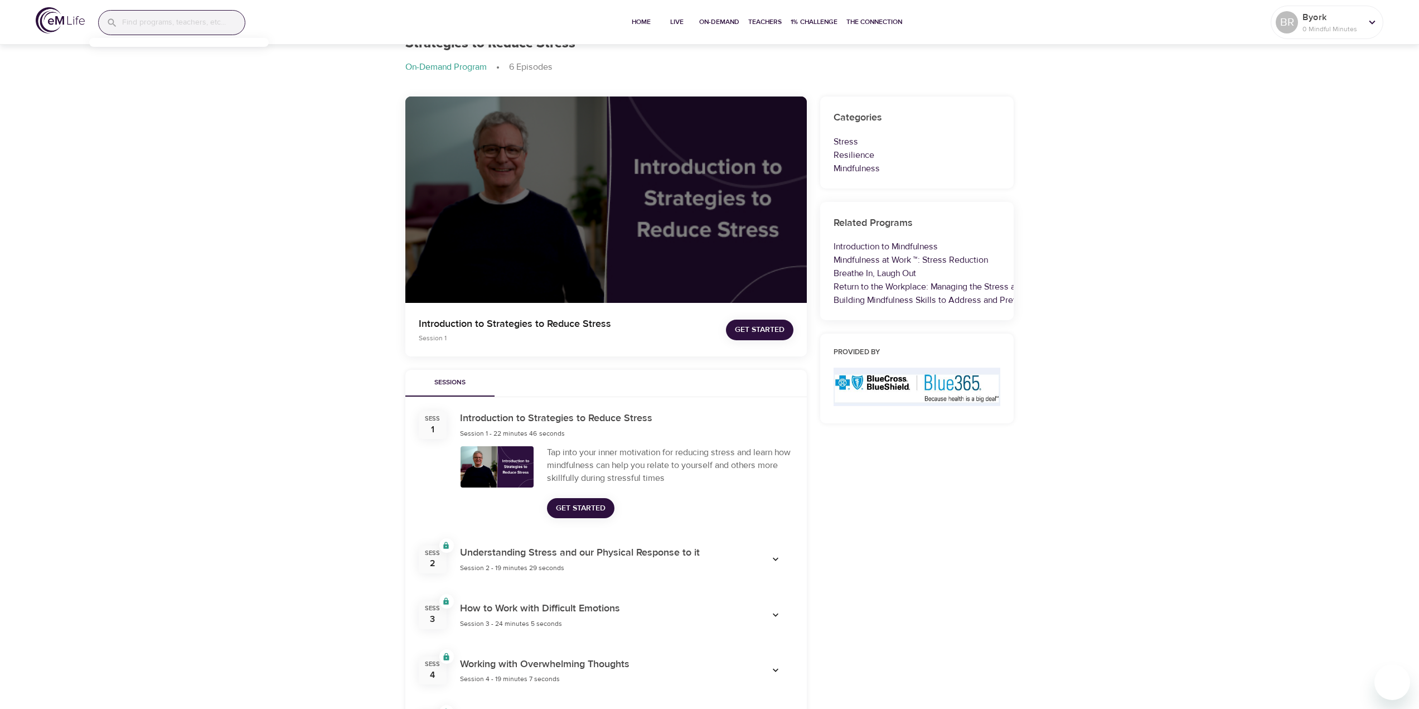
scroll to position [56, 0]
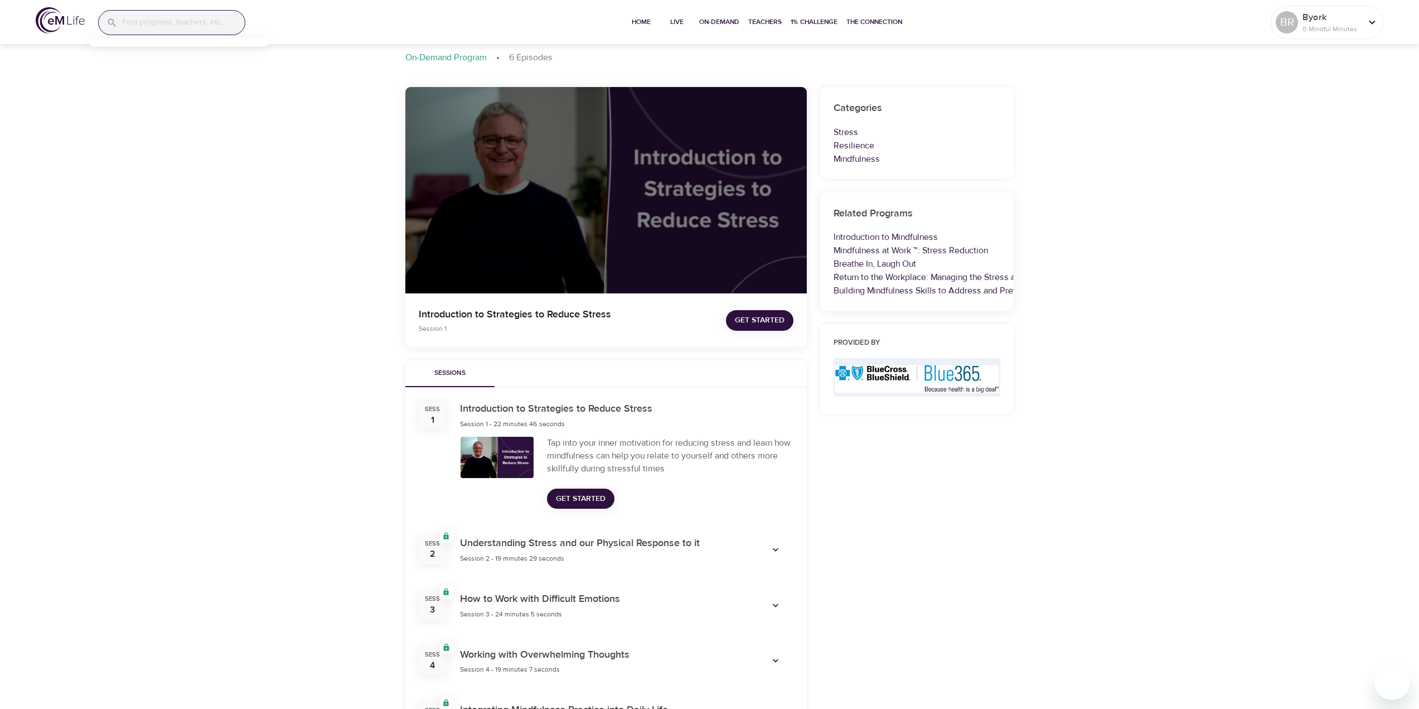
click at [777, 545] on icon "button" at bounding box center [775, 549] width 11 height 11
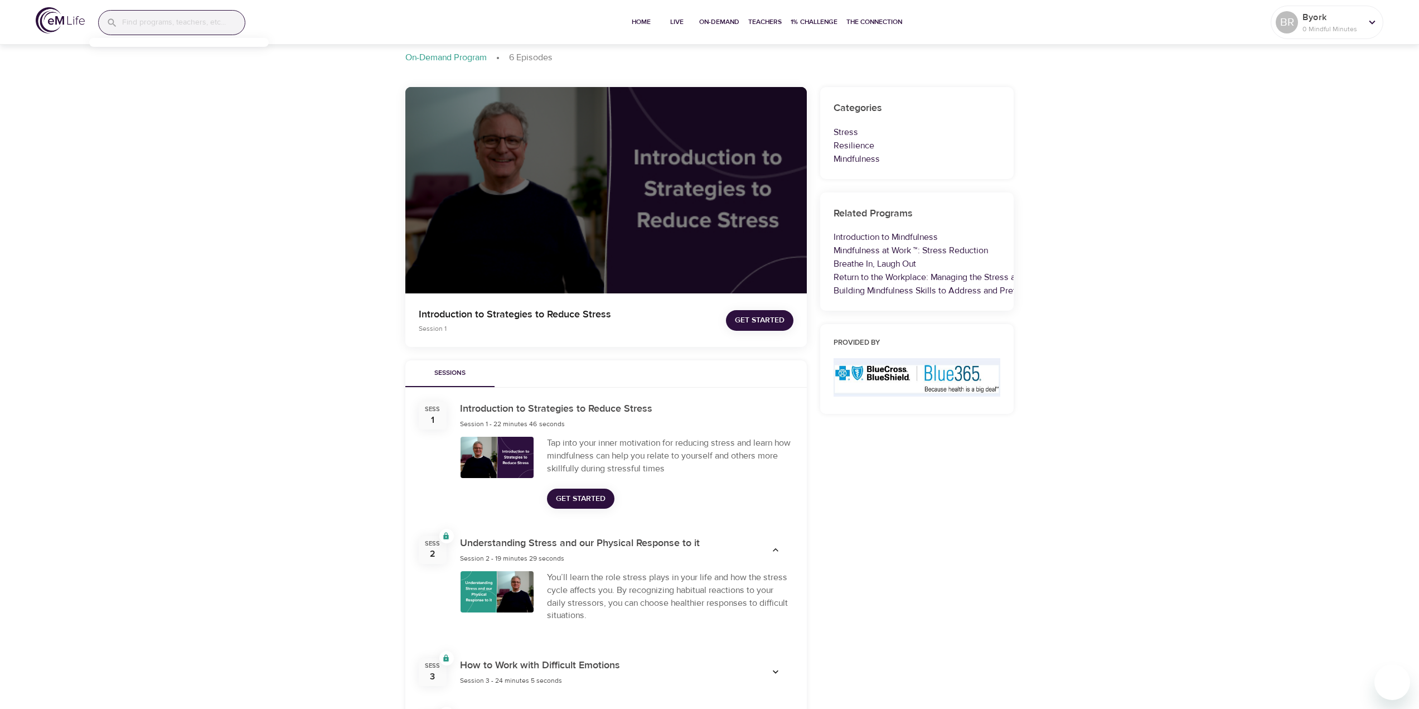
click at [777, 545] on icon "button" at bounding box center [775, 549] width 11 height 11
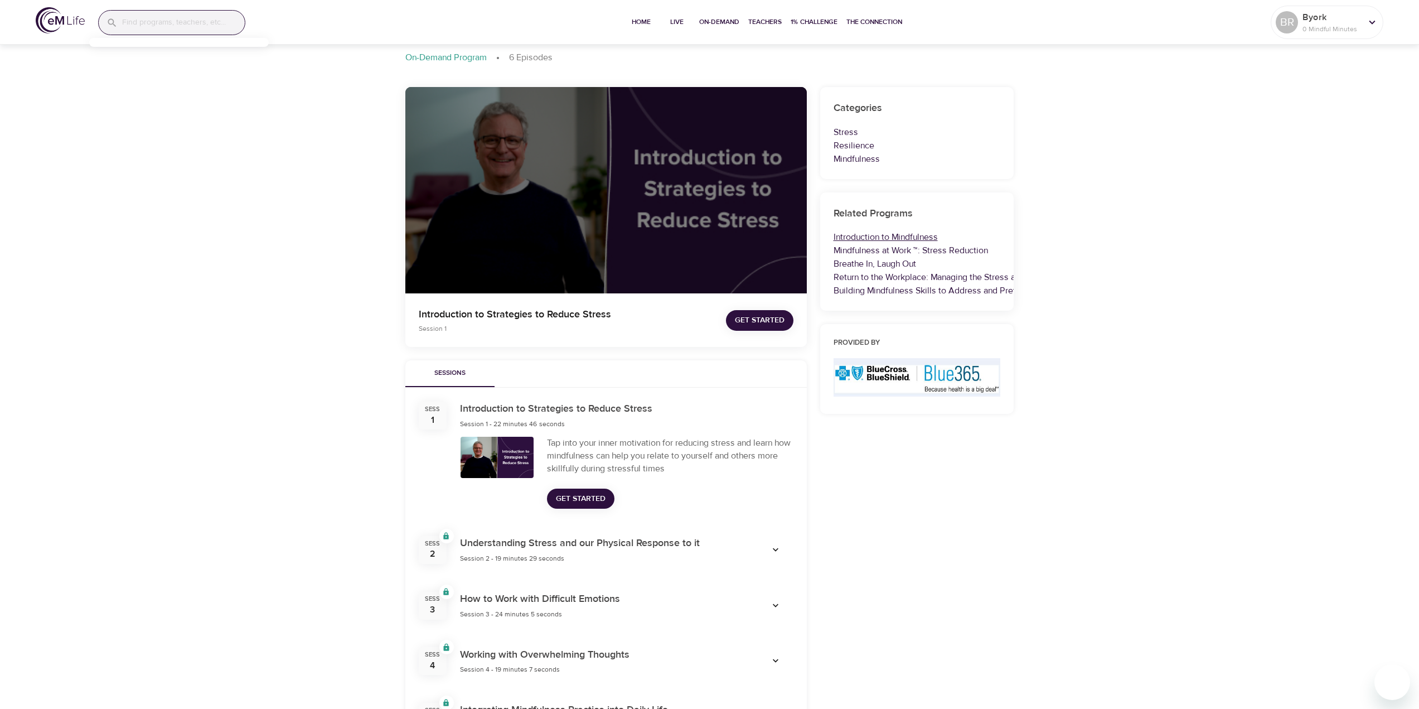
click at [889, 235] on link "Introduction to Mindfulness" at bounding box center [885, 236] width 104 height 11
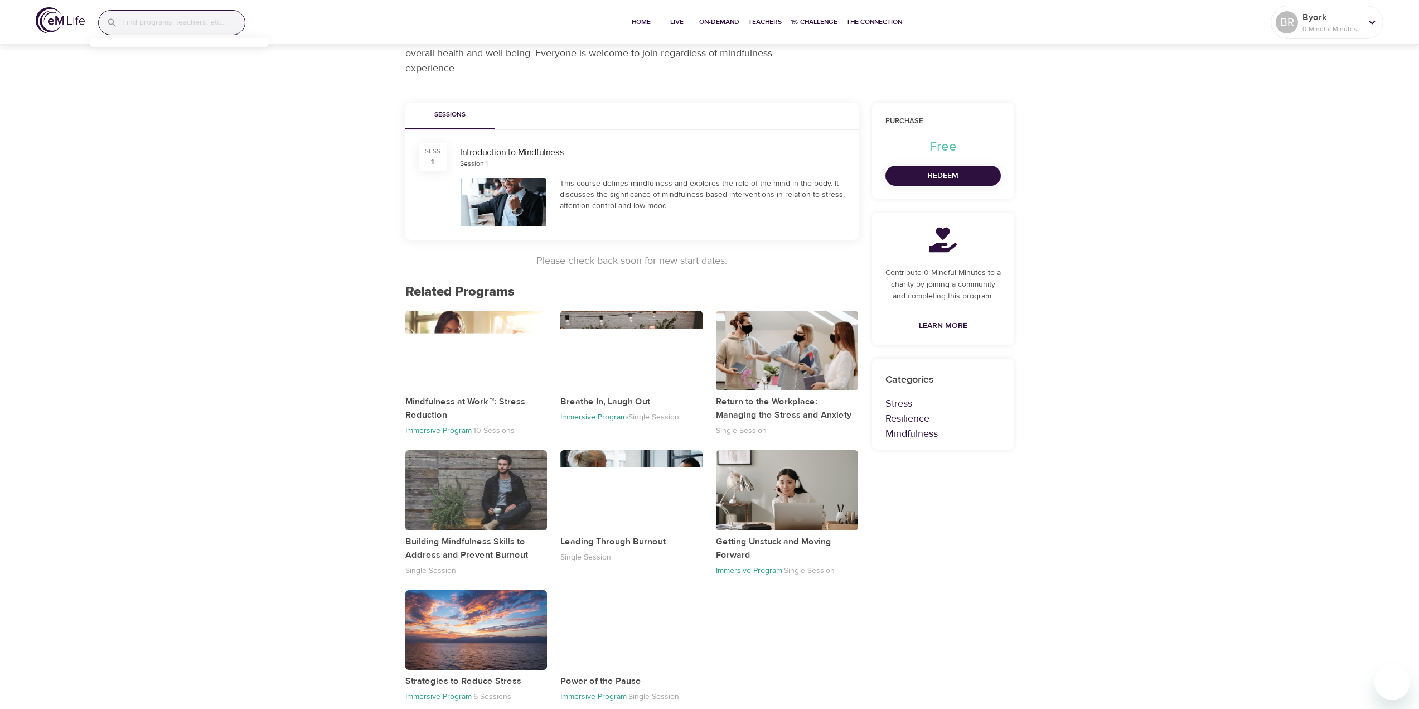
scroll to position [143, 0]
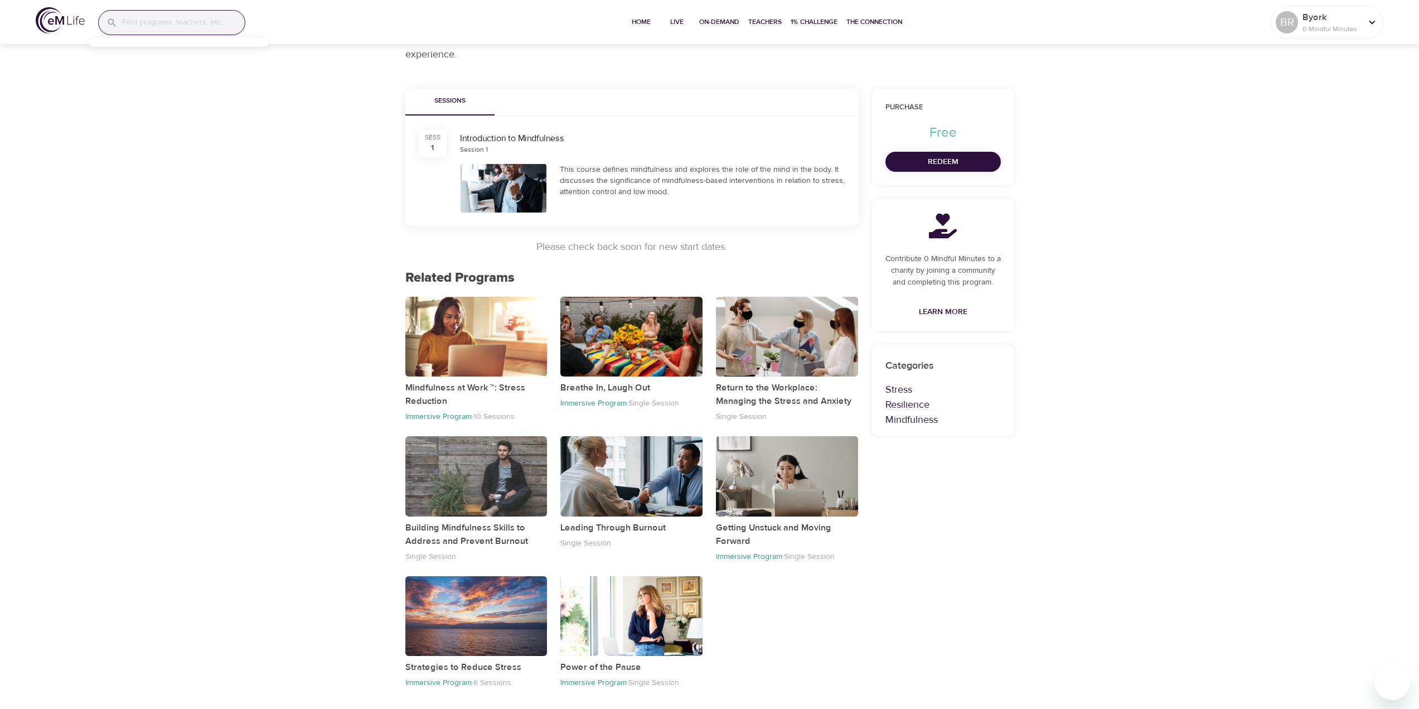
click at [475, 630] on div "button" at bounding box center [476, 616] width 142 height 80
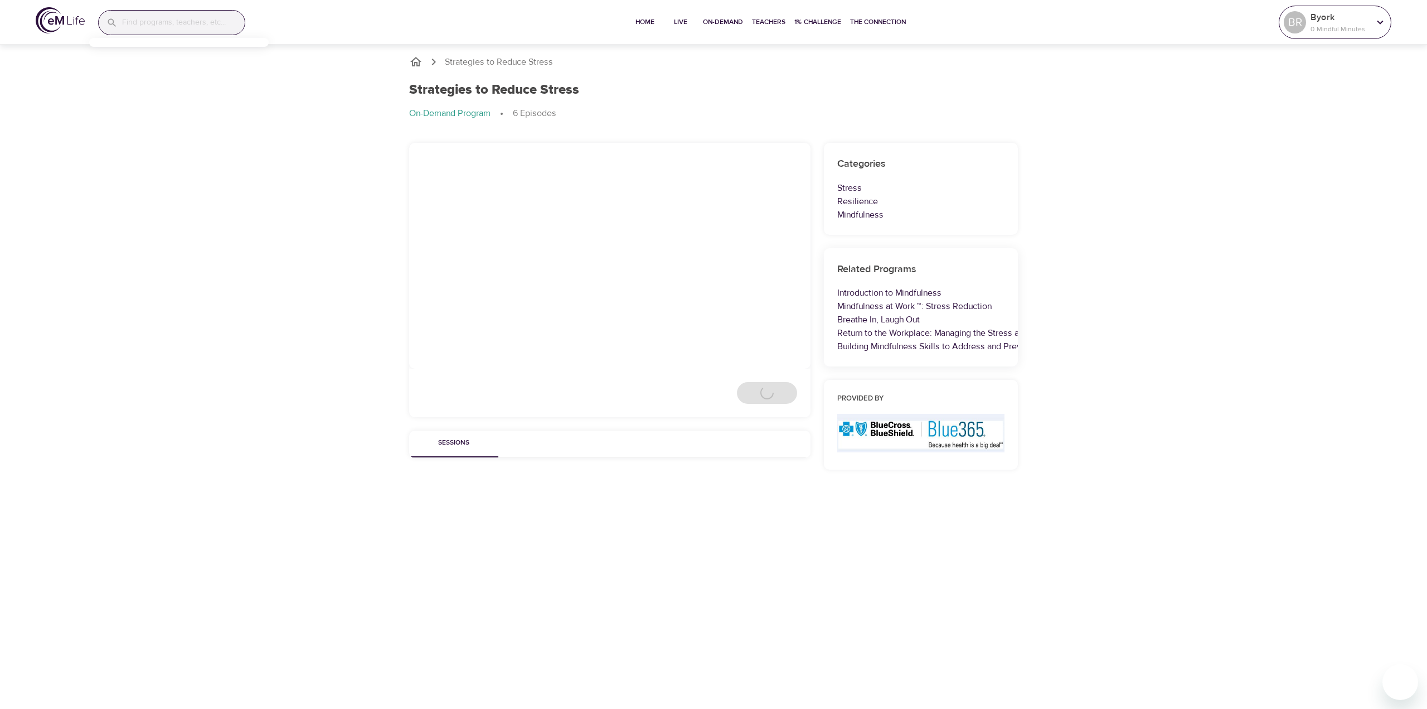
click at [1364, 27] on p "0 Mindful Minutes" at bounding box center [1340, 29] width 59 height 10
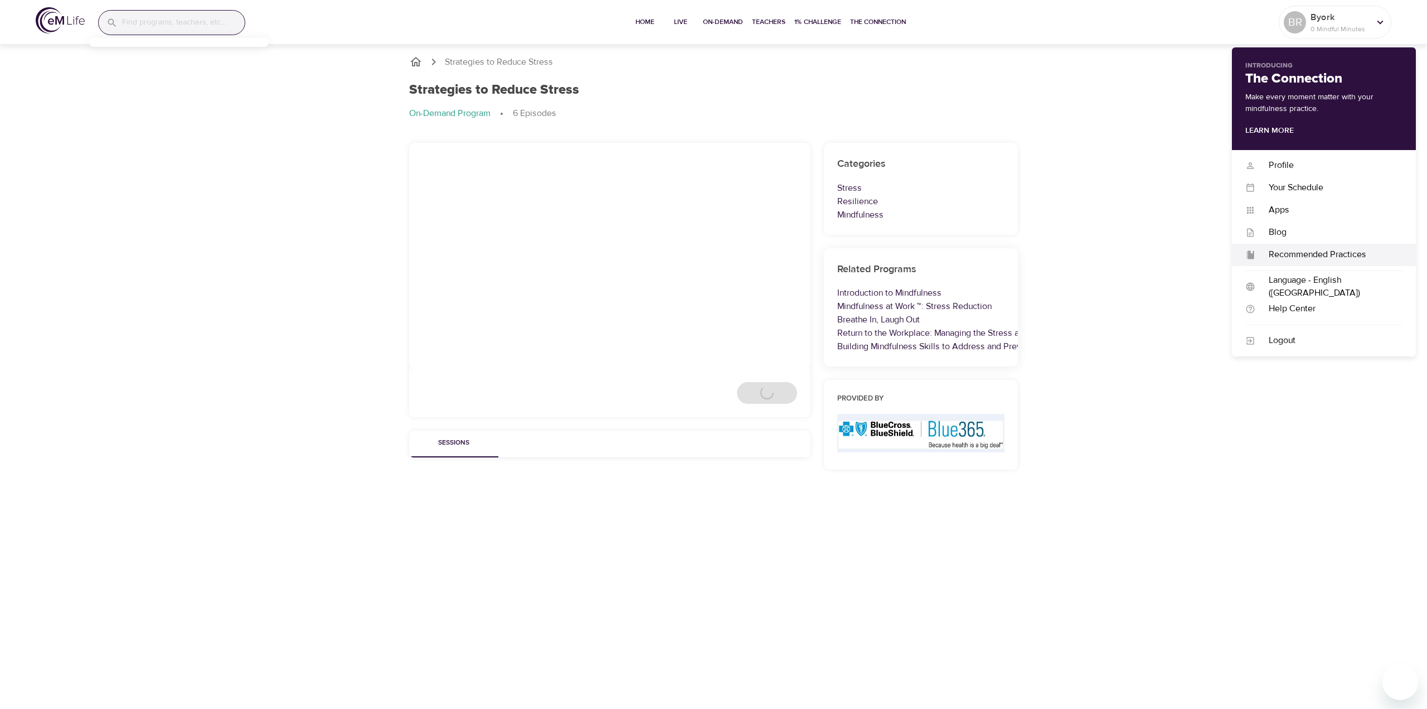
click at [1276, 256] on div "Recommended Practices" at bounding box center [1329, 254] width 147 height 13
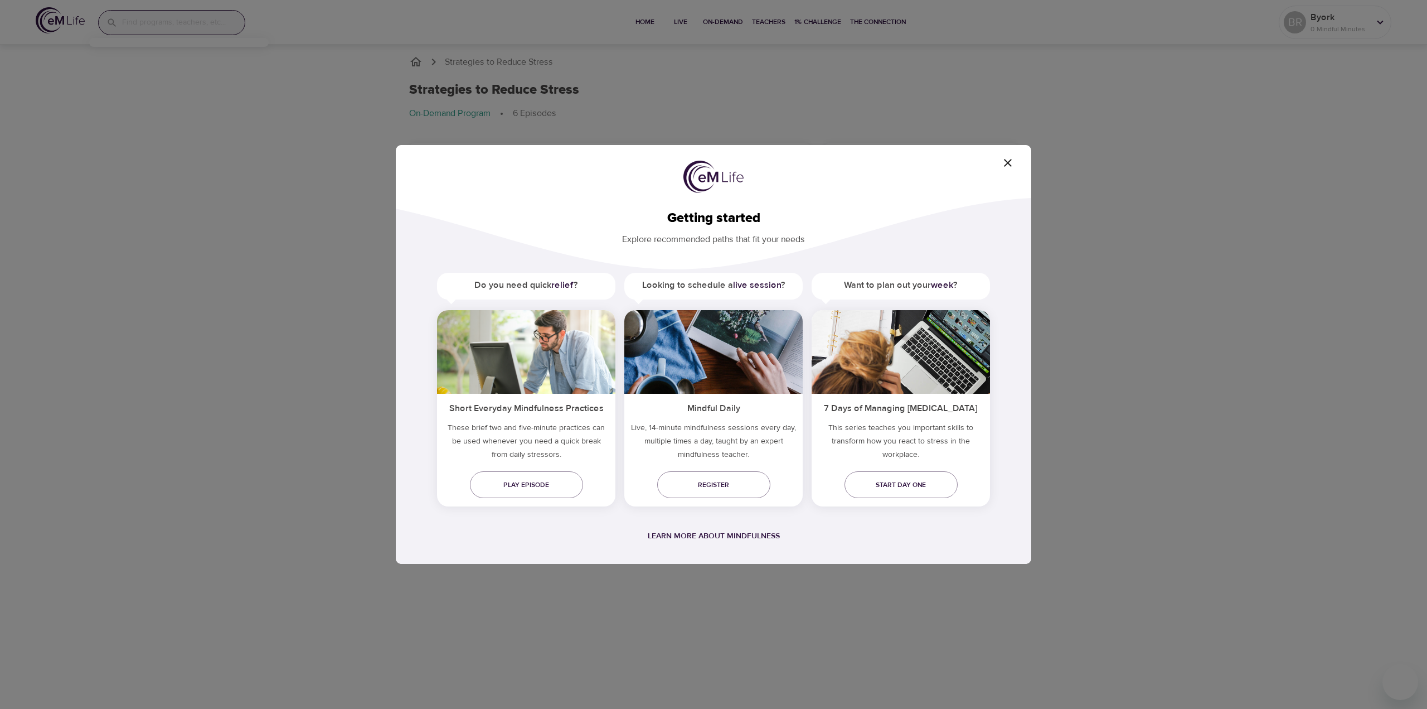
click at [1008, 162] on icon "button" at bounding box center [1007, 162] width 13 height 13
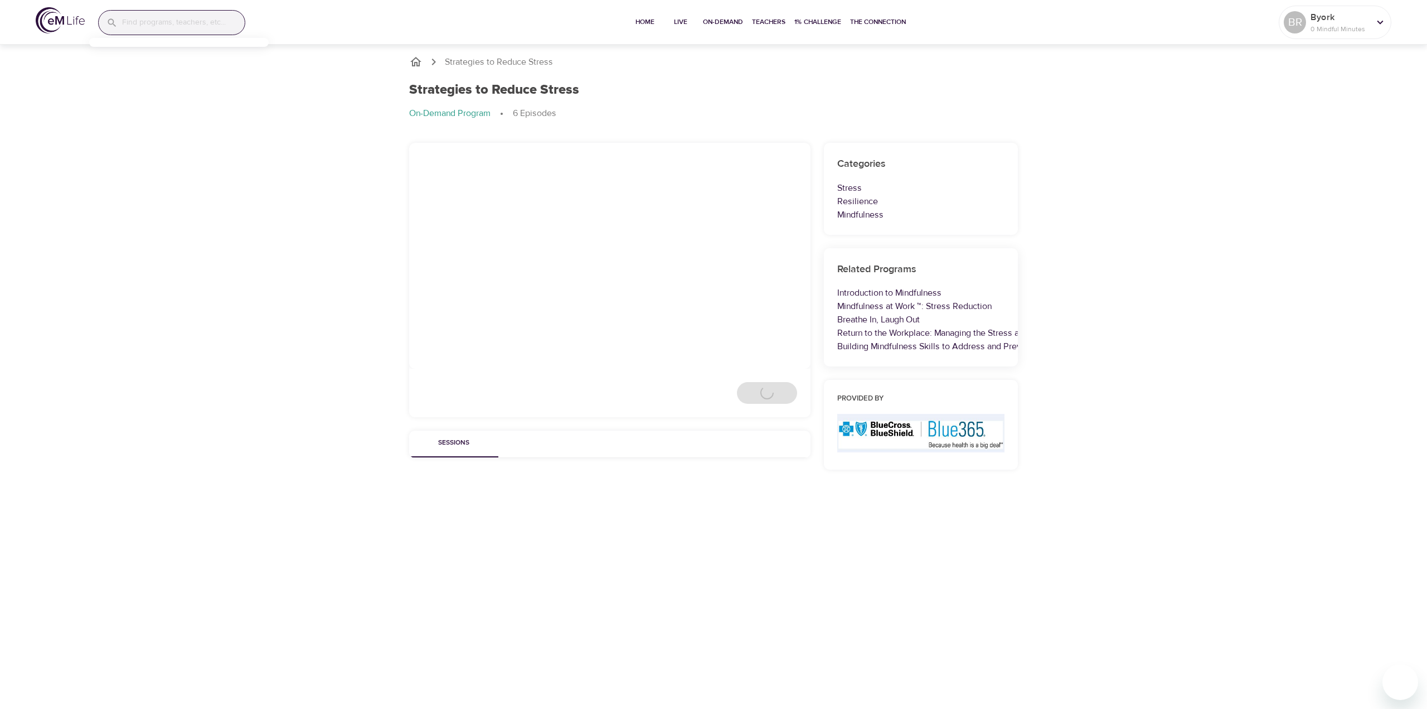
click at [416, 61] on icon "breadcrumb" at bounding box center [415, 61] width 13 height 13
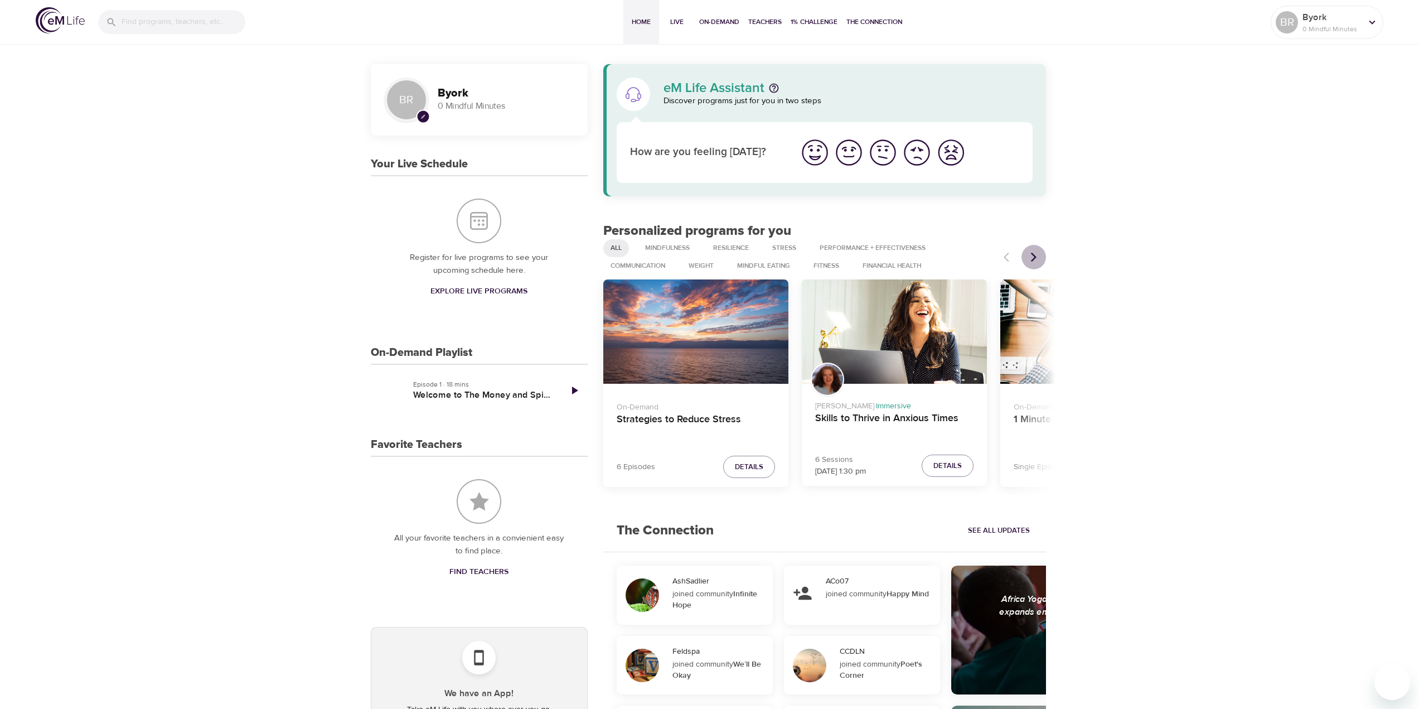
click at [1028, 253] on icon "Next items" at bounding box center [1033, 256] width 11 height 11
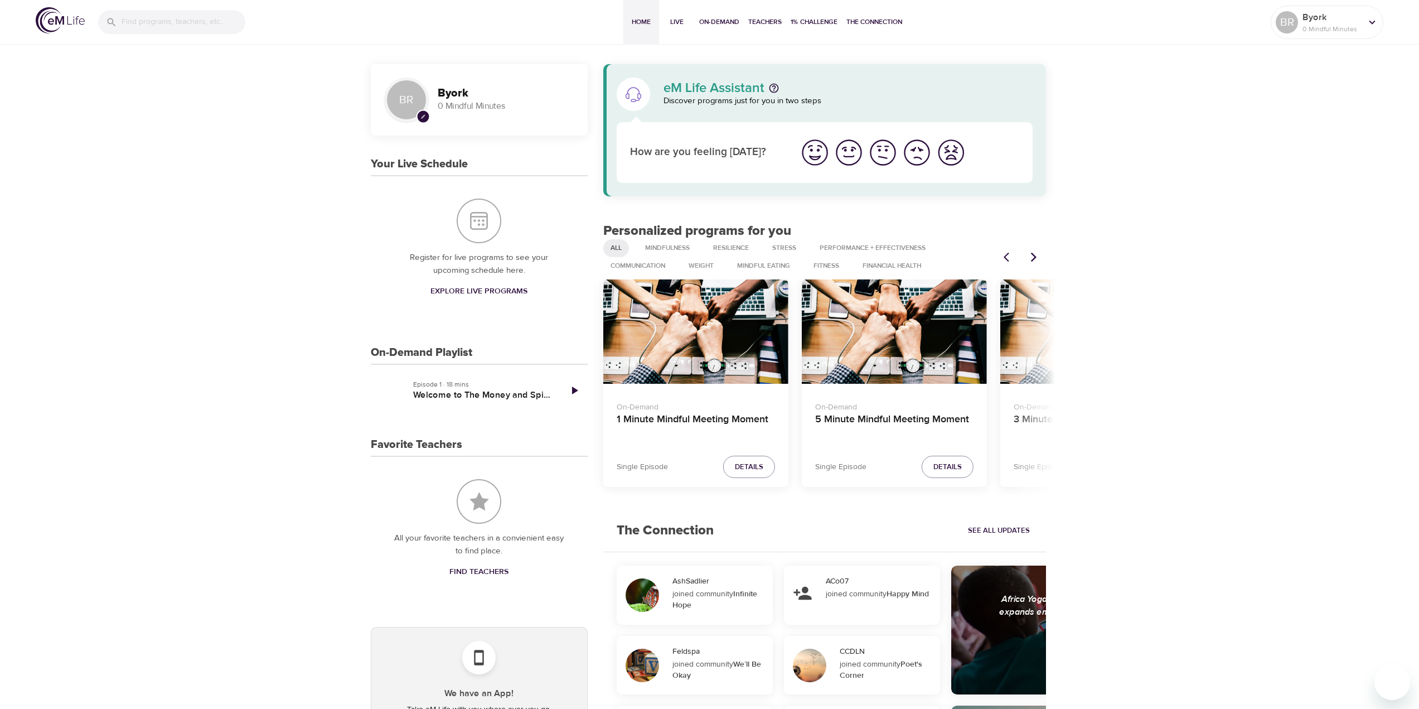
click at [1028, 253] on icon "Next items" at bounding box center [1033, 256] width 11 height 11
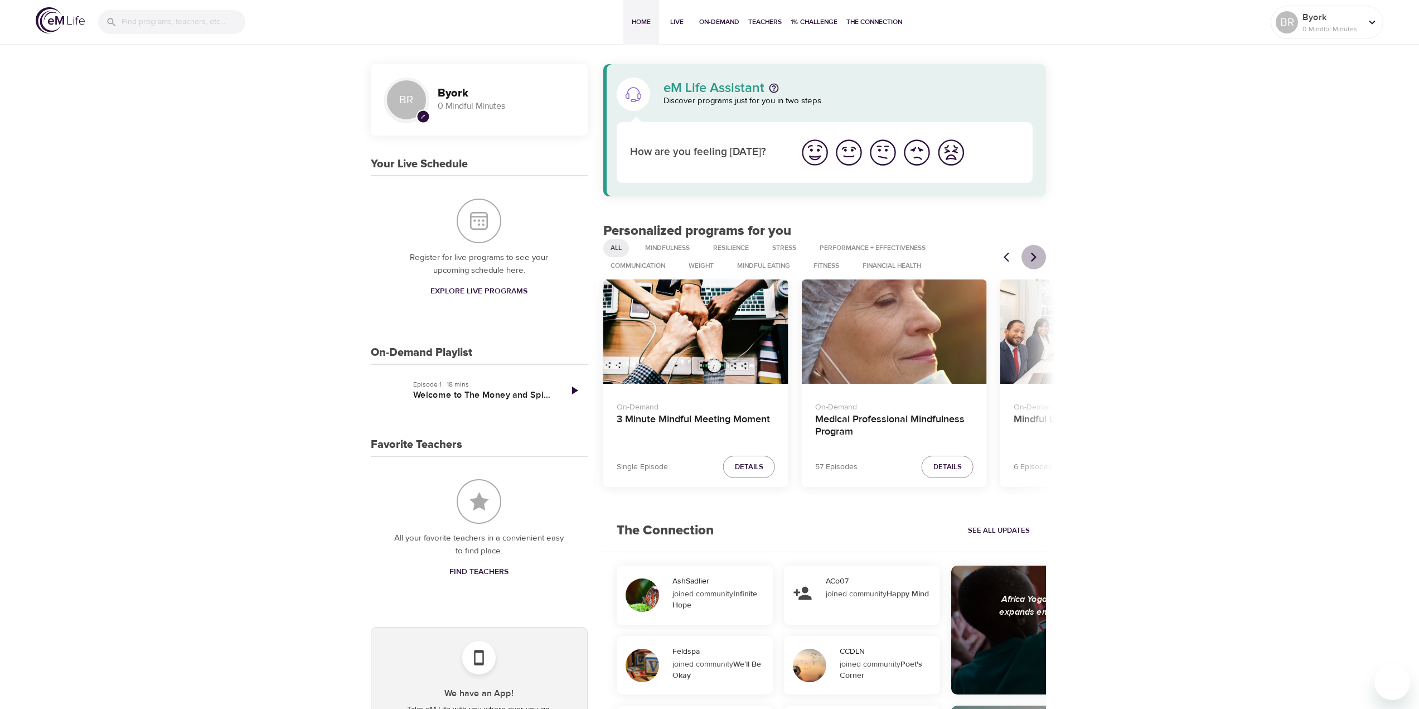
click at [1028, 253] on icon "Next items" at bounding box center [1033, 256] width 11 height 11
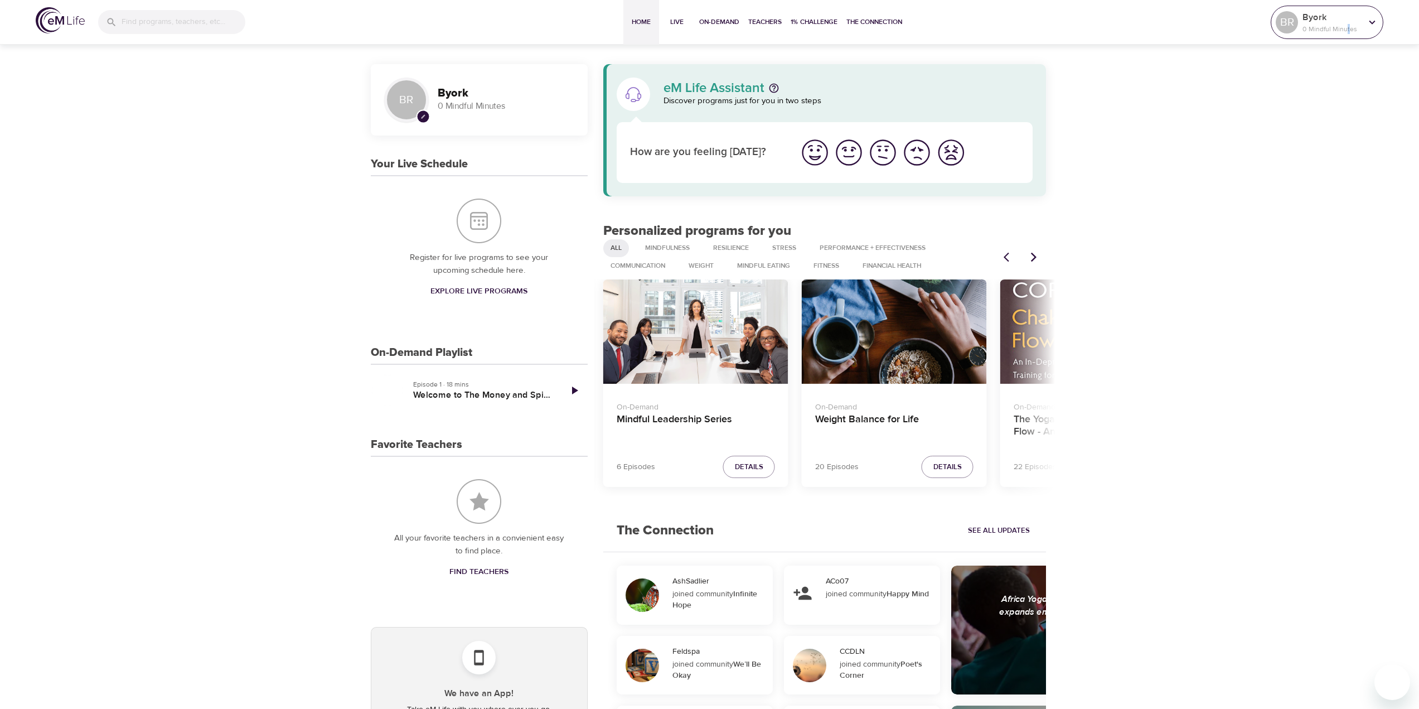
click at [1348, 28] on p "0 Mindful Minutes" at bounding box center [1331, 29] width 59 height 10
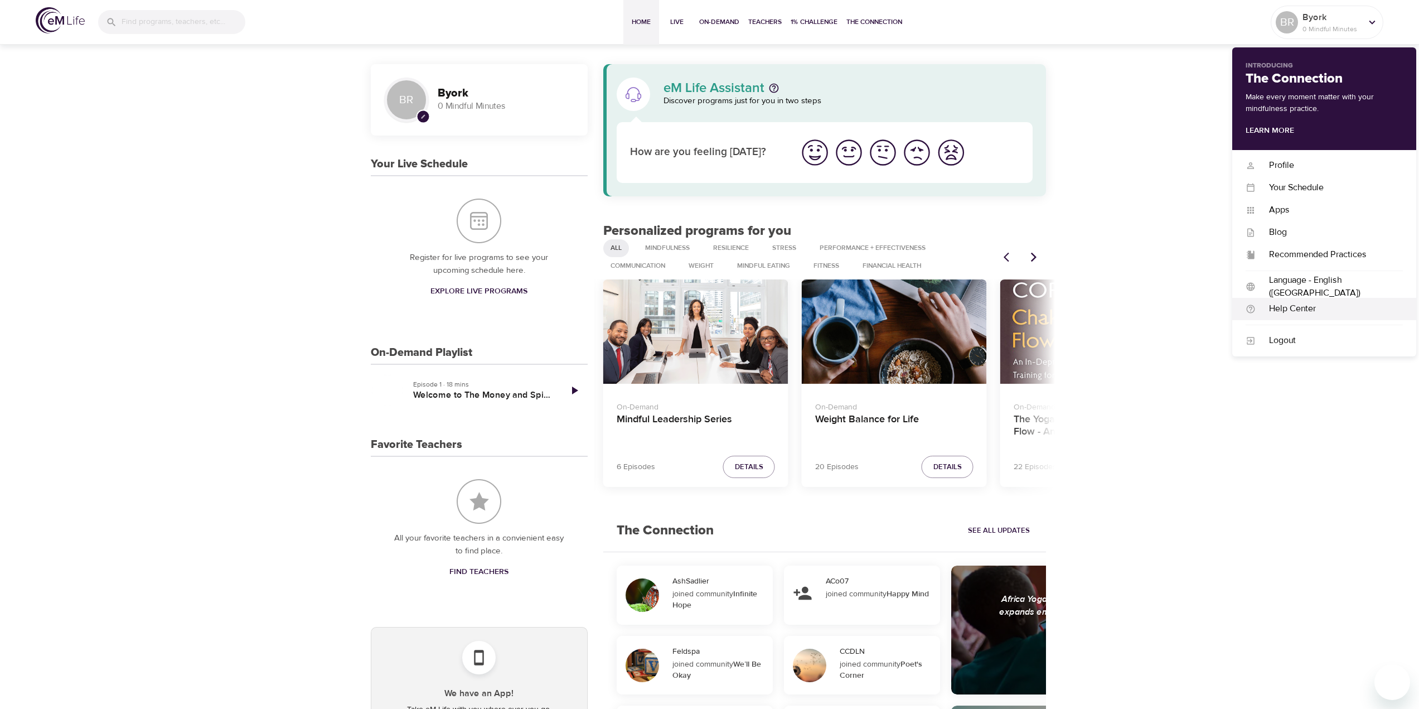
click at [1274, 304] on div "Help Center" at bounding box center [1329, 308] width 147 height 13
